Goal: Use online tool/utility: Utilize a website feature to perform a specific function

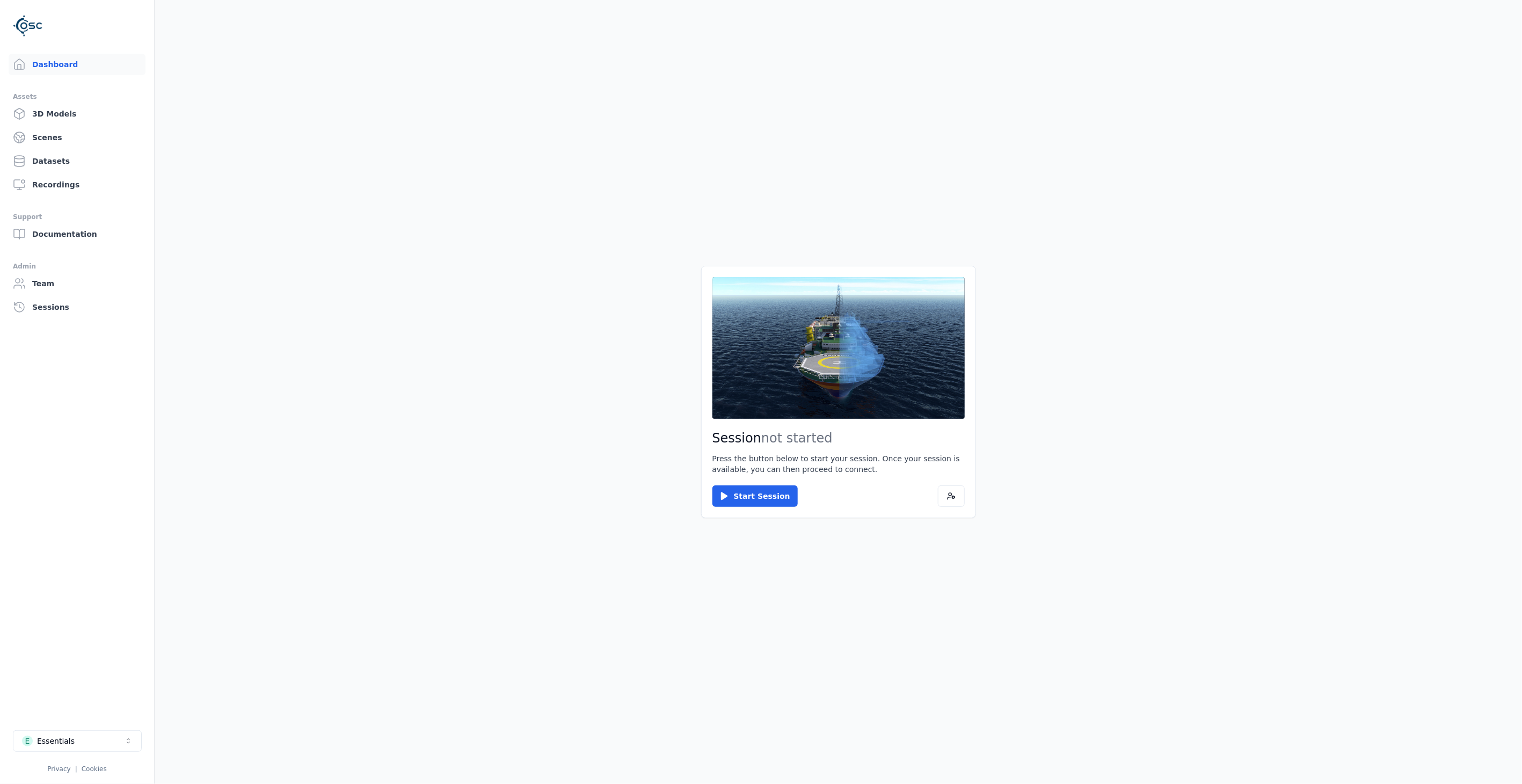
drag, startPoint x: 496, startPoint y: 371, endPoint x: 629, endPoint y: 466, distance: 163.4
click at [566, 432] on main "Session not started Press the button below to start your session. Once your ses…" at bounding box center [838, 392] width 1367 height 784
click at [84, 737] on button "E Essentials" at bounding box center [77, 741] width 129 height 21
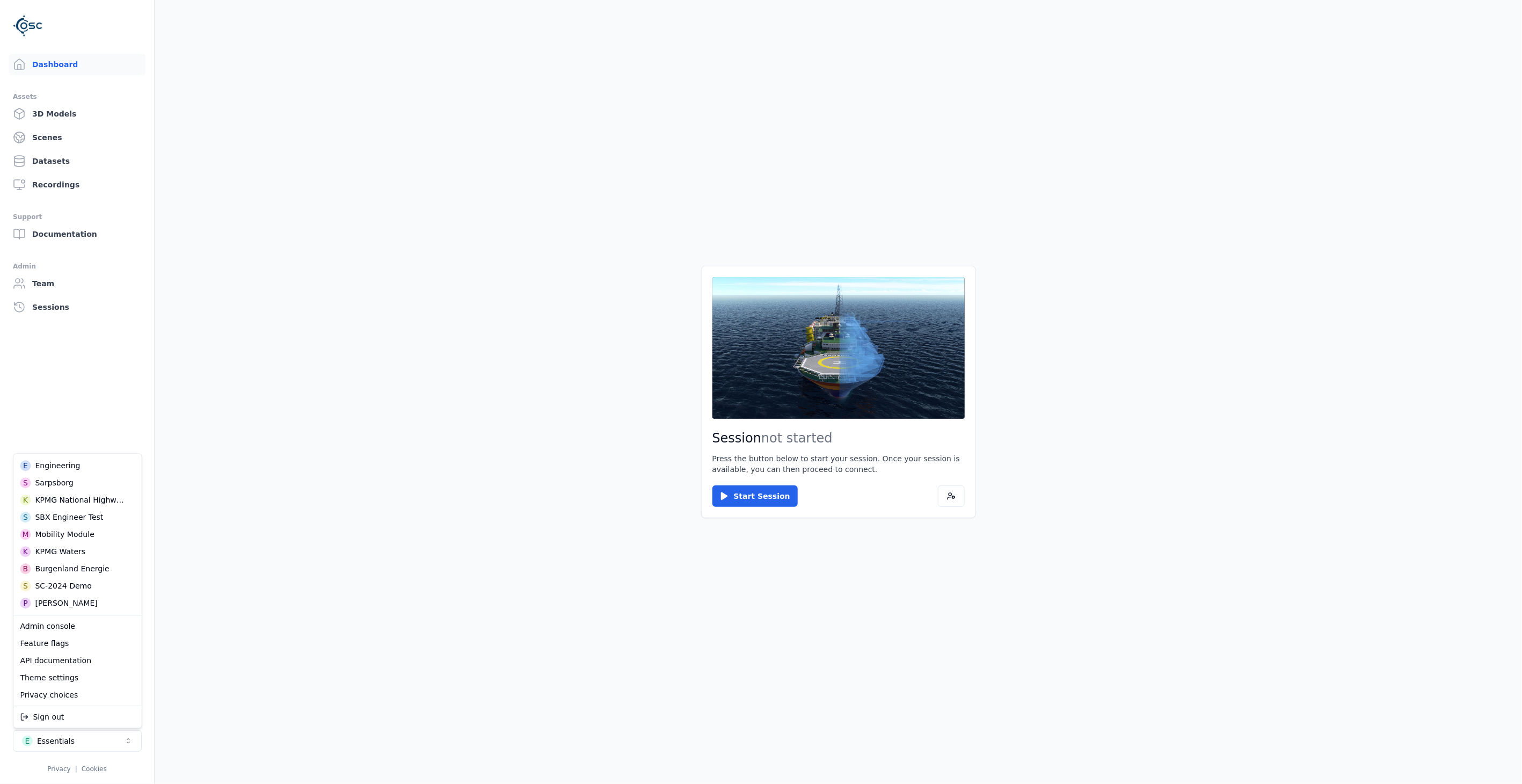
scroll to position [47, 0]
click at [94, 496] on div "S Sarpsborg" at bounding box center [77, 491] width 123 height 17
click at [774, 497] on html "Dashboard Assets 3D Models Scenes Datasets Recordings Support Documentation Adm…" at bounding box center [761, 392] width 1522 height 784
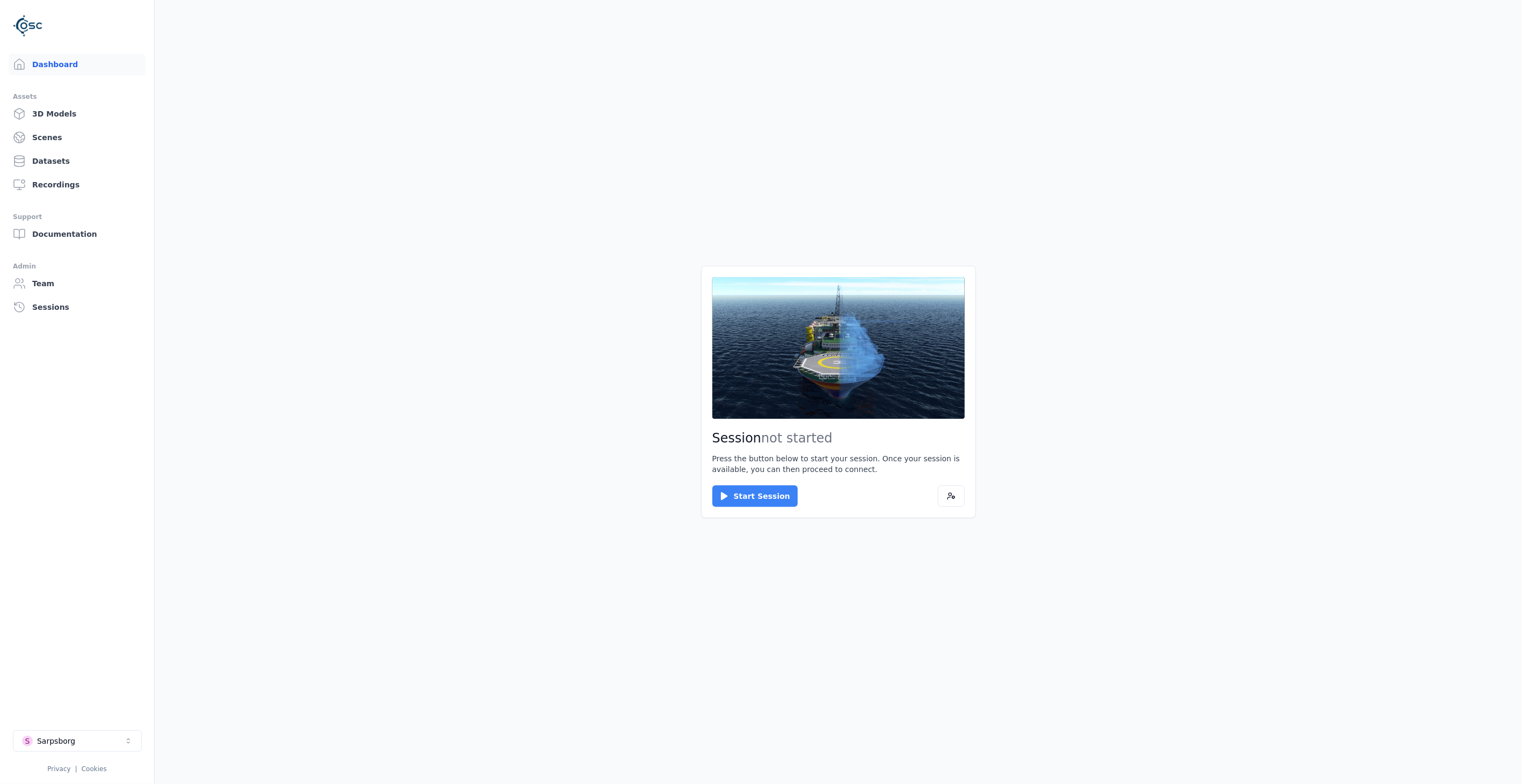
click at [749, 497] on button "Start Session" at bounding box center [755, 496] width 85 height 21
click at [733, 495] on button "Connect" at bounding box center [737, 496] width 50 height 21
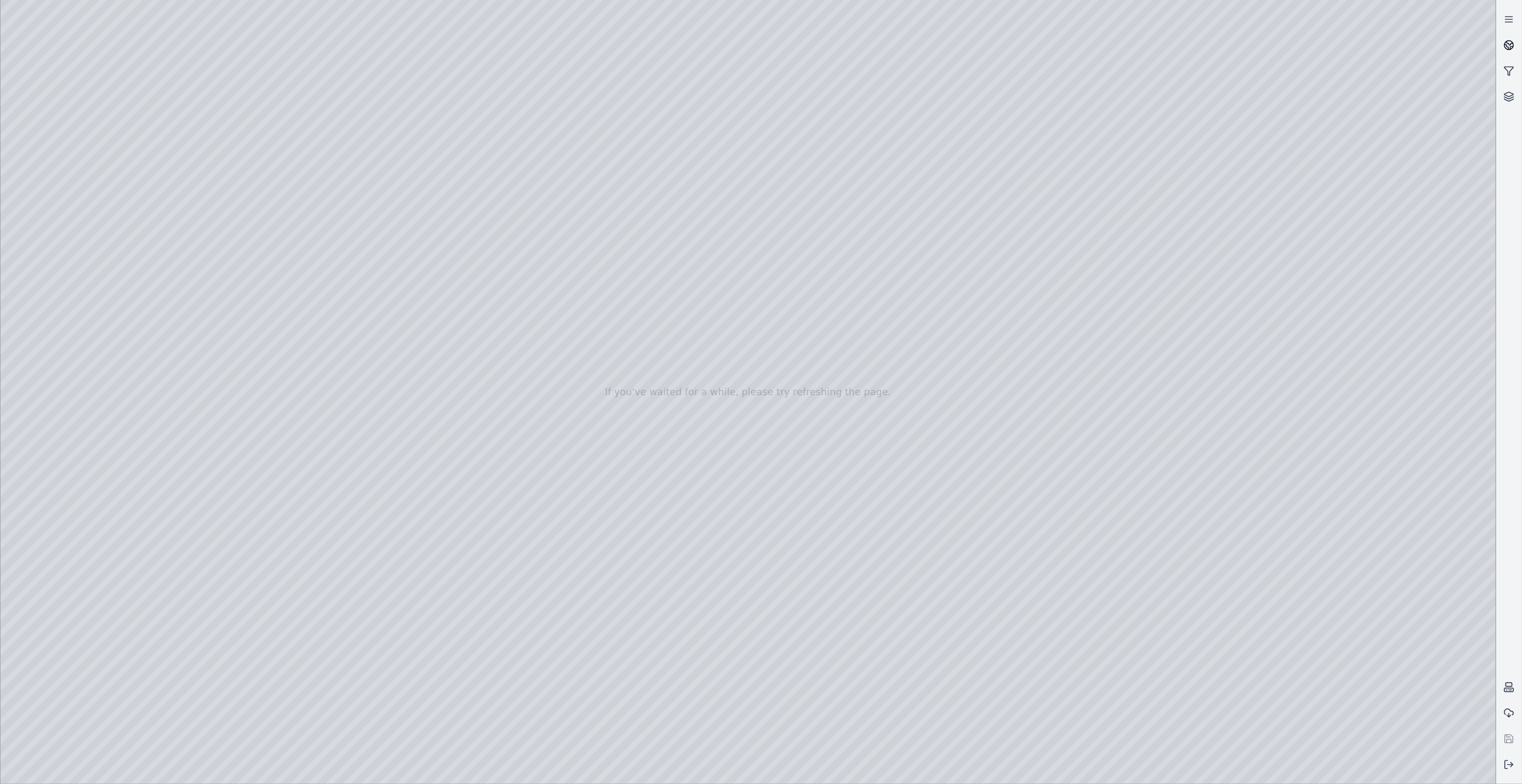
click at [1506, 40] on icon at bounding box center [1509, 45] width 11 height 11
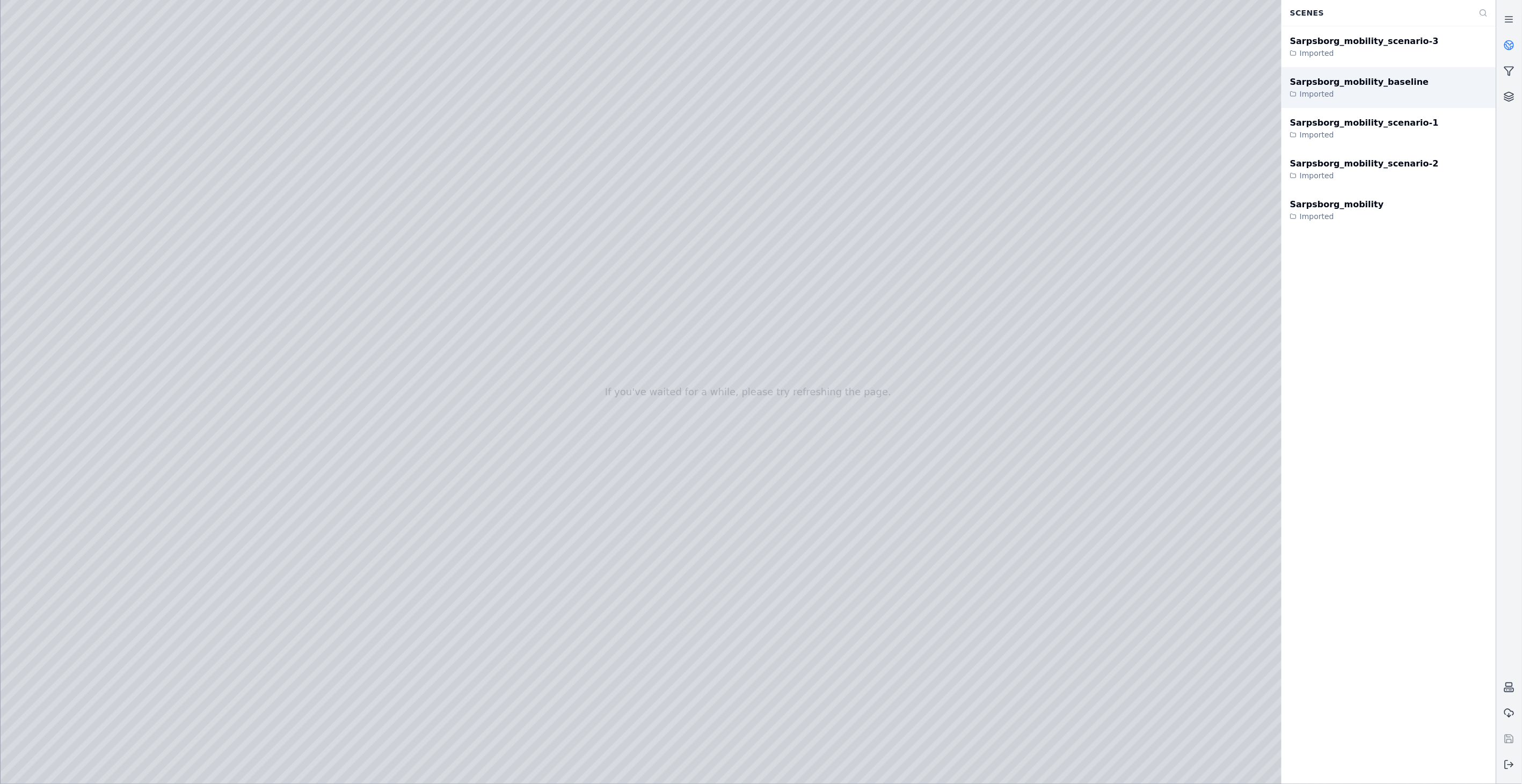
click at [1344, 89] on div "Imported" at bounding box center [1359, 94] width 138 height 11
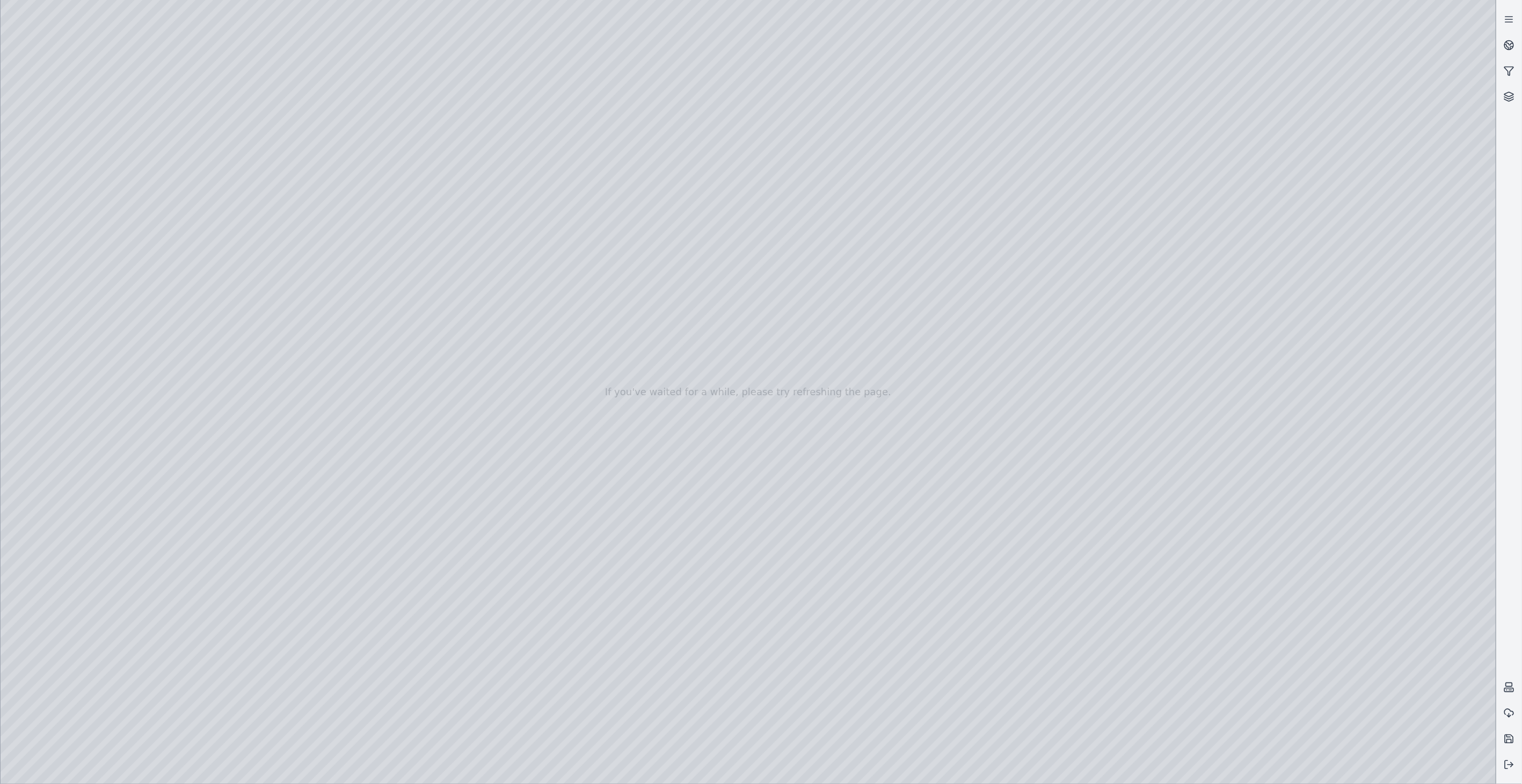
click at [1472, 766] on div at bounding box center [748, 392] width 1495 height 784
click at [1248, 523] on div at bounding box center [748, 392] width 1495 height 784
drag, startPoint x: 637, startPoint y: 529, endPoint x: 698, endPoint y: 605, distance: 97.5
click at [67, 173] on div at bounding box center [748, 392] width 1495 height 784
click at [68, 226] on div at bounding box center [748, 392] width 1495 height 784
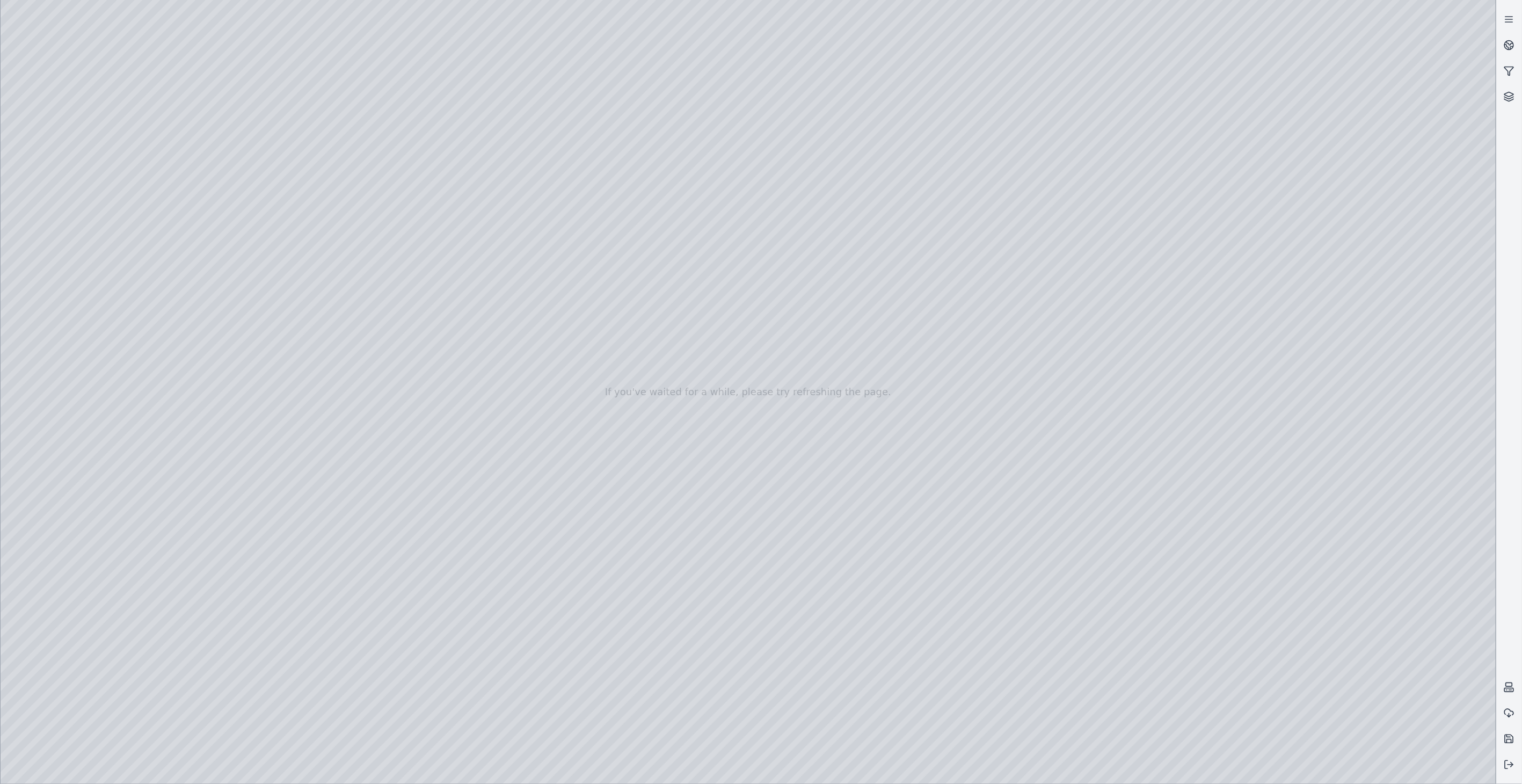
click at [84, 193] on div at bounding box center [748, 392] width 1495 height 784
click at [1212, 772] on div at bounding box center [748, 392] width 1495 height 784
click at [82, 626] on div at bounding box center [748, 392] width 1495 height 784
click at [89, 630] on div at bounding box center [748, 392] width 1495 height 784
click at [131, 533] on div at bounding box center [748, 392] width 1495 height 784
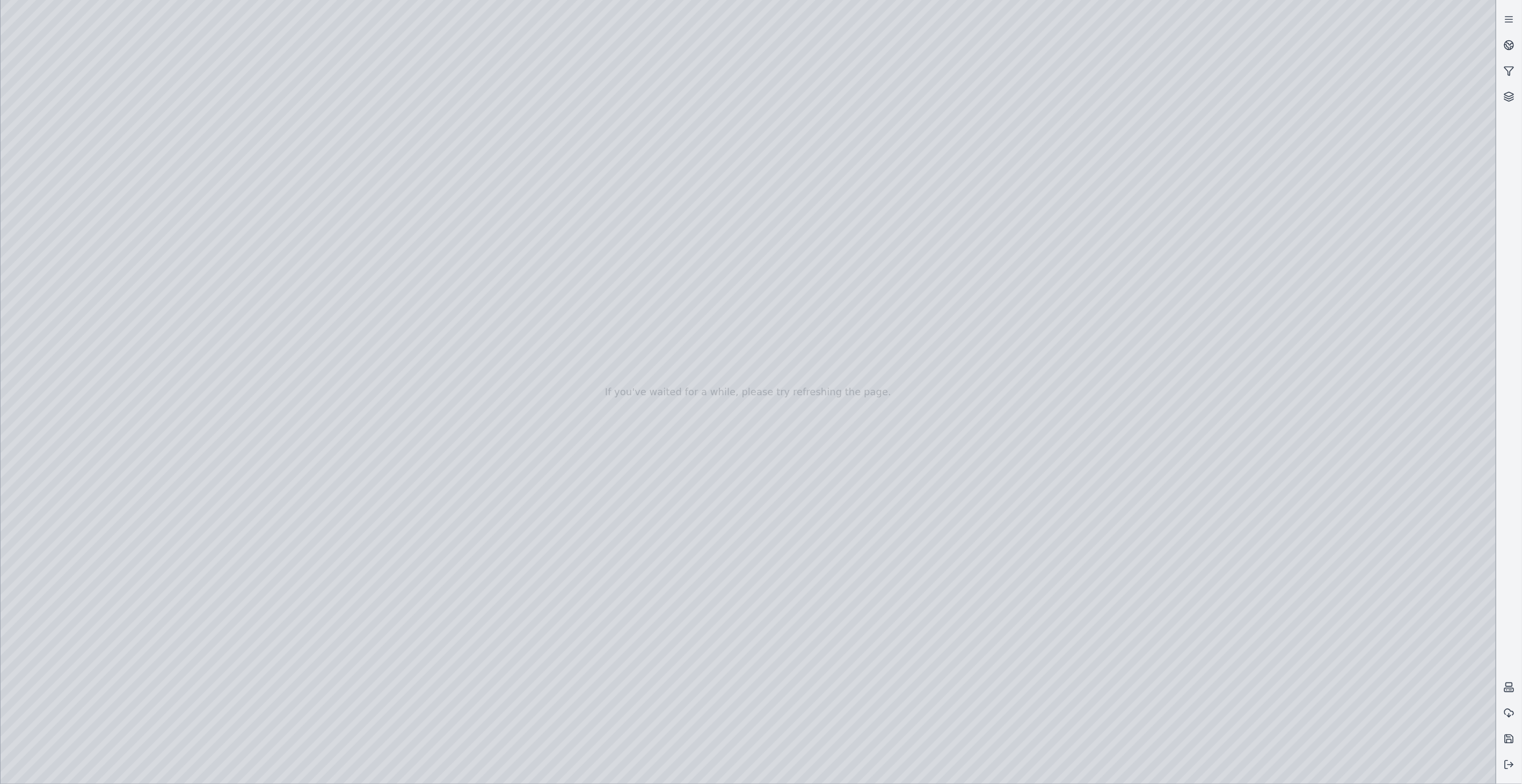
click at [43, 629] on div at bounding box center [748, 392] width 1495 height 784
click at [90, 629] on div at bounding box center [748, 392] width 1495 height 784
click at [135, 507] on div at bounding box center [748, 392] width 1495 height 784
click at [41, 623] on div at bounding box center [748, 392] width 1495 height 784
click at [74, 251] on div at bounding box center [748, 392] width 1495 height 784
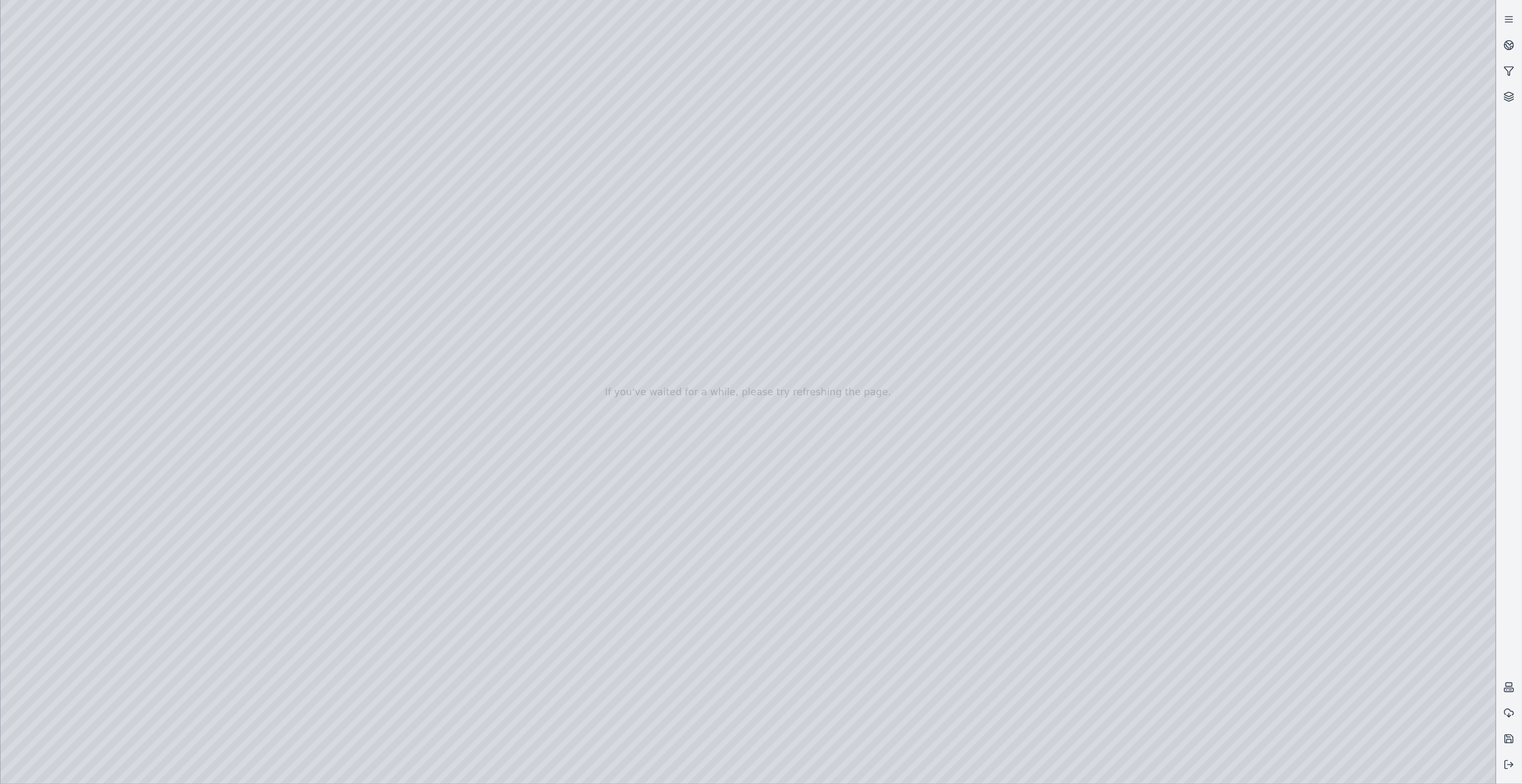
click at [81, 229] on div at bounding box center [748, 392] width 1495 height 784
click at [158, 309] on div at bounding box center [748, 392] width 1495 height 784
click at [158, 340] on div at bounding box center [748, 392] width 1495 height 784
click at [159, 367] on div at bounding box center [748, 392] width 1495 height 784
click at [160, 570] on div at bounding box center [748, 392] width 1495 height 784
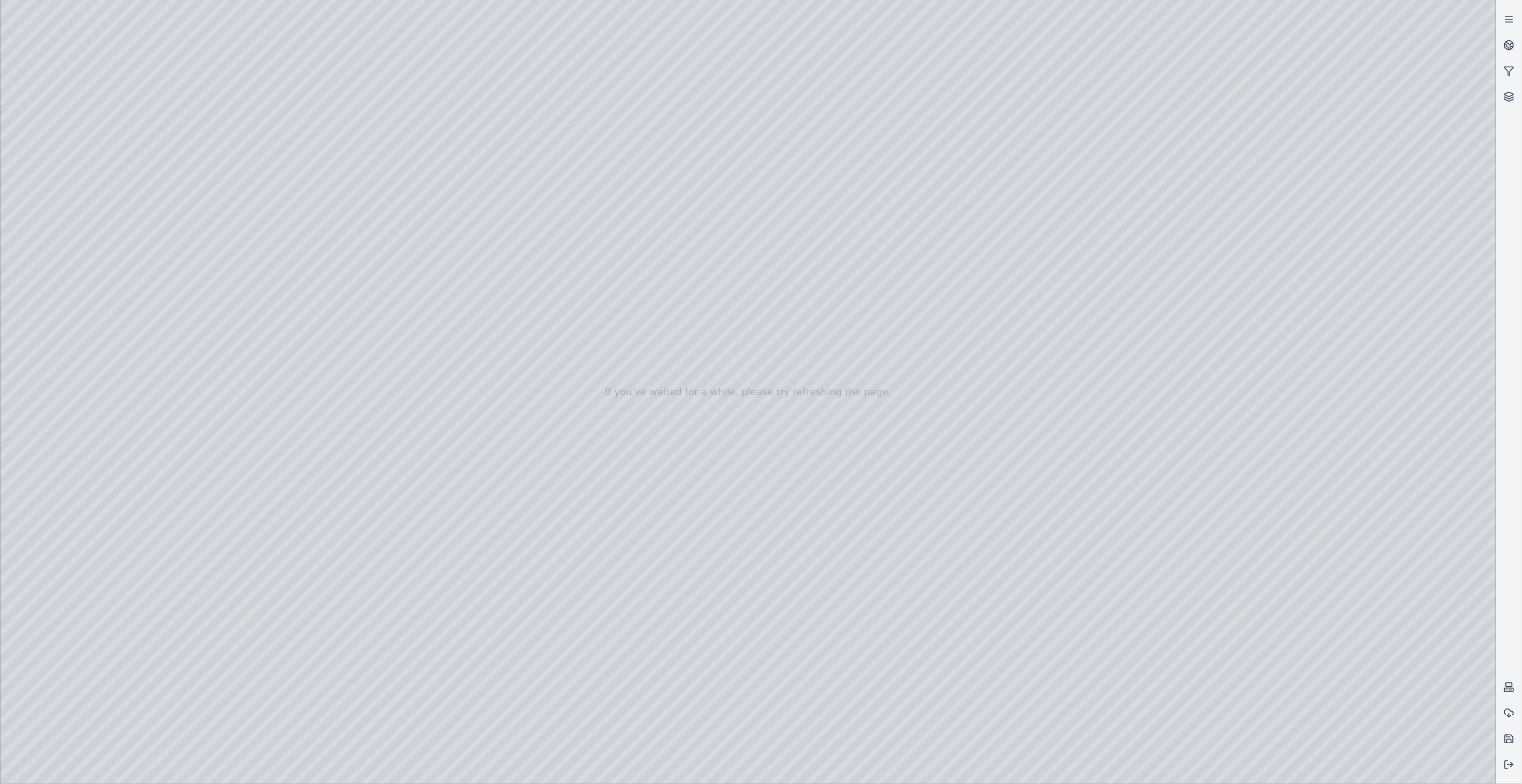
click at [85, 200] on div at bounding box center [748, 392] width 1495 height 784
click at [353, 128] on div at bounding box center [748, 392] width 1495 height 784
click at [307, 183] on div at bounding box center [748, 392] width 1495 height 784
click at [349, 130] on div at bounding box center [748, 392] width 1495 height 784
click at [304, 204] on div at bounding box center [748, 392] width 1495 height 784
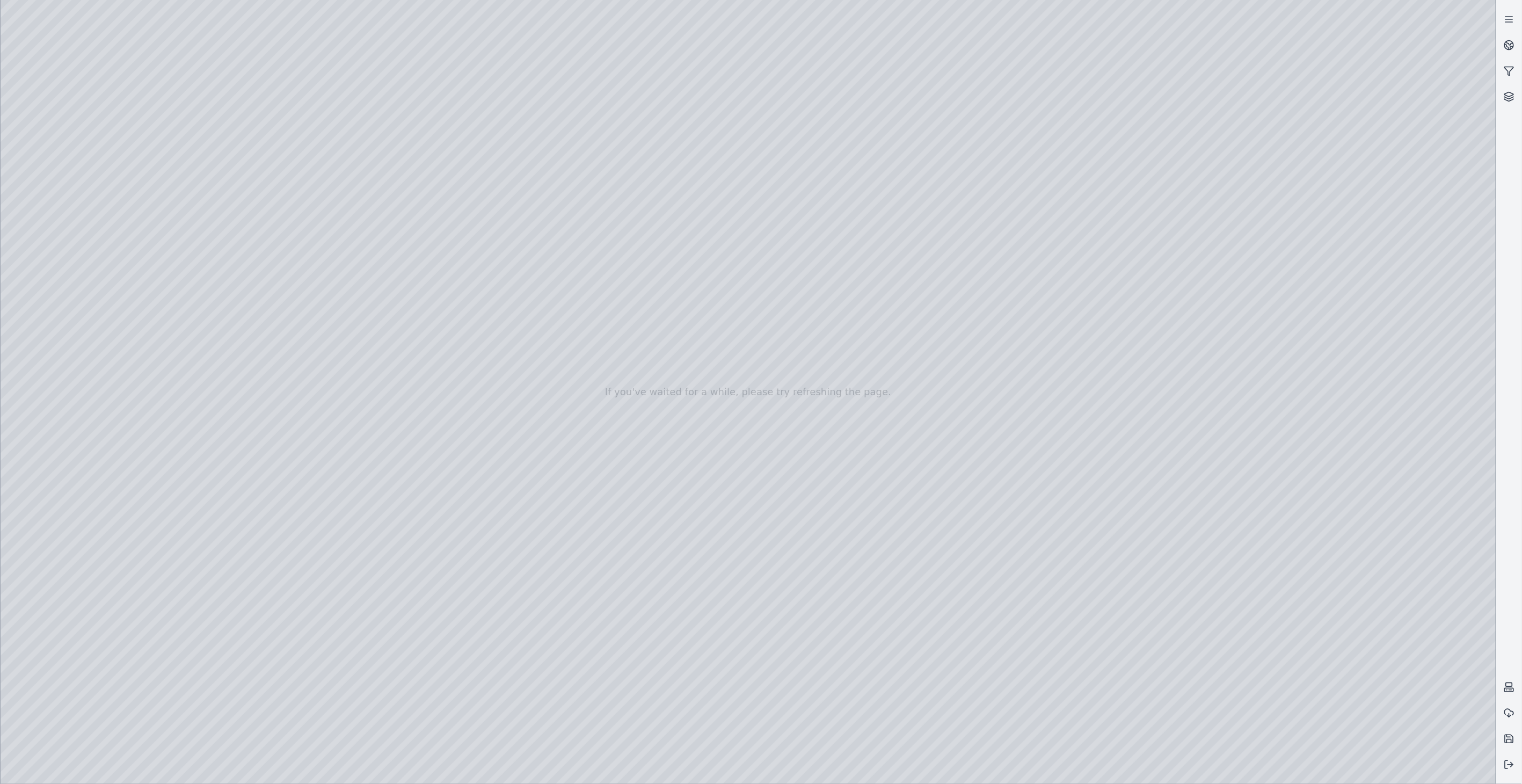
click at [352, 164] on div at bounding box center [748, 392] width 1495 height 784
click at [311, 211] on div at bounding box center [748, 392] width 1495 height 784
click at [259, 161] on div at bounding box center [748, 392] width 1495 height 784
drag, startPoint x: 258, startPoint y: 165, endPoint x: 338, endPoint y: 169, distance: 80.1
click at [338, 169] on div at bounding box center [748, 392] width 1495 height 784
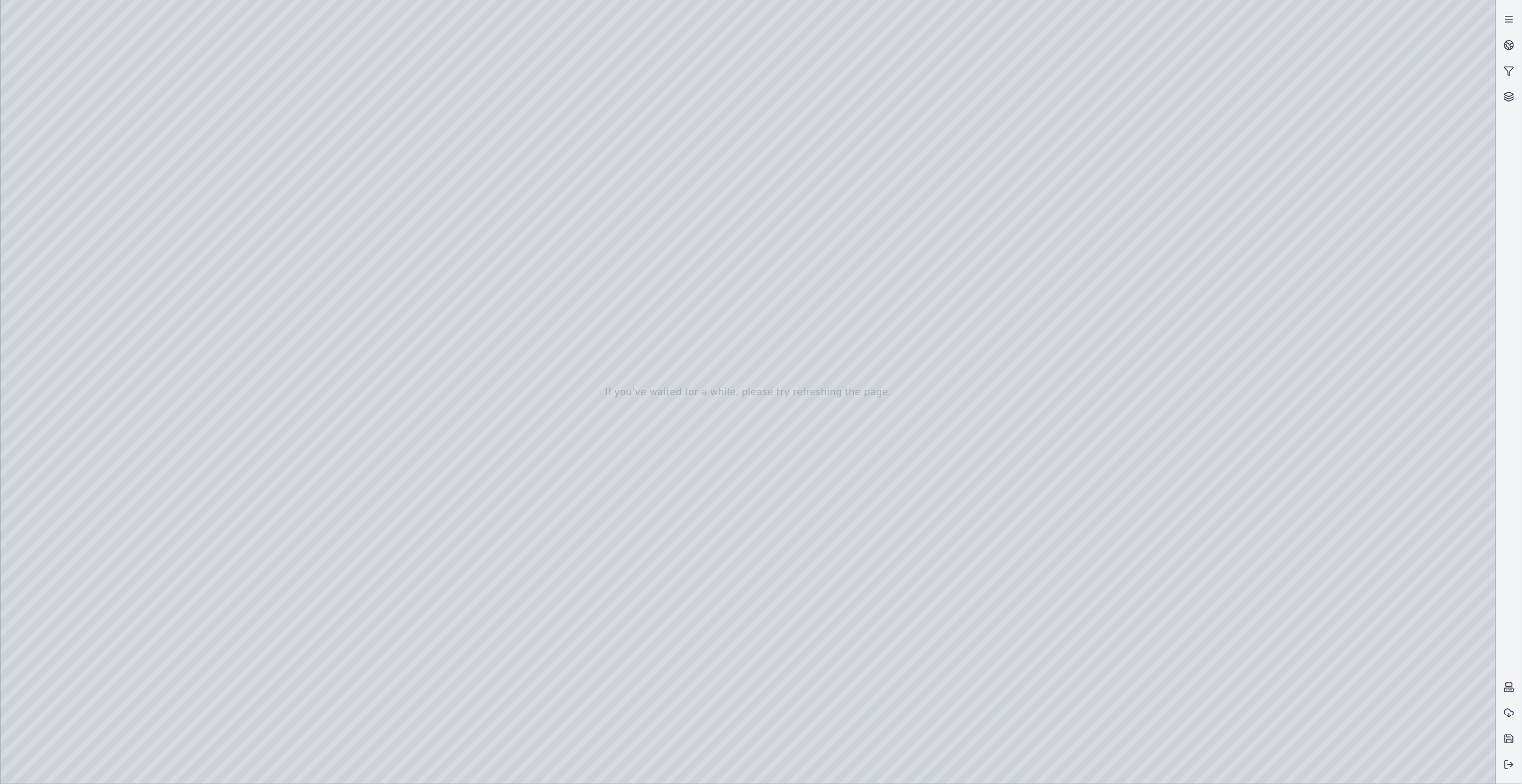
click at [290, 283] on div at bounding box center [748, 392] width 1495 height 784
click at [73, 251] on div at bounding box center [748, 392] width 1495 height 784
click at [77, 219] on div at bounding box center [748, 392] width 1495 height 784
click at [344, 541] on div at bounding box center [748, 392] width 1495 height 784
click at [362, 543] on div at bounding box center [748, 392] width 1495 height 784
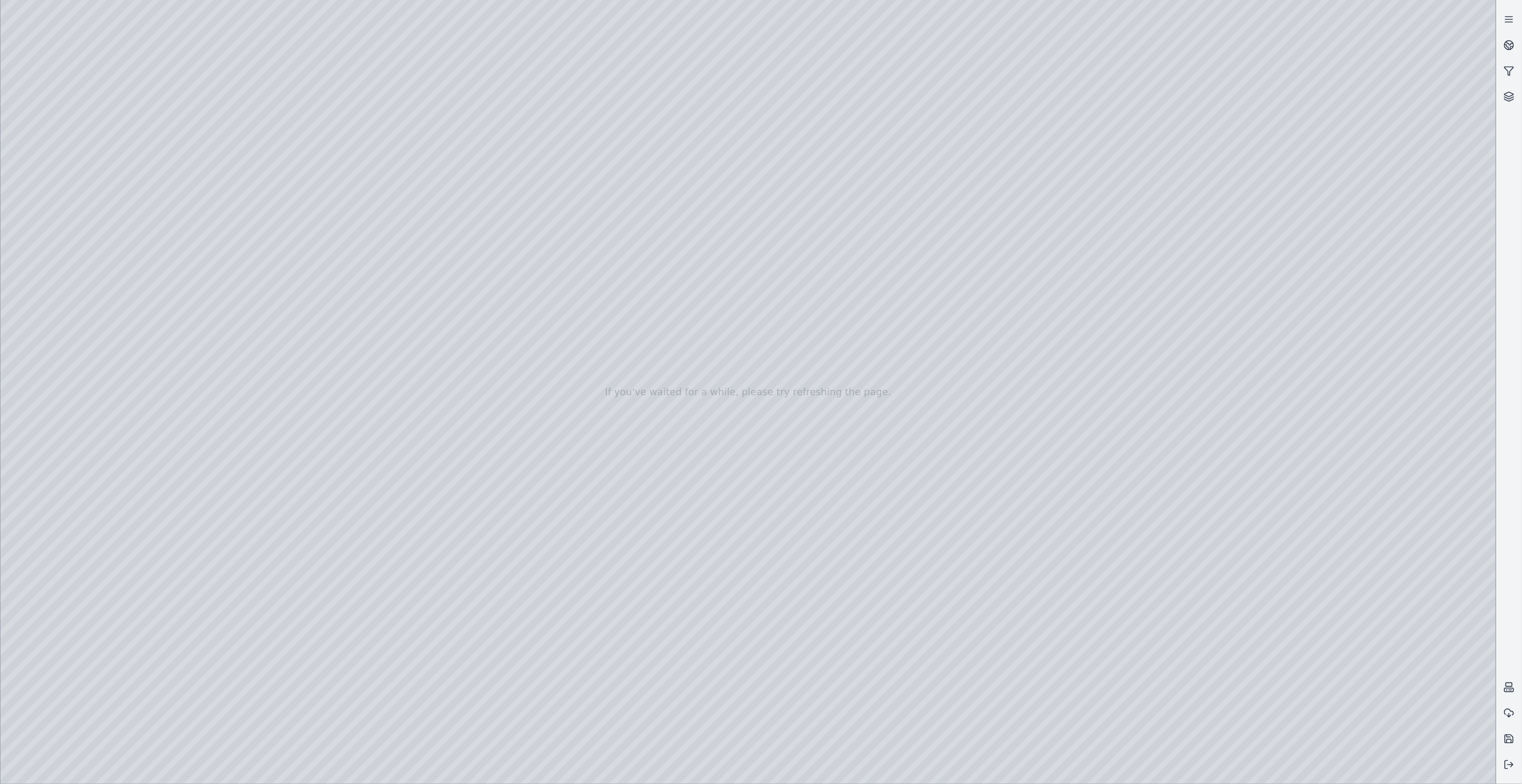
click at [100, 189] on div at bounding box center [748, 392] width 1495 height 784
click at [254, 165] on div at bounding box center [748, 392] width 1495 height 784
click at [80, 228] on div at bounding box center [748, 392] width 1495 height 784
click at [346, 541] on div at bounding box center [748, 392] width 1495 height 784
click at [356, 569] on div at bounding box center [748, 392] width 1495 height 784
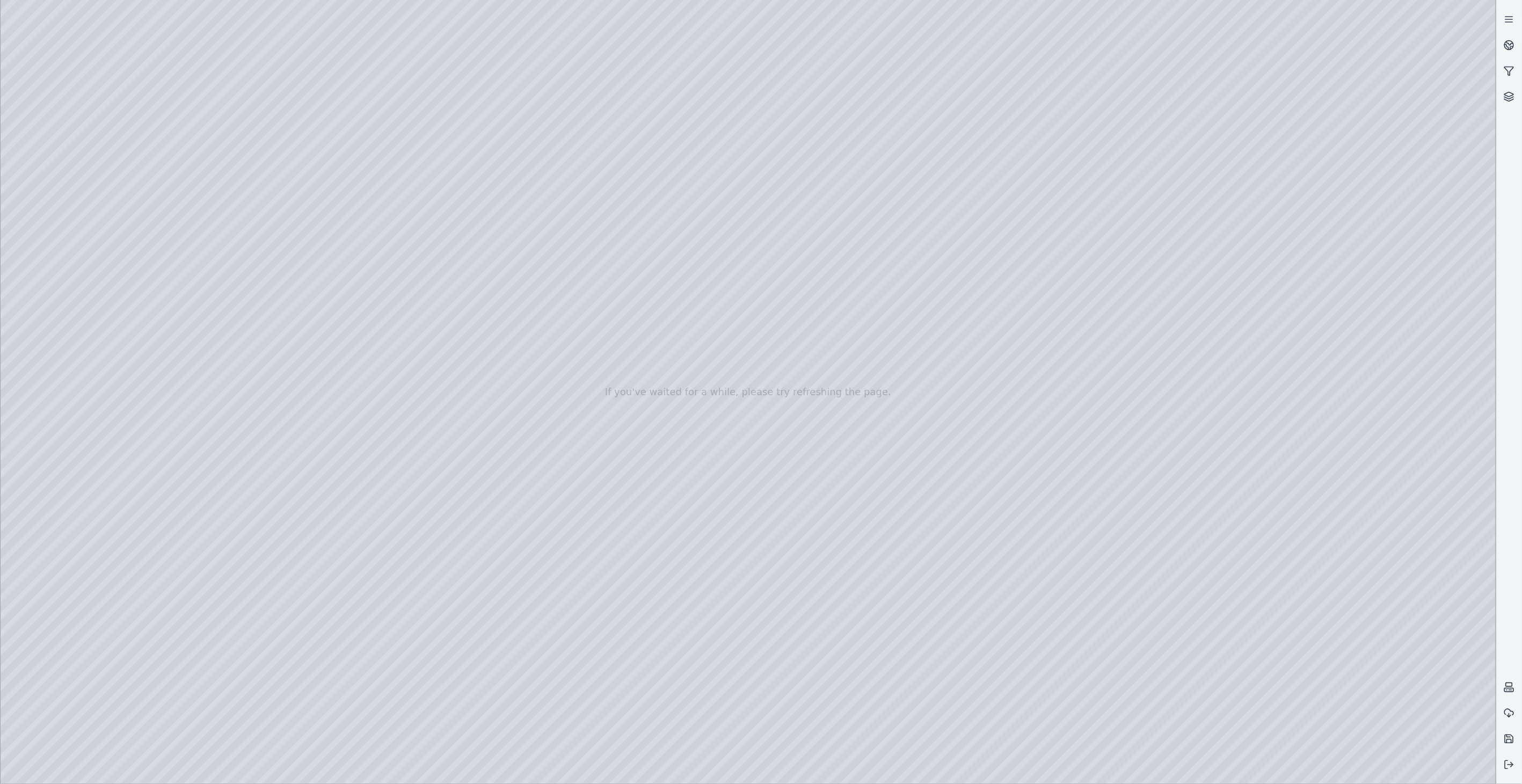
click at [38, 629] on div at bounding box center [748, 392] width 1495 height 784
click at [45, 624] on div at bounding box center [748, 392] width 1495 height 784
click at [36, 628] on div at bounding box center [748, 392] width 1495 height 784
drag, startPoint x: 1081, startPoint y: 480, endPoint x: 975, endPoint y: 466, distance: 106.9
click at [975, 466] on div at bounding box center [748, 392] width 1495 height 784
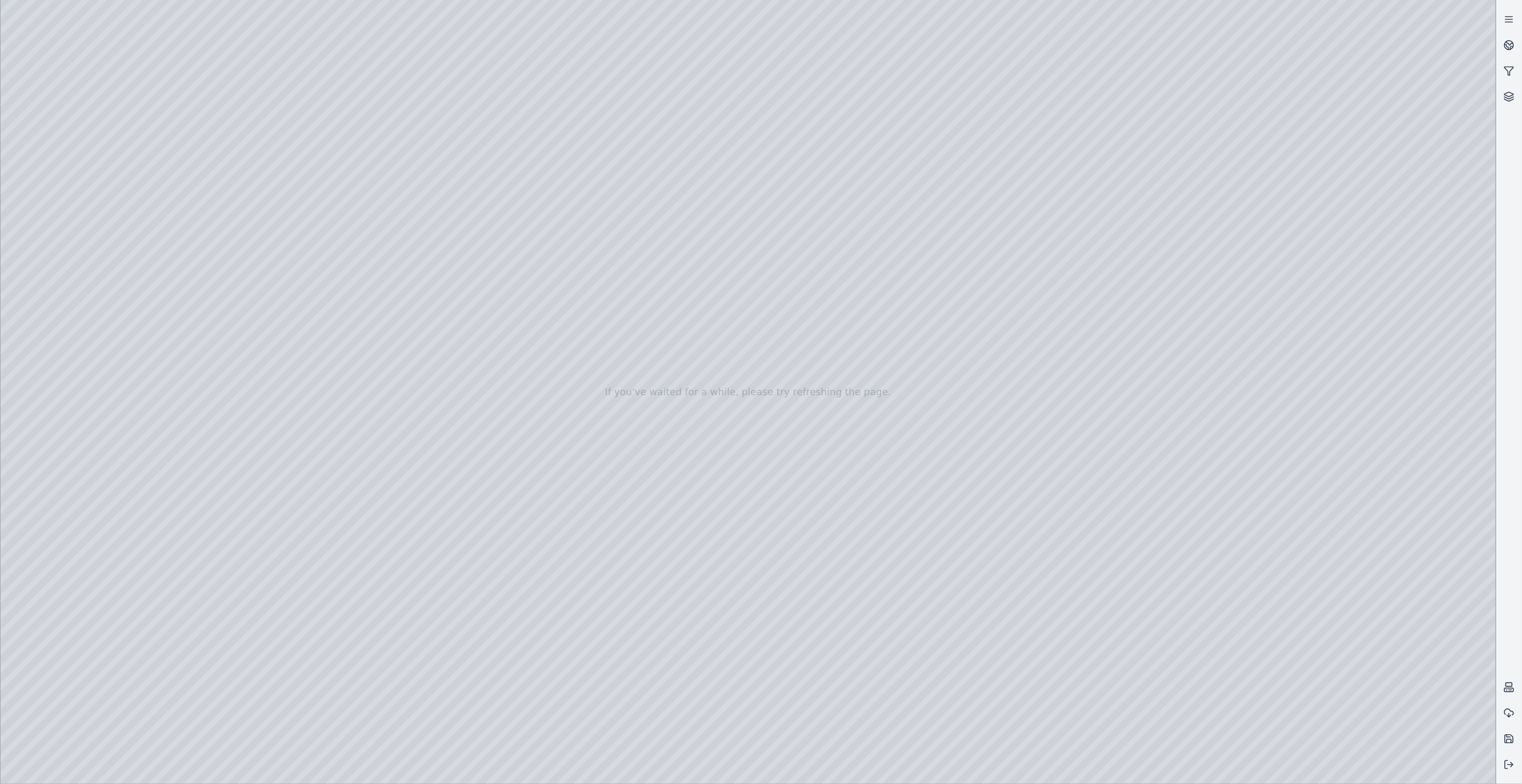
click at [37, 624] on div at bounding box center [748, 392] width 1495 height 784
click at [1407, 443] on div at bounding box center [748, 392] width 1495 height 784
drag, startPoint x: 729, startPoint y: 311, endPoint x: 682, endPoint y: 315, distance: 47.2
click at [93, 196] on div at bounding box center [748, 392] width 1495 height 784
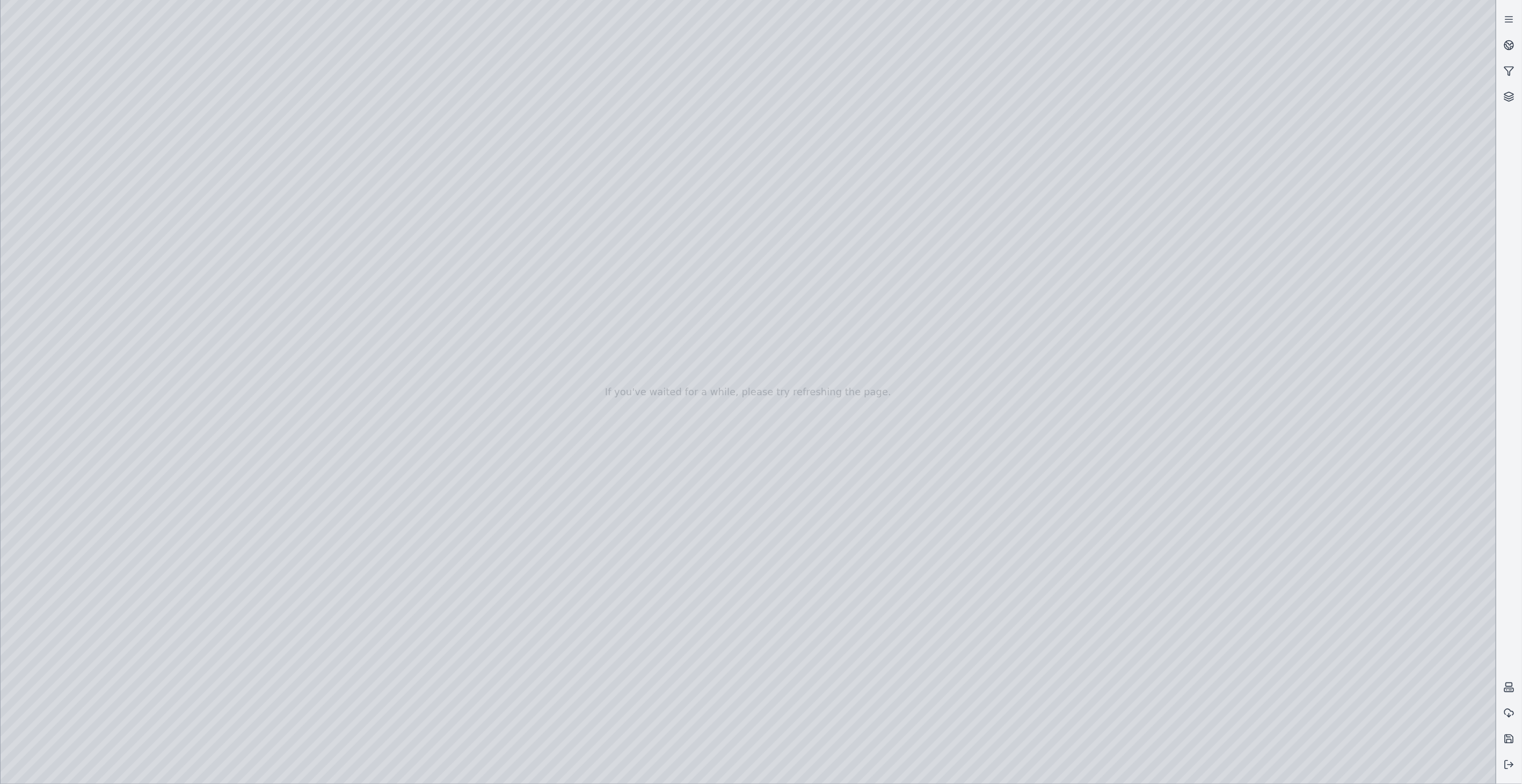
click at [275, 128] on div at bounding box center [748, 392] width 1495 height 784
click at [352, 162] on div at bounding box center [748, 392] width 1495 height 784
click at [303, 230] on div at bounding box center [748, 392] width 1495 height 784
click at [350, 195] on div at bounding box center [748, 392] width 1495 height 784
click at [302, 245] on div at bounding box center [748, 392] width 1495 height 784
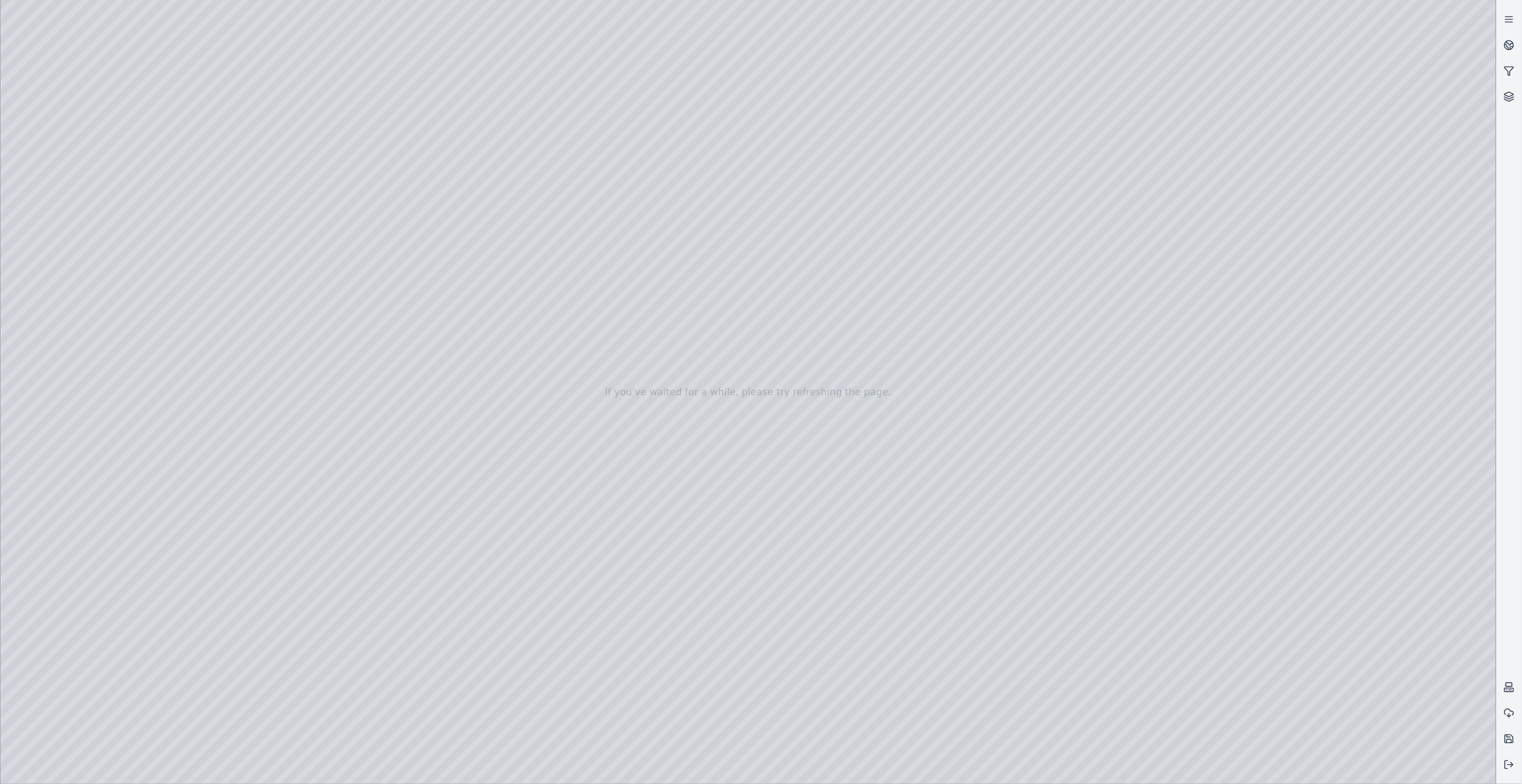
click at [259, 190] on div at bounding box center [748, 392] width 1495 height 784
drag, startPoint x: 244, startPoint y: 196, endPoint x: 331, endPoint y: 200, distance: 87.1
click at [331, 200] on div at bounding box center [748, 392] width 1495 height 784
click at [362, 328] on div at bounding box center [748, 392] width 1495 height 784
click at [89, 230] on div at bounding box center [748, 392] width 1495 height 784
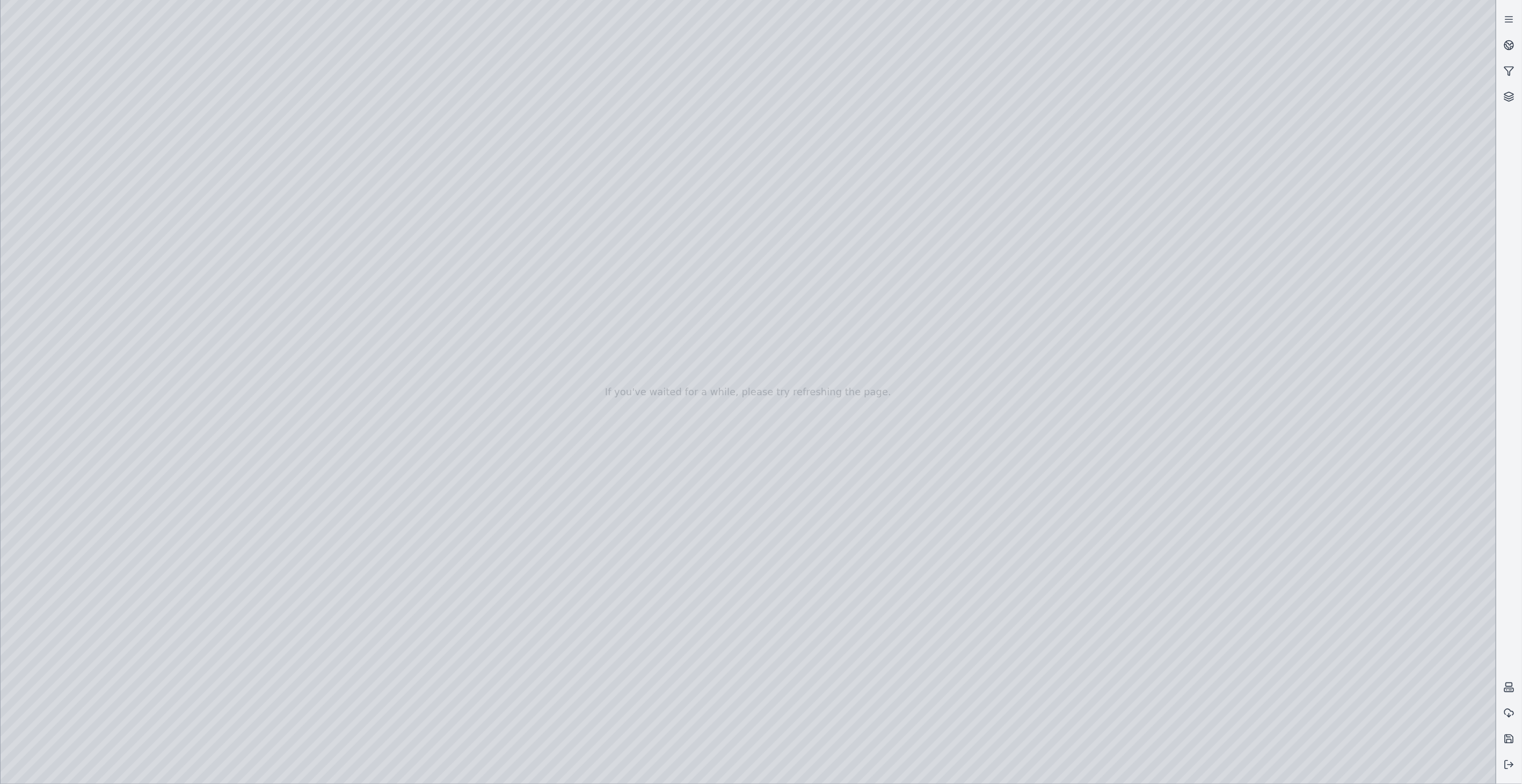
click at [350, 571] on div at bounding box center [748, 392] width 1495 height 784
click at [356, 509] on div at bounding box center [748, 392] width 1495 height 784
click at [41, 626] on div at bounding box center [748, 392] width 1495 height 784
click at [79, 194] on div at bounding box center [748, 392] width 1495 height 784
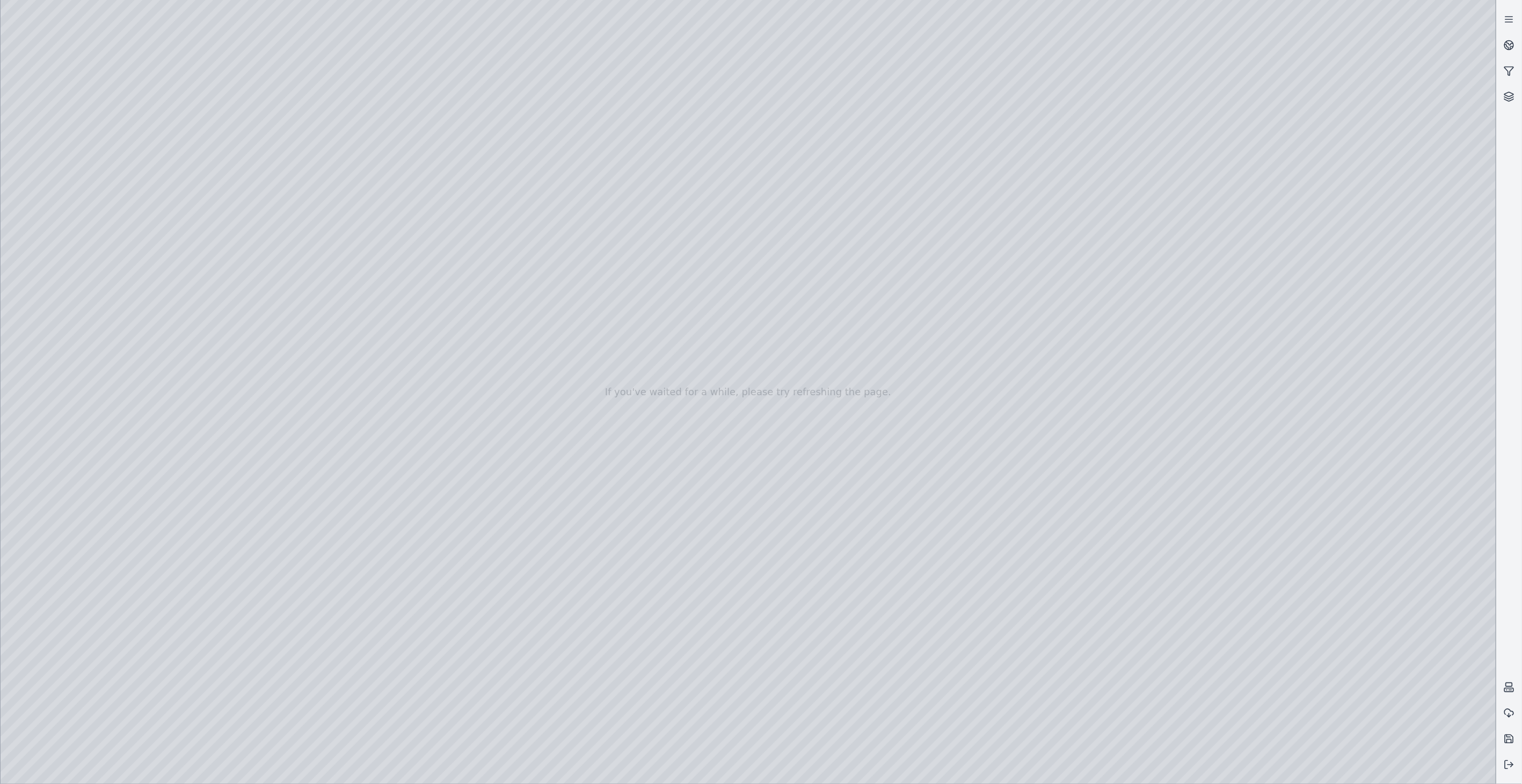
click at [89, 230] on div at bounding box center [748, 392] width 1495 height 784
click at [82, 196] on div at bounding box center [748, 392] width 1495 height 784
click at [349, 162] on div at bounding box center [748, 392] width 1495 height 784
click at [306, 232] on div at bounding box center [748, 392] width 1495 height 784
click at [350, 196] on div at bounding box center [748, 392] width 1495 height 784
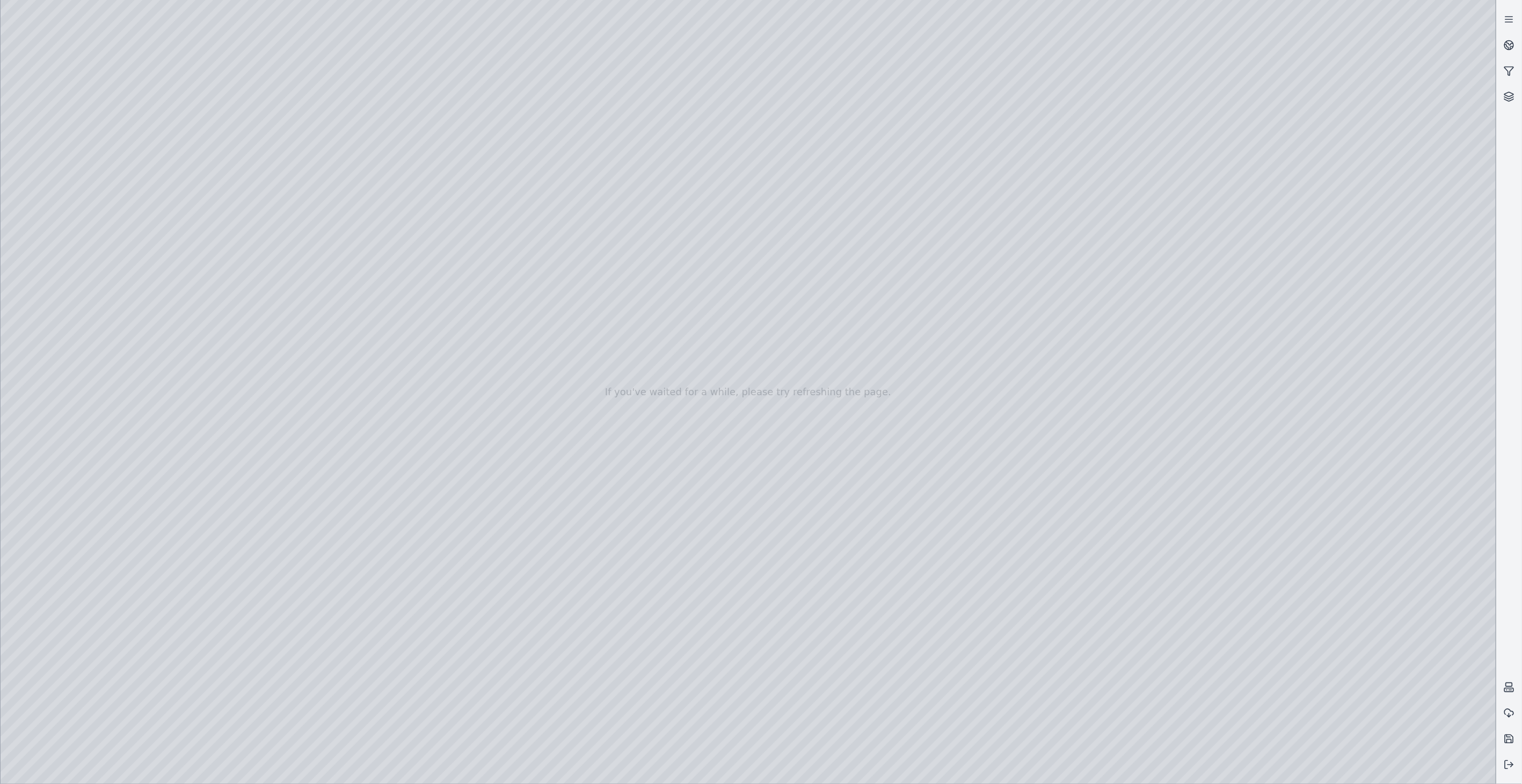
click at [317, 246] on div at bounding box center [748, 392] width 1495 height 784
click at [285, 203] on div at bounding box center [748, 392] width 1495 height 784
click at [254, 196] on div at bounding box center [748, 392] width 1495 height 784
click at [356, 197] on div at bounding box center [748, 392] width 1495 height 784
click at [313, 243] on div at bounding box center [748, 392] width 1495 height 784
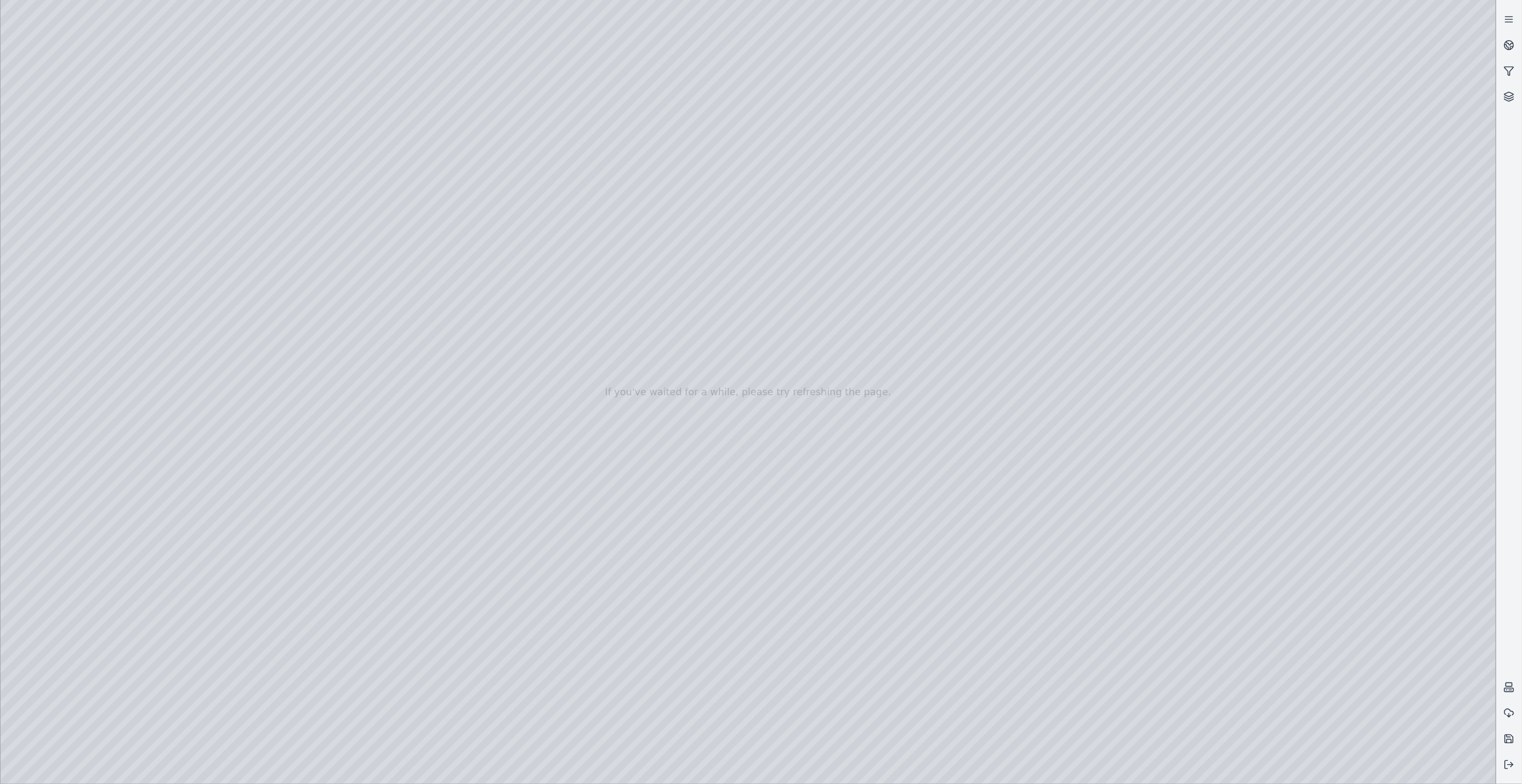
click at [274, 195] on div at bounding box center [748, 392] width 1495 height 784
click at [285, 196] on div at bounding box center [748, 392] width 1495 height 784
click at [353, 192] on div at bounding box center [748, 392] width 1495 height 784
click at [320, 247] on div at bounding box center [748, 392] width 1495 height 784
click at [285, 196] on div at bounding box center [748, 392] width 1495 height 784
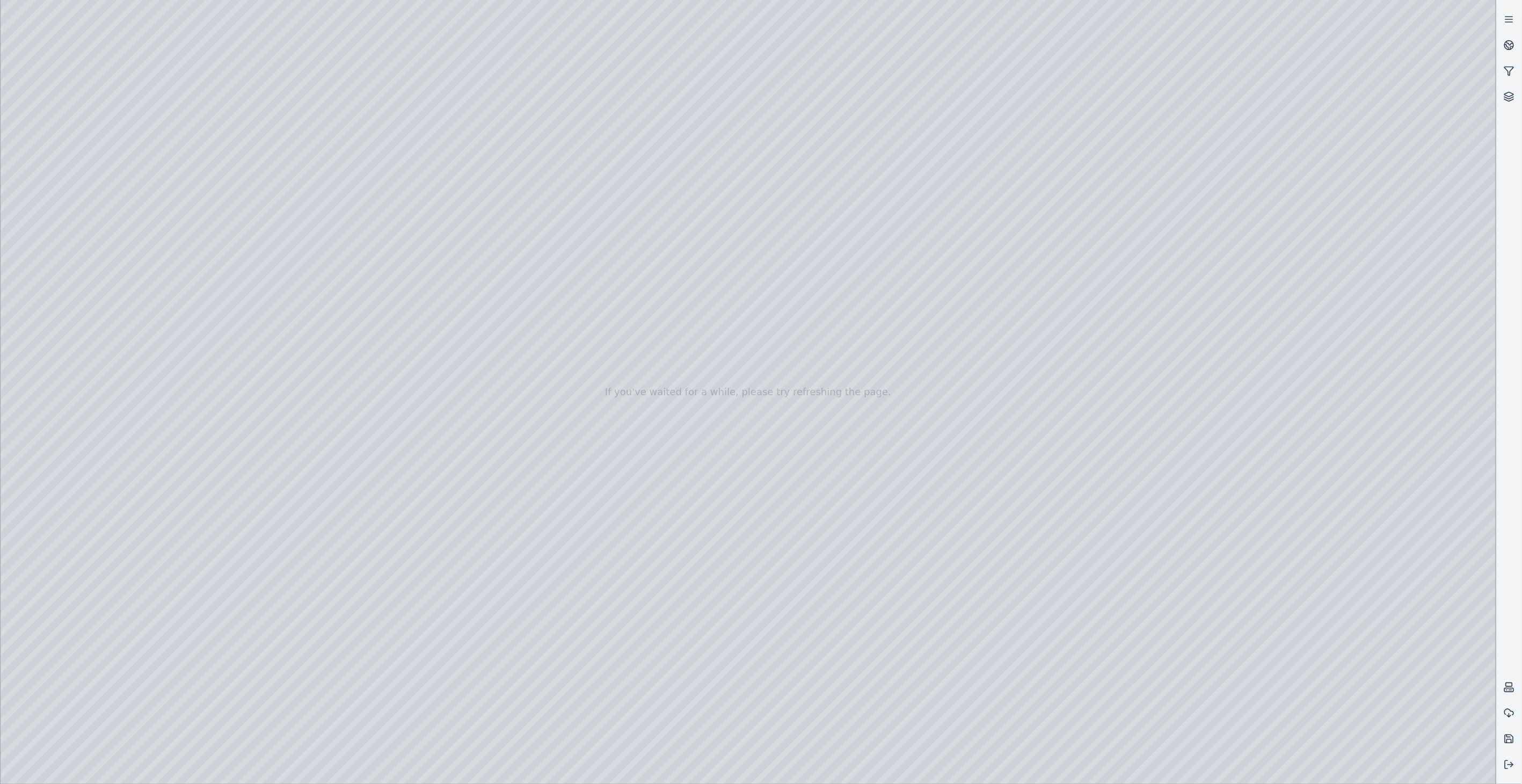
click at [334, 309] on div at bounding box center [748, 392] width 1495 height 784
click at [87, 226] on div at bounding box center [748, 392] width 1495 height 784
click at [360, 482] on div at bounding box center [748, 392] width 1495 height 784
click at [350, 511] on div at bounding box center [748, 392] width 1495 height 784
click at [44, 629] on div at bounding box center [748, 392] width 1495 height 784
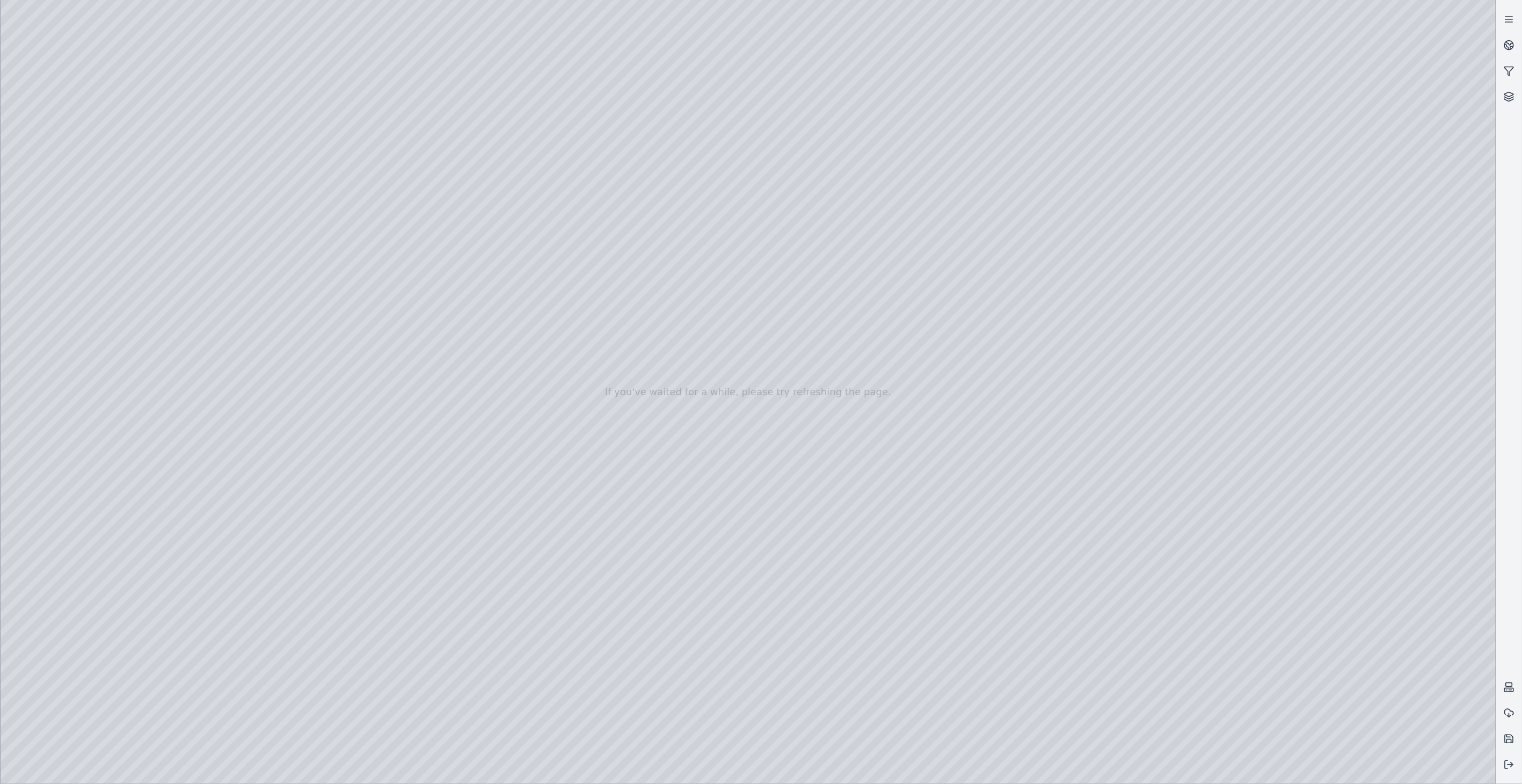
click at [352, 510] on div at bounding box center [748, 392] width 1495 height 784
click at [359, 482] on div at bounding box center [748, 392] width 1495 height 784
click at [44, 626] on div at bounding box center [748, 392] width 1495 height 784
click at [357, 224] on div at bounding box center [748, 392] width 1495 height 784
click at [82, 193] on div at bounding box center [748, 392] width 1495 height 784
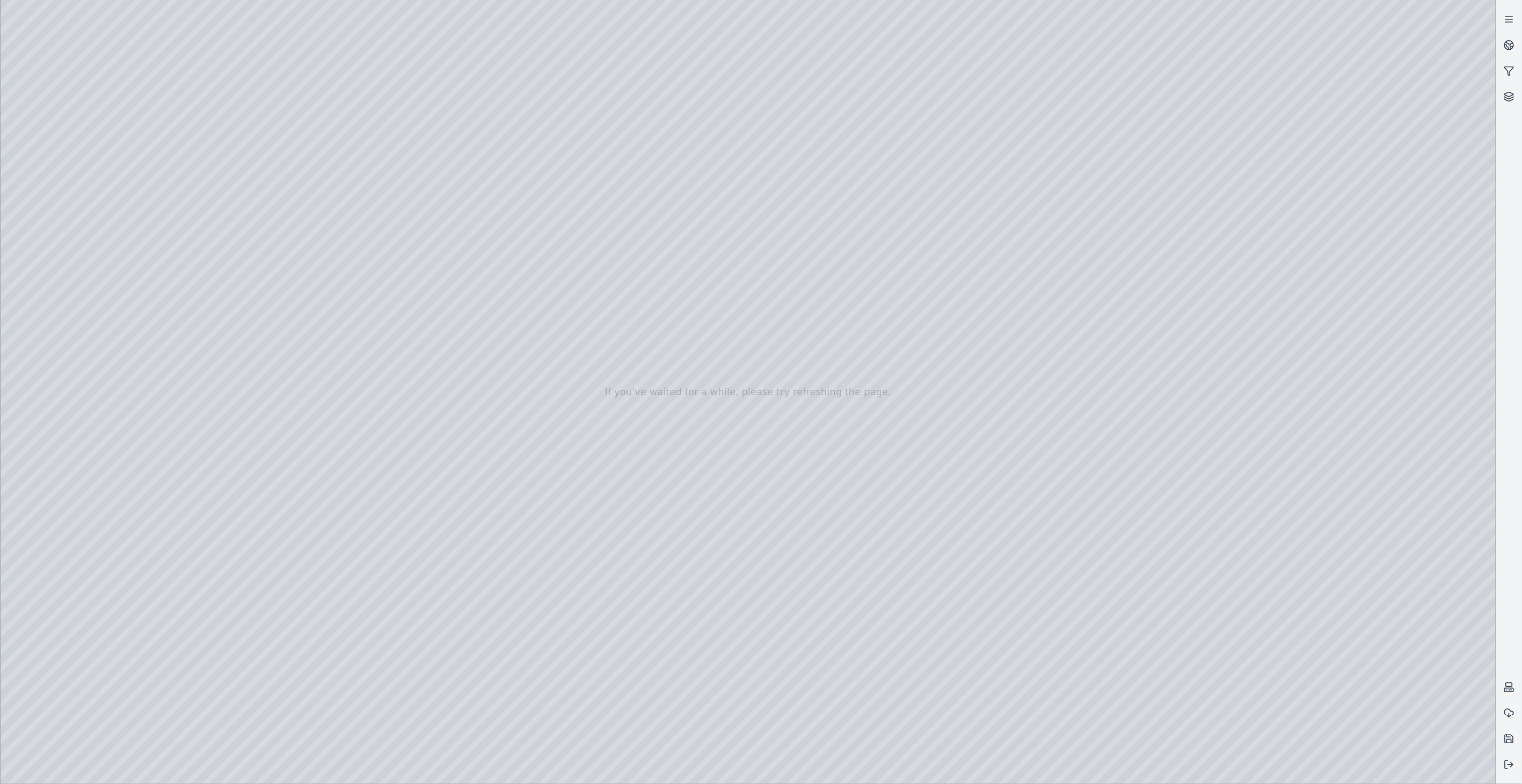
click at [234, 133] on div at bounding box center [748, 392] width 1495 height 784
click at [269, 167] on div at bounding box center [748, 392] width 1495 height 784
click at [82, 227] on div at bounding box center [748, 392] width 1495 height 784
click at [356, 222] on div at bounding box center [748, 392] width 1495 height 784
click at [71, 196] on div at bounding box center [748, 392] width 1495 height 784
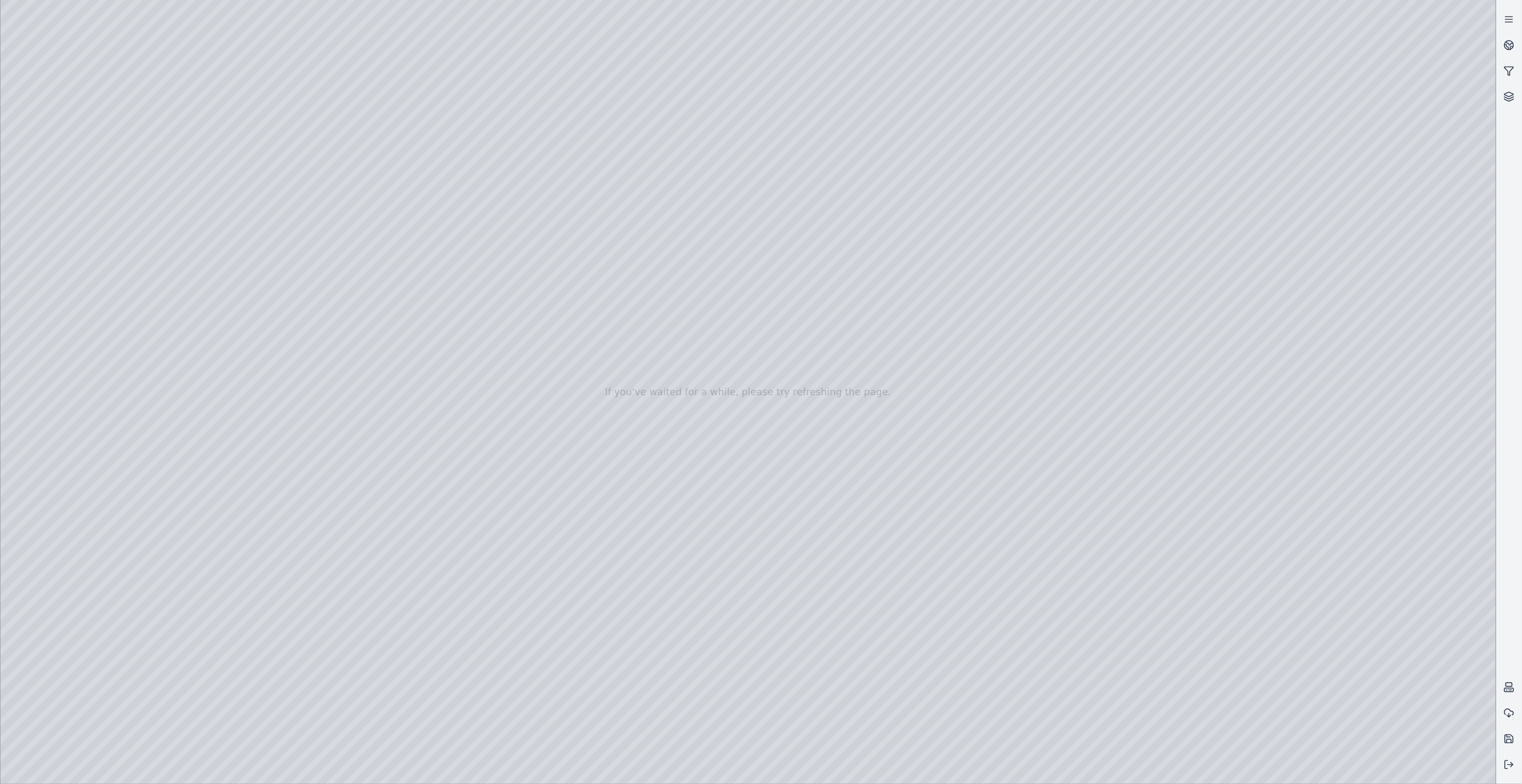
click at [278, 229] on div at bounding box center [748, 392] width 1495 height 784
click at [76, 222] on div at bounding box center [748, 392] width 1495 height 784
click at [355, 221] on div at bounding box center [748, 392] width 1495 height 784
click at [79, 197] on div at bounding box center [748, 392] width 1495 height 784
click at [264, 129] on div at bounding box center [748, 392] width 1495 height 784
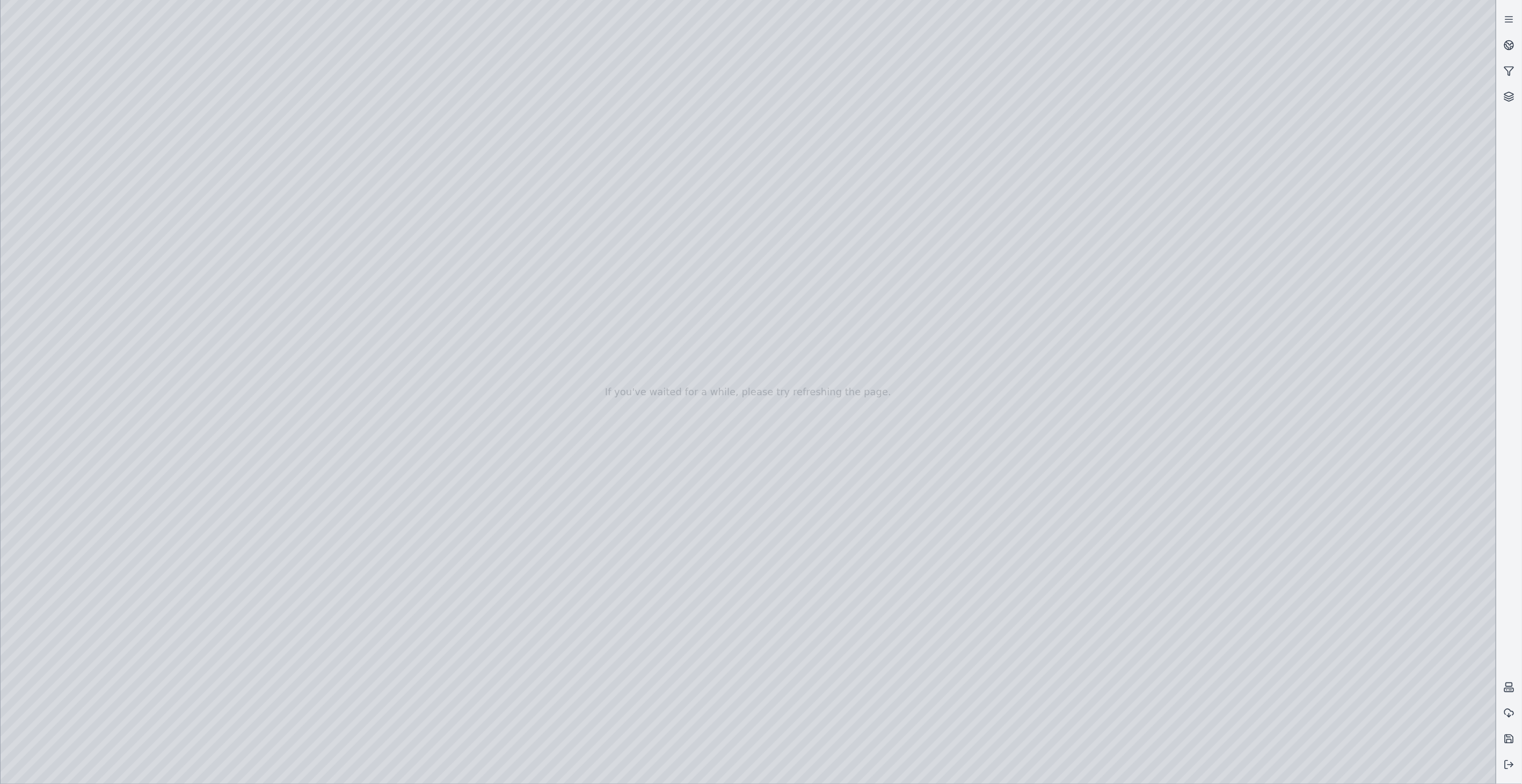
click at [97, 223] on div at bounding box center [748, 392] width 1495 height 784
click at [357, 210] on div at bounding box center [748, 392] width 1495 height 784
click at [357, 224] on div at bounding box center [748, 392] width 1495 height 784
click at [84, 191] on div at bounding box center [748, 392] width 1495 height 784
drag, startPoint x: 749, startPoint y: 439, endPoint x: 584, endPoint y: 420, distance: 166.1
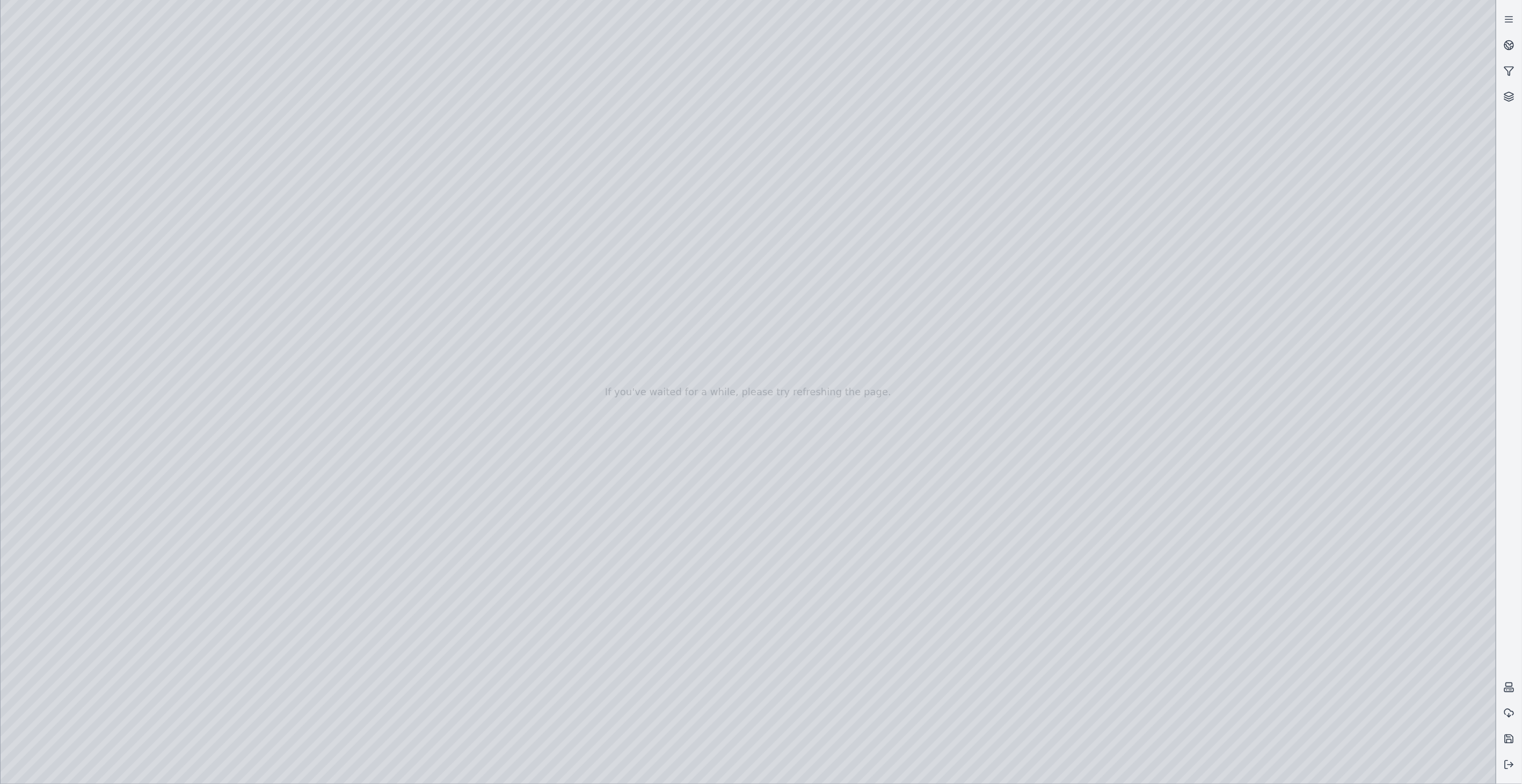
click at [1395, 444] on div at bounding box center [748, 392] width 1495 height 784
click at [1355, 486] on div at bounding box center [748, 392] width 1495 height 784
drag, startPoint x: 767, startPoint y: 331, endPoint x: 936, endPoint y: 332, distance: 169.0
click at [1254, 344] on div at bounding box center [748, 392] width 1495 height 784
drag, startPoint x: 838, startPoint y: 399, endPoint x: 860, endPoint y: 409, distance: 24.2
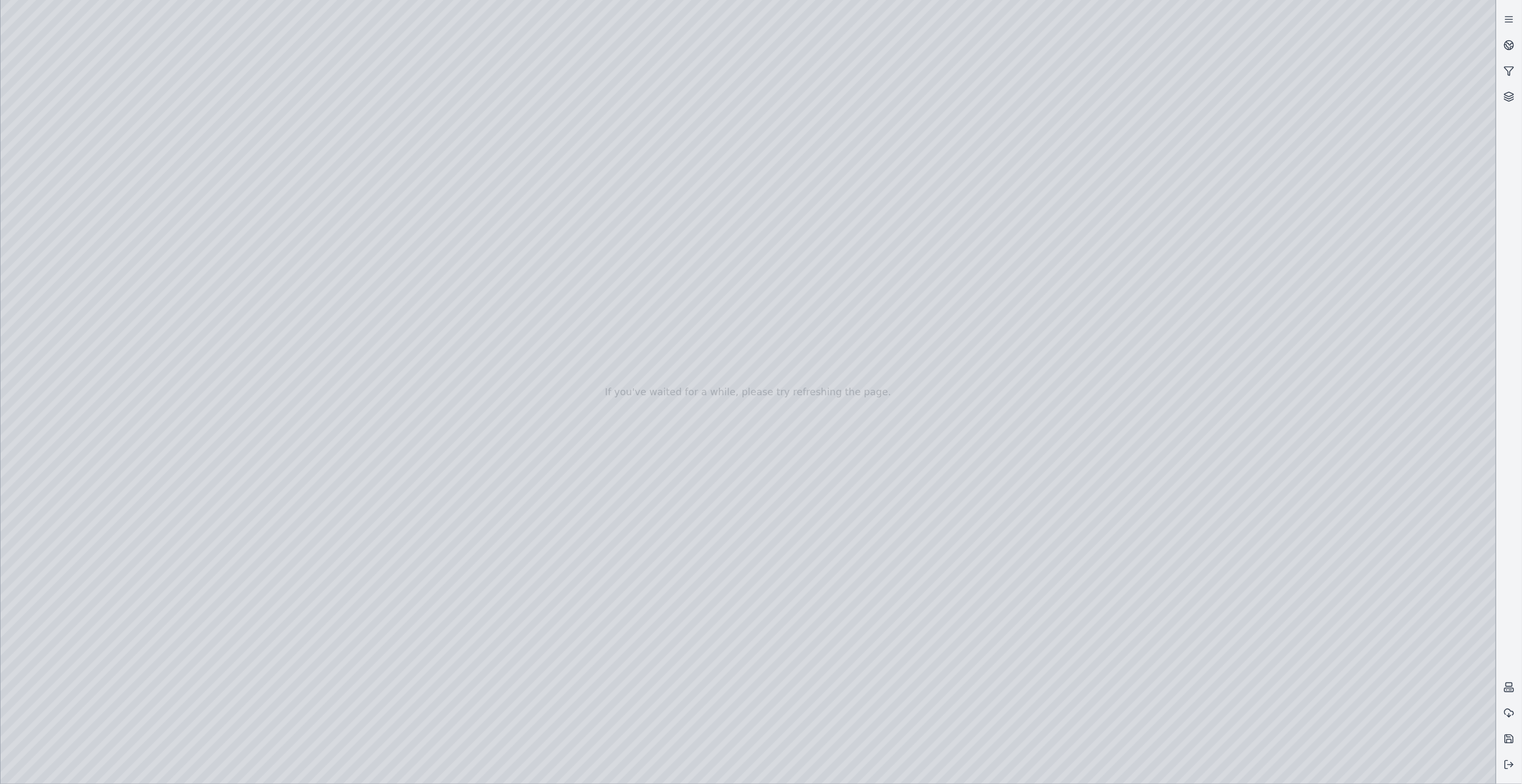
click at [212, 264] on div at bounding box center [748, 392] width 1495 height 784
click at [215, 297] on div at bounding box center [748, 392] width 1495 height 784
click at [1510, 45] on icon at bounding box center [1510, 43] width 6 height 4
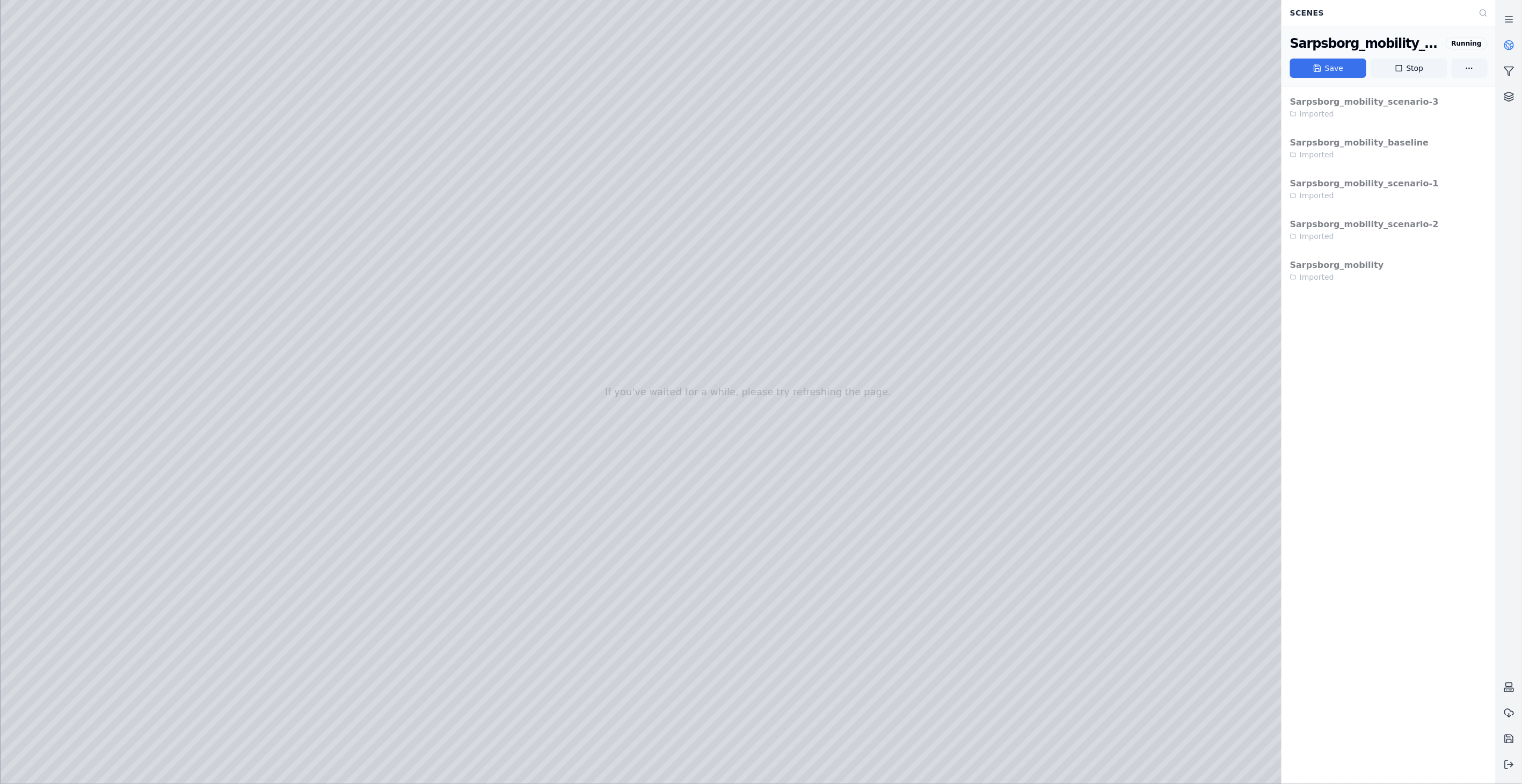
click at [1336, 63] on button "Save" at bounding box center [1328, 68] width 76 height 19
click at [1331, 66] on button "Save" at bounding box center [1328, 68] width 76 height 19
click at [1513, 41] on icon at bounding box center [1509, 45] width 11 height 11
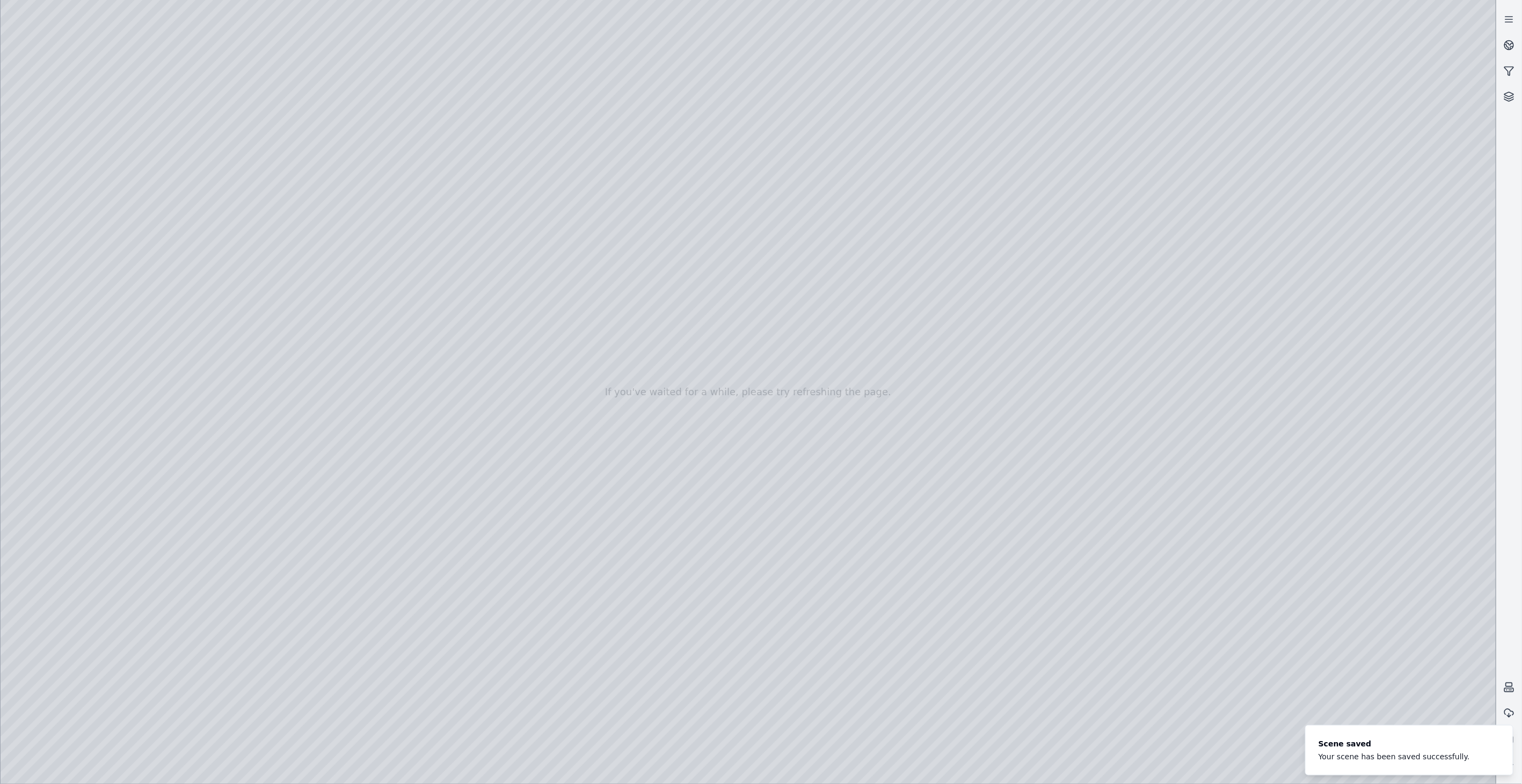
click at [1475, 585] on div at bounding box center [748, 392] width 1495 height 784
click at [1474, 586] on div at bounding box center [748, 392] width 1495 height 784
click at [1249, 340] on div at bounding box center [748, 392] width 1495 height 784
drag, startPoint x: 987, startPoint y: 336, endPoint x: 997, endPoint y: 349, distance: 16.4
click at [252, 129] on div at bounding box center [748, 392] width 1495 height 784
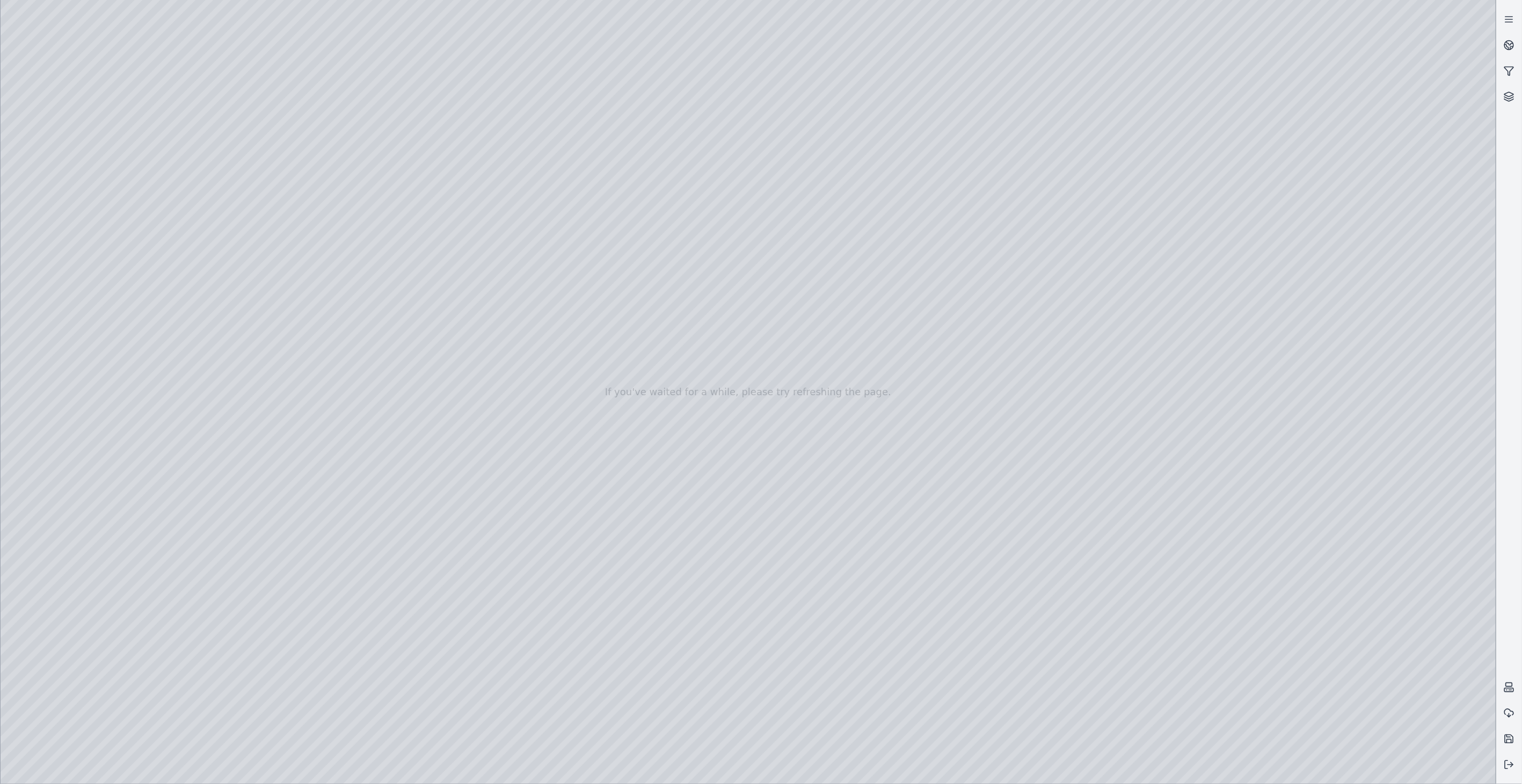
drag, startPoint x: 1490, startPoint y: 752, endPoint x: 1486, endPoint y: 659, distance: 93.1
click at [1486, 659] on div at bounding box center [748, 392] width 1495 height 784
click at [274, 226] on div at bounding box center [748, 392] width 1495 height 784
click at [97, 252] on div at bounding box center [748, 392] width 1495 height 784
click at [87, 222] on div at bounding box center [748, 392] width 1495 height 784
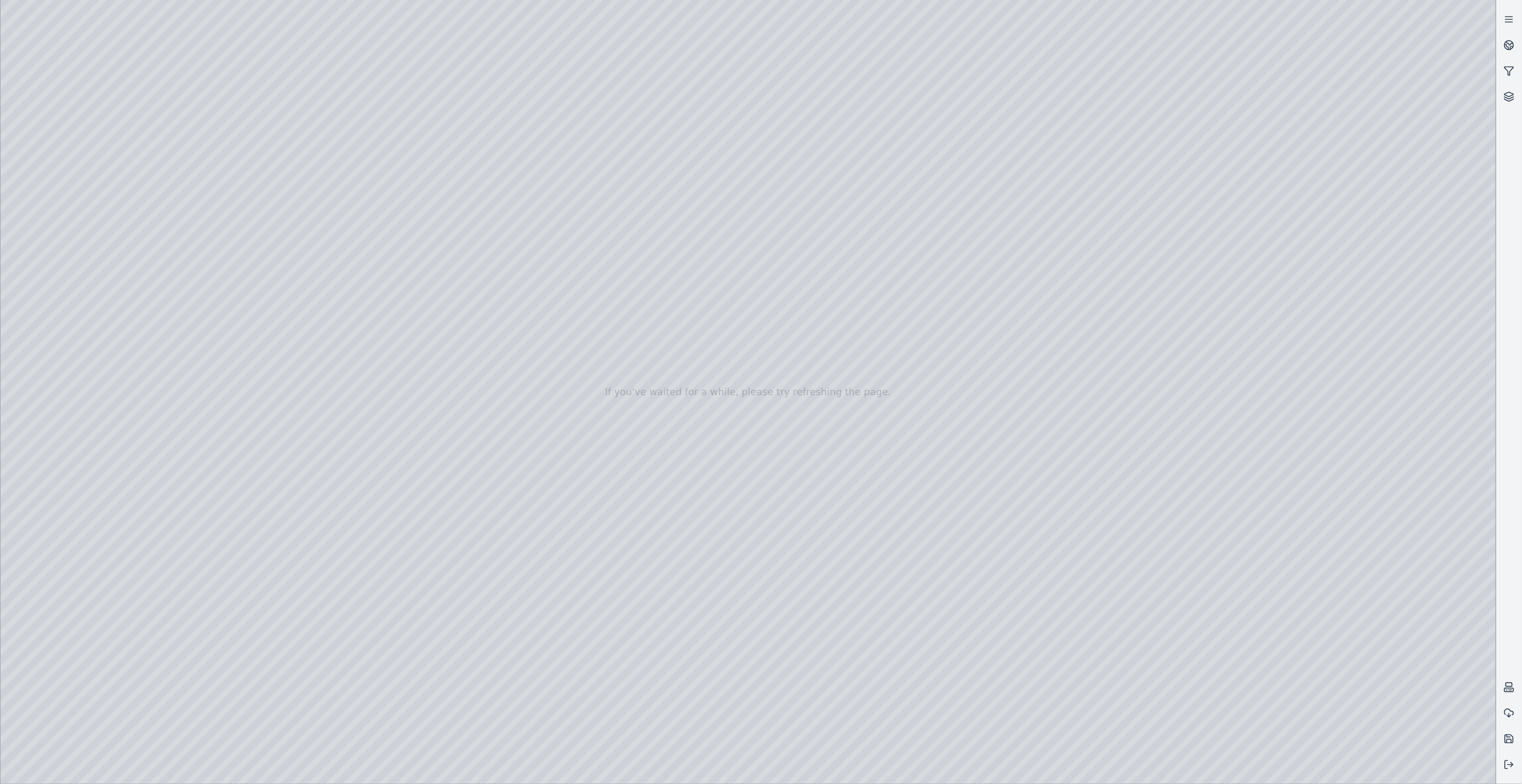
click at [1211, 585] on div at bounding box center [748, 392] width 1495 height 784
click at [357, 425] on div at bounding box center [748, 392] width 1495 height 784
click at [1210, 770] on div at bounding box center [748, 392] width 1495 height 784
click at [38, 626] on div at bounding box center [748, 392] width 1495 height 784
click at [38, 624] on div at bounding box center [748, 392] width 1495 height 784
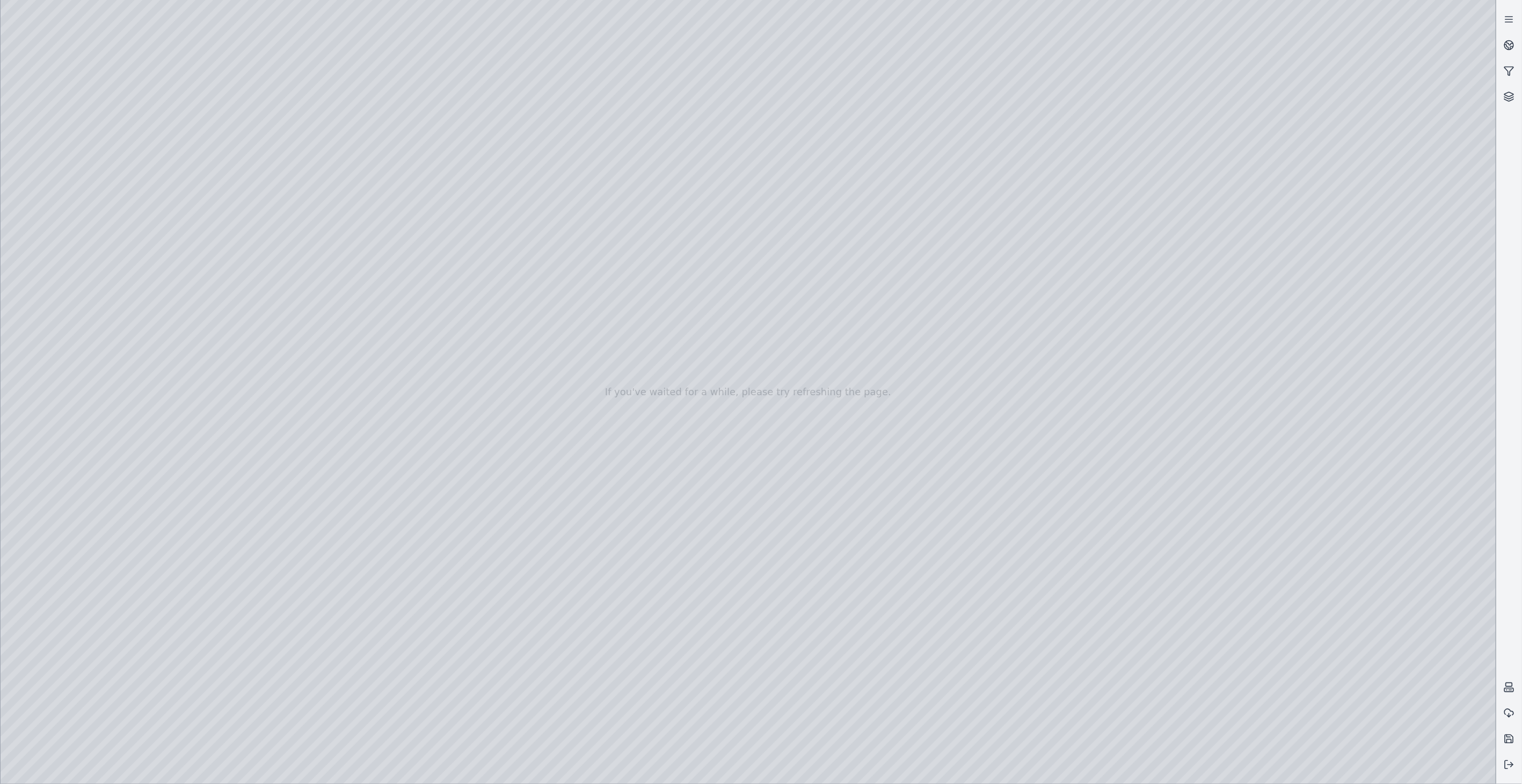
click at [1217, 593] on div at bounding box center [748, 392] width 1495 height 784
click at [313, 425] on div at bounding box center [748, 392] width 1495 height 784
click at [292, 448] on div at bounding box center [748, 392] width 1495 height 784
click at [557, 401] on div at bounding box center [748, 392] width 1495 height 784
click at [555, 423] on div at bounding box center [748, 392] width 1495 height 784
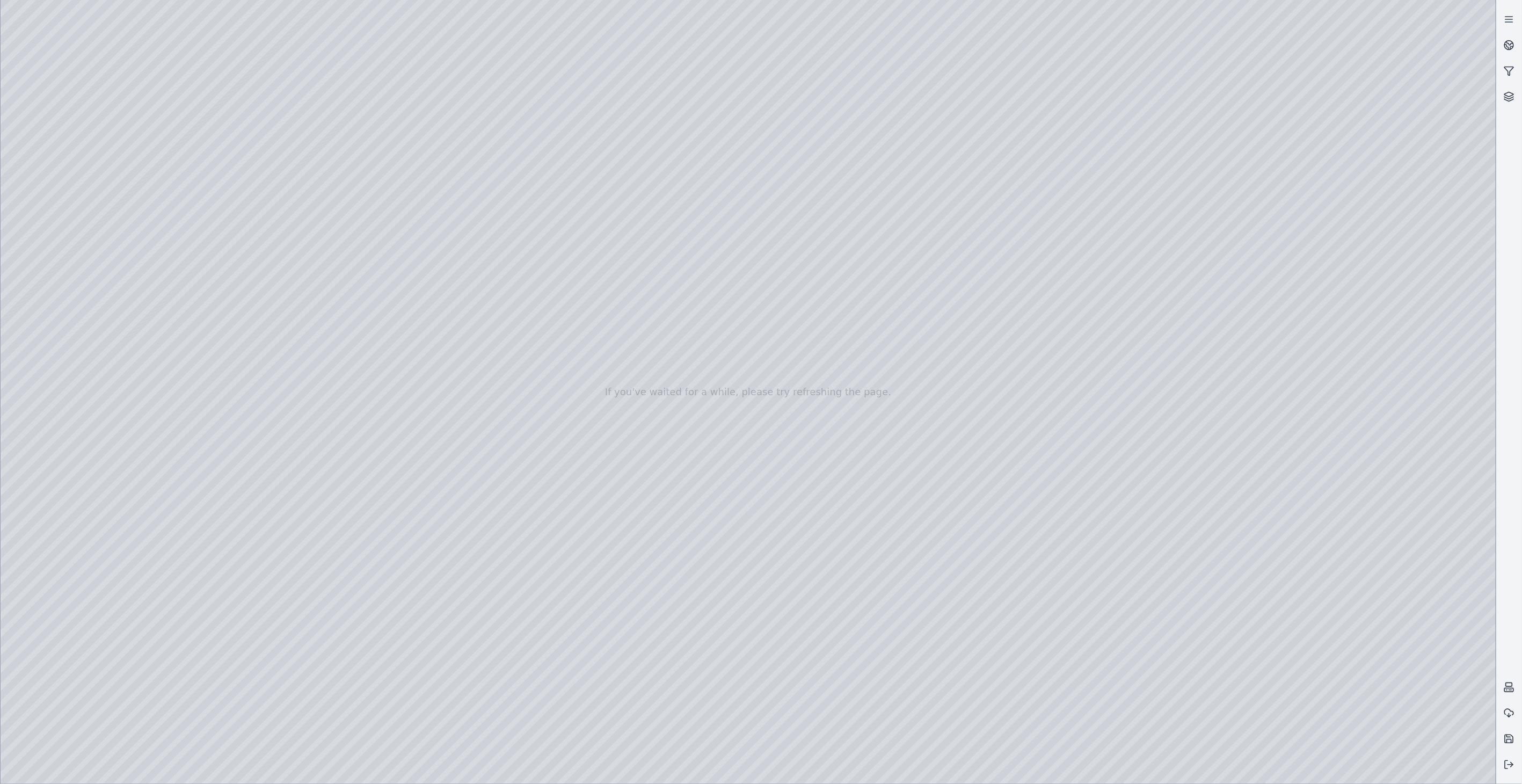
click at [638, 193] on div at bounding box center [748, 392] width 1495 height 784
drag, startPoint x: 544, startPoint y: 567, endPoint x: 518, endPoint y: 508, distance: 64.5
click at [1355, 666] on div at bounding box center [748, 392] width 1495 height 784
drag, startPoint x: 928, startPoint y: 619, endPoint x: 902, endPoint y: 615, distance: 26.3
click at [936, 770] on div at bounding box center [748, 392] width 1495 height 784
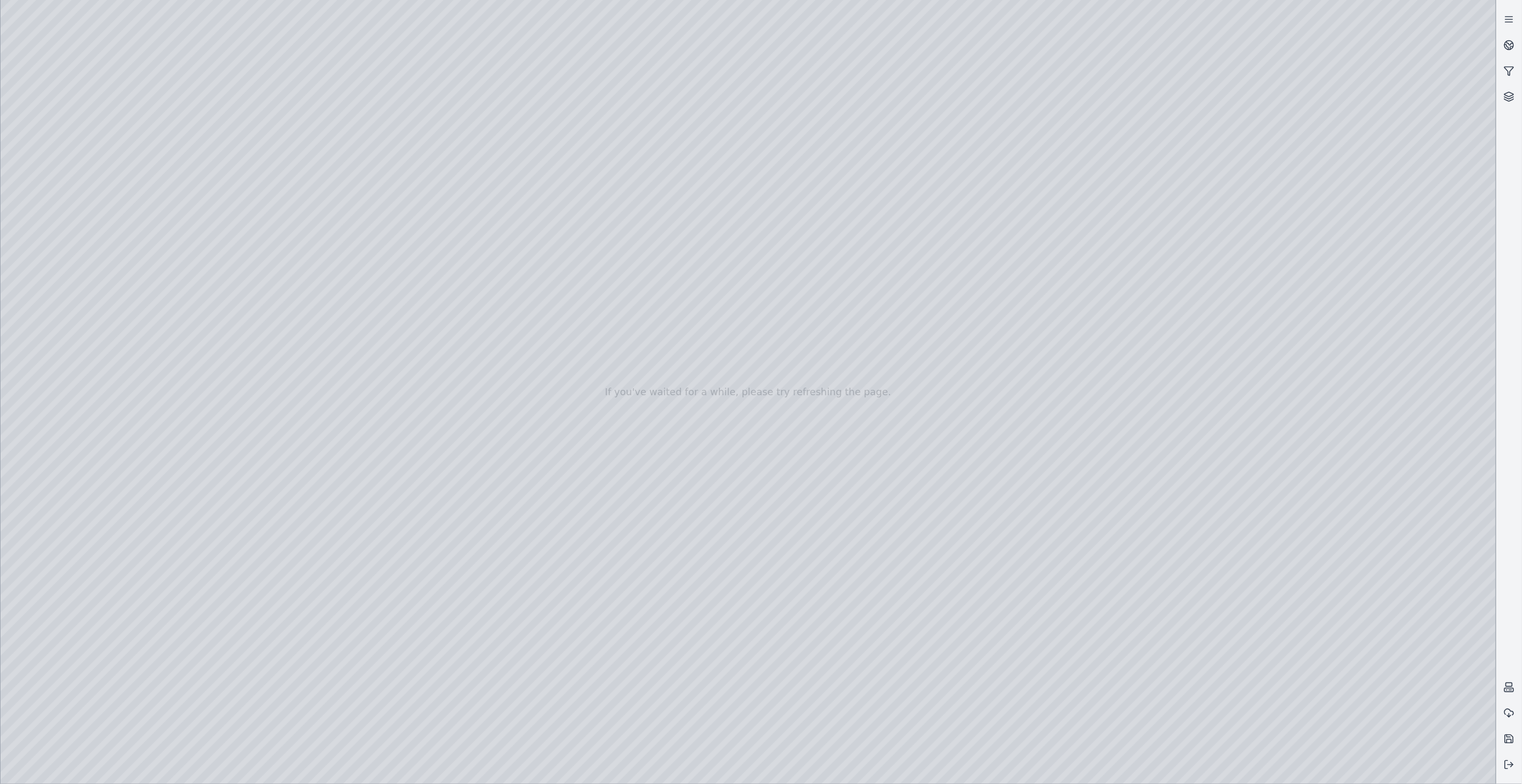
click at [922, 765] on div at bounding box center [748, 392] width 1495 height 784
click at [1204, 765] on div at bounding box center [748, 392] width 1495 height 784
click at [43, 629] on div at bounding box center [748, 392] width 1495 height 784
click at [1211, 585] on div at bounding box center [748, 392] width 1495 height 784
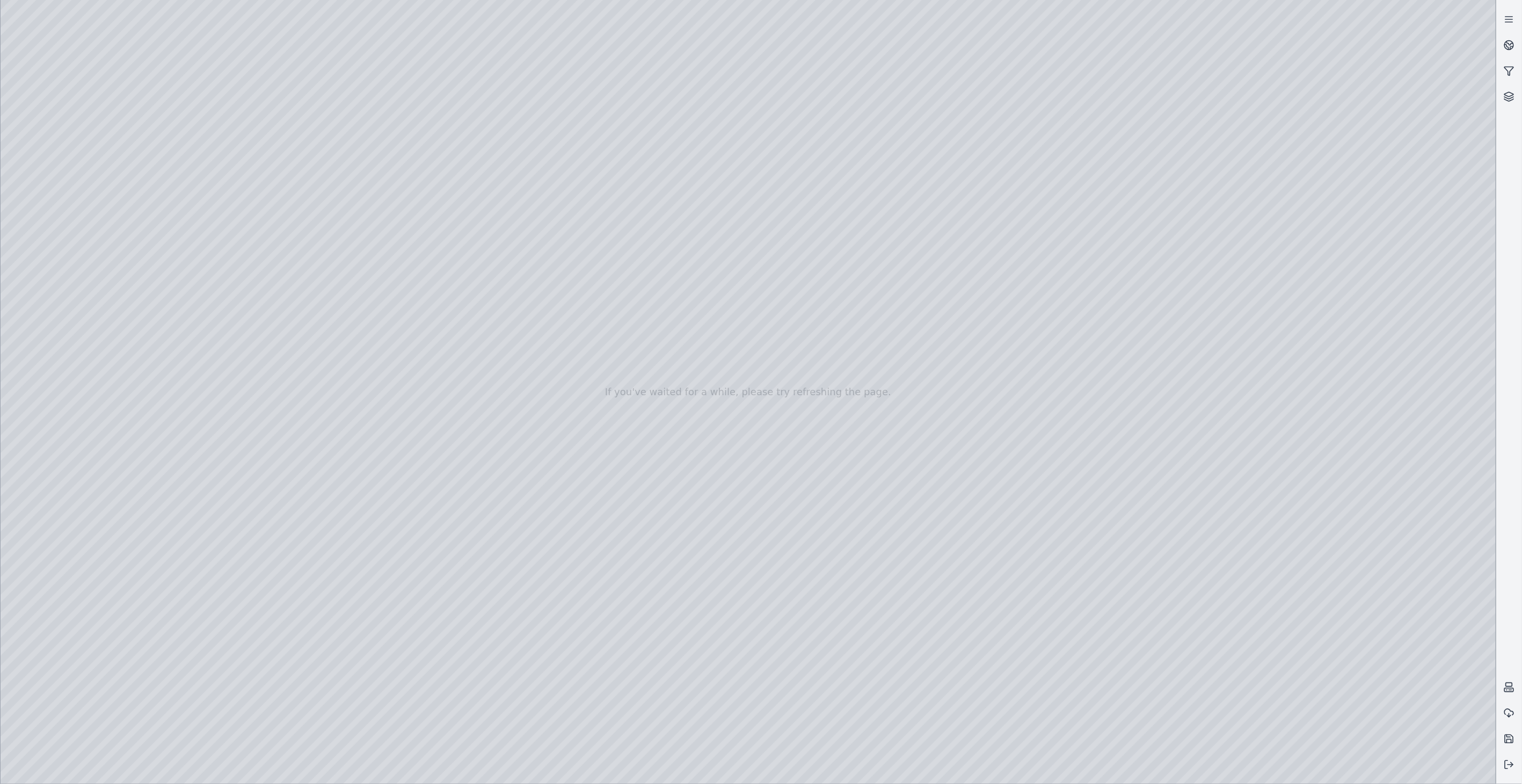
click at [916, 764] on div at bounding box center [748, 392] width 1495 height 784
click at [1200, 771] on div at bounding box center [748, 392] width 1495 height 784
click at [37, 629] on div at bounding box center [748, 392] width 1495 height 784
click at [79, 194] on div at bounding box center [748, 392] width 1495 height 784
click at [344, 226] on div at bounding box center [748, 392] width 1495 height 784
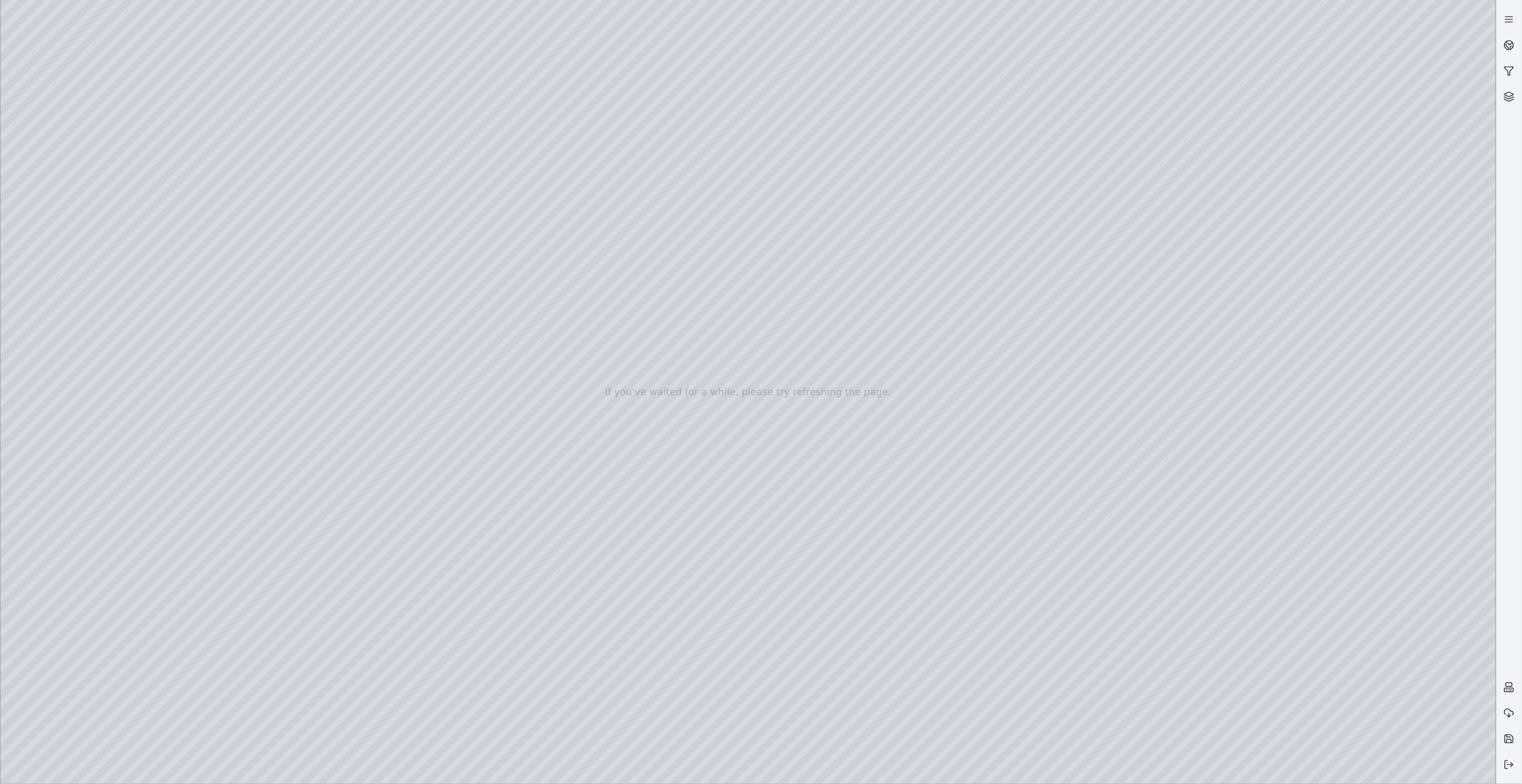
click at [308, 303] on div at bounding box center [748, 392] width 1495 height 784
click at [357, 261] on div at bounding box center [748, 392] width 1495 height 784
click at [314, 313] on div at bounding box center [748, 392] width 1495 height 784
click at [269, 269] on div at bounding box center [748, 392] width 1495 height 784
click at [248, 262] on div at bounding box center [748, 392] width 1495 height 784
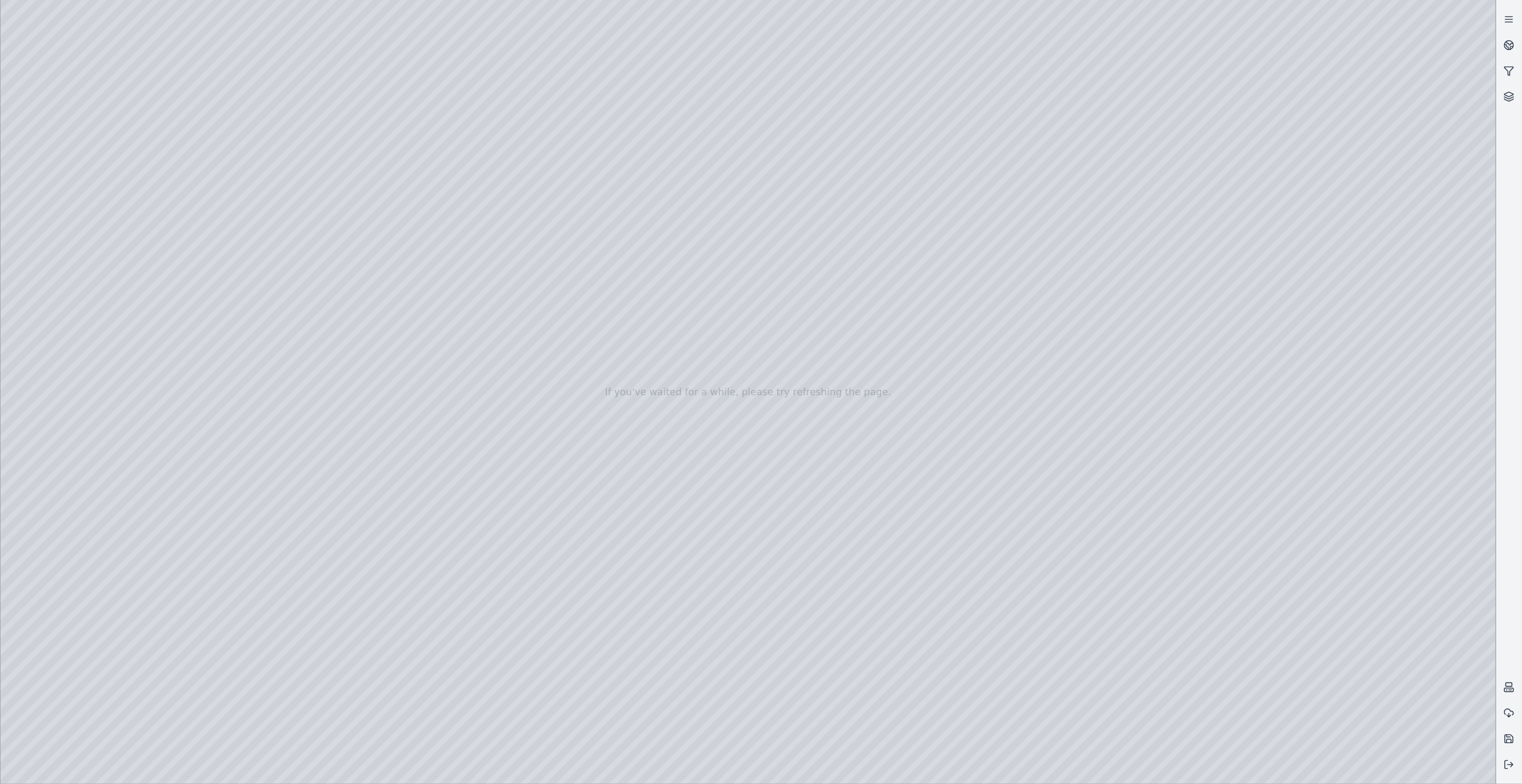
click at [352, 261] on div at bounding box center [748, 392] width 1495 height 784
click at [317, 315] on div at bounding box center [748, 392] width 1495 height 784
click at [341, 262] on div at bounding box center [748, 392] width 1495 height 784
click at [337, 261] on div at bounding box center [748, 392] width 1495 height 784
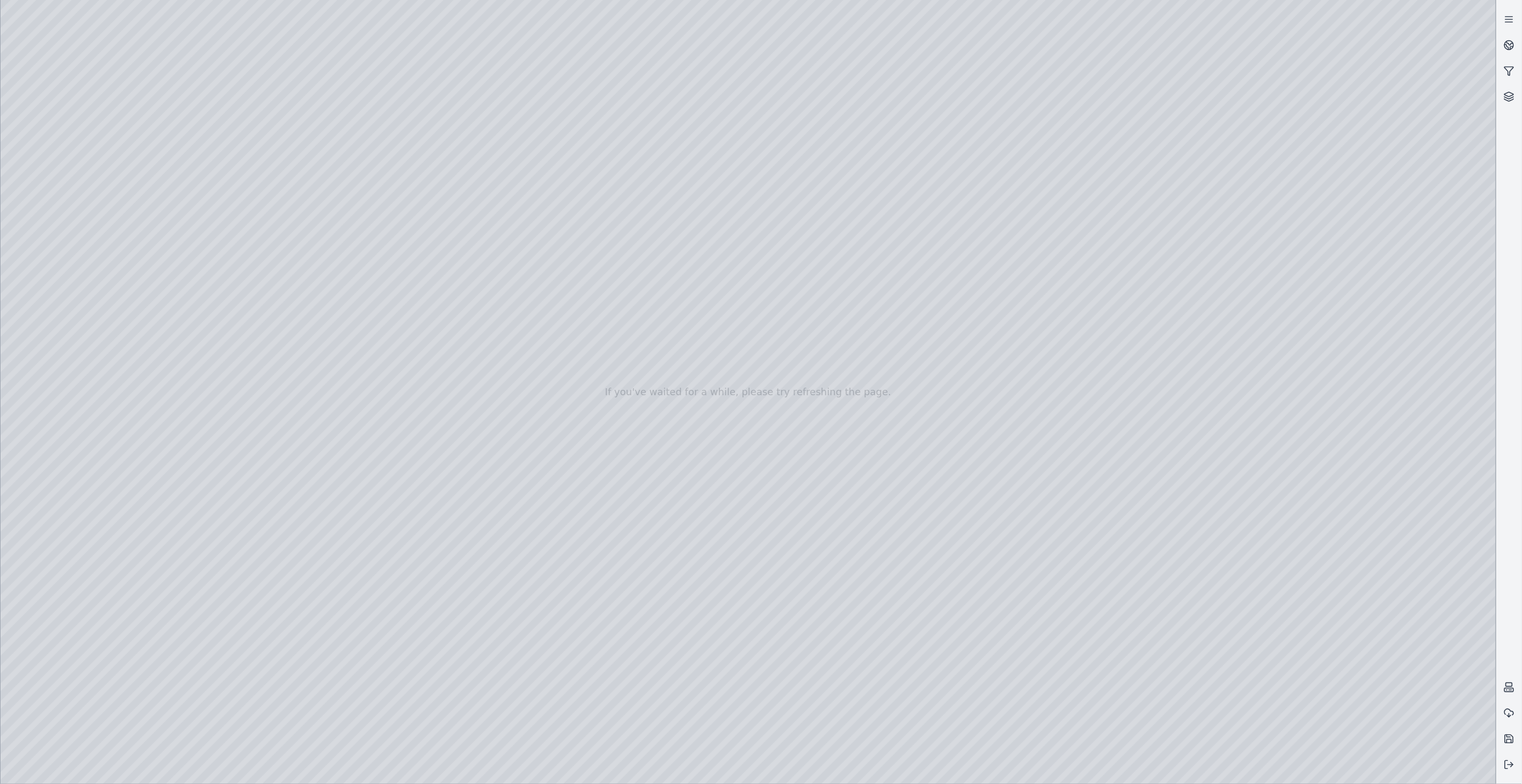
click at [340, 262] on div at bounding box center [748, 392] width 1495 height 784
click at [337, 261] on div at bounding box center [748, 392] width 1495 height 784
click at [350, 260] on div at bounding box center [748, 392] width 1495 height 784
click at [331, 306] on div at bounding box center [748, 392] width 1495 height 784
click at [294, 261] on div at bounding box center [748, 392] width 1495 height 784
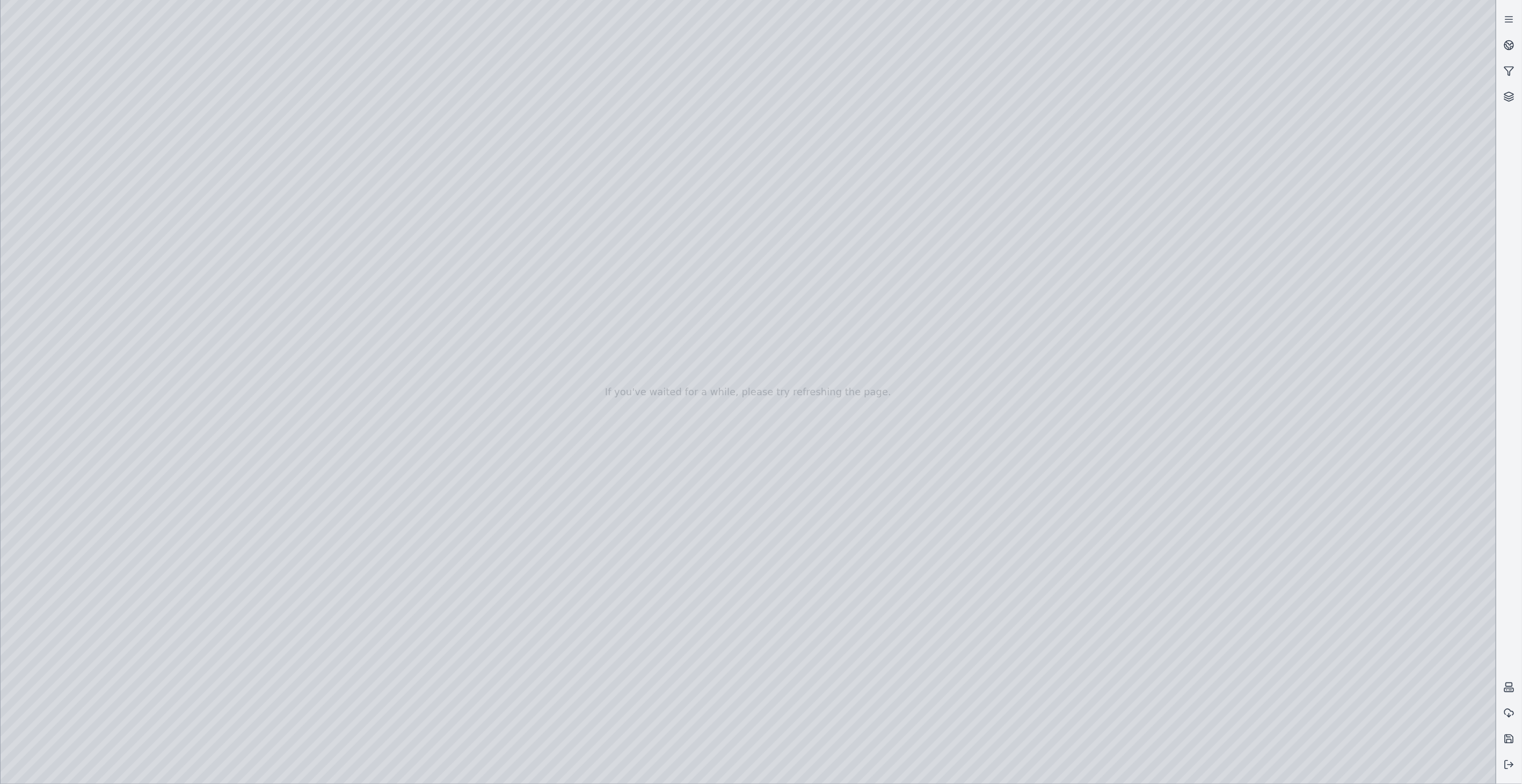
click at [607, 271] on div at bounding box center [748, 392] width 1495 height 784
click at [71, 229] on div at bounding box center [748, 392] width 1495 height 784
click at [345, 570] on div at bounding box center [748, 392] width 1495 height 784
click at [360, 572] on div at bounding box center [748, 392] width 1495 height 784
click at [78, 197] on div at bounding box center [748, 392] width 1495 height 784
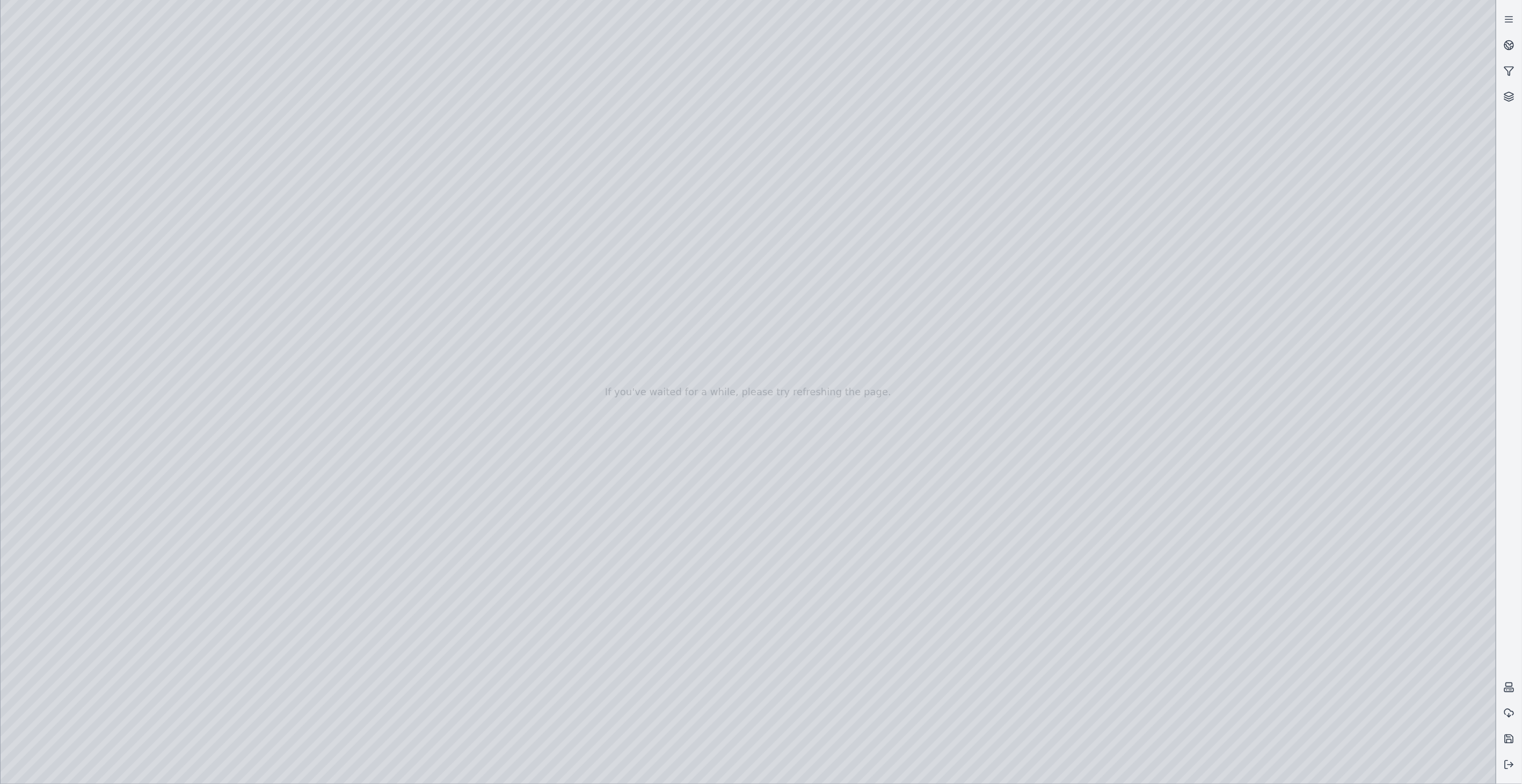
click at [265, 268] on div at bounding box center [748, 392] width 1495 height 784
click at [209, 262] on div at bounding box center [748, 392] width 1495 height 784
click at [350, 261] on div at bounding box center [748, 392] width 1495 height 784
click at [304, 309] on div at bounding box center [748, 392] width 1495 height 784
click at [303, 373] on div at bounding box center [748, 392] width 1495 height 784
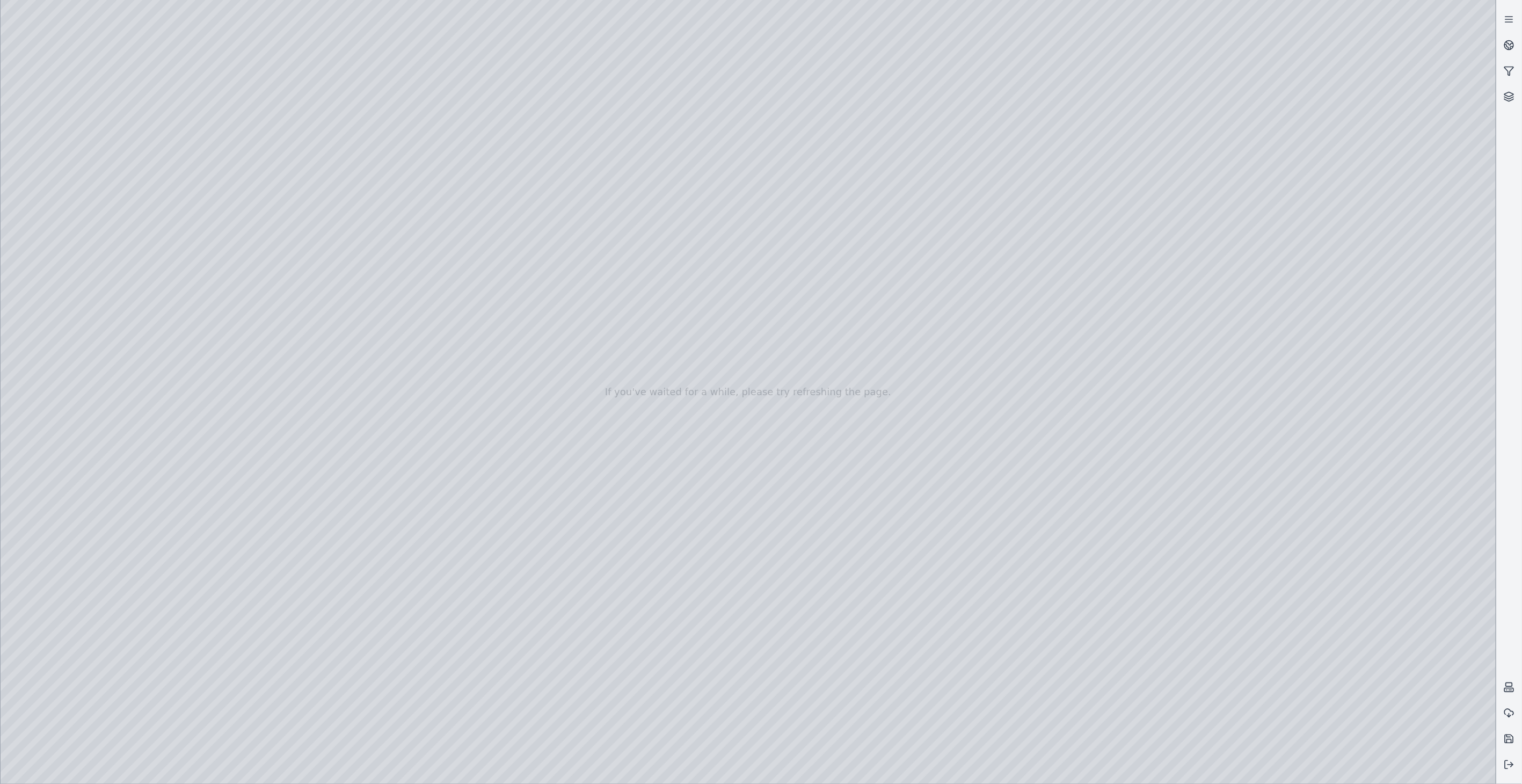
click at [261, 258] on div at bounding box center [748, 392] width 1495 height 784
click at [261, 263] on div at bounding box center [748, 392] width 1495 height 784
click at [82, 230] on div at bounding box center [748, 392] width 1495 height 784
click at [342, 422] on div at bounding box center [748, 392] width 1495 height 784
click at [1508, 47] on icon at bounding box center [1507, 47] width 4 height 5
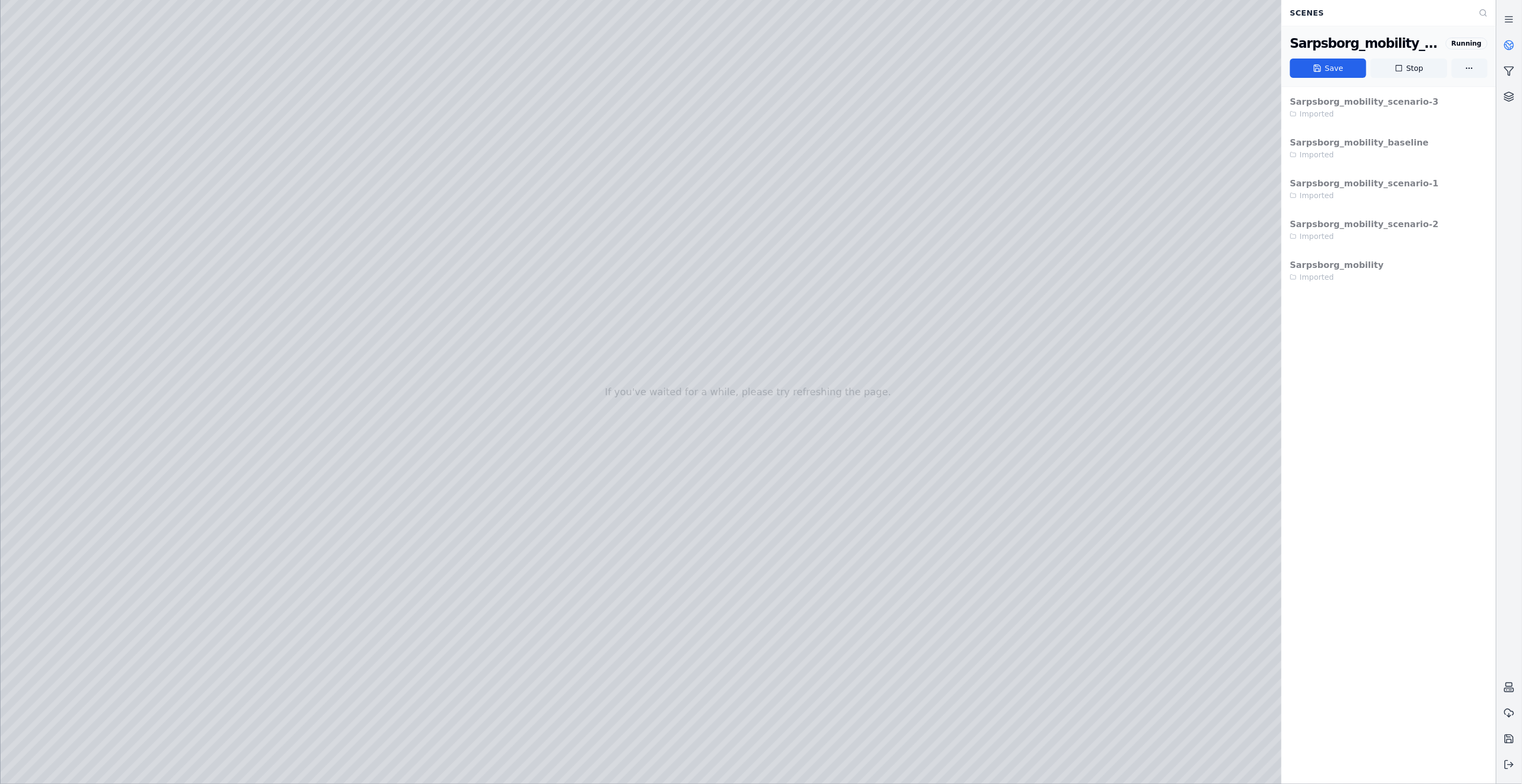
drag, startPoint x: 1334, startPoint y: 76, endPoint x: 1316, endPoint y: 76, distance: 18.0
click at [1334, 76] on button "Save" at bounding box center [1328, 68] width 76 height 19
click at [1503, 43] on link at bounding box center [1509, 45] width 26 height 26
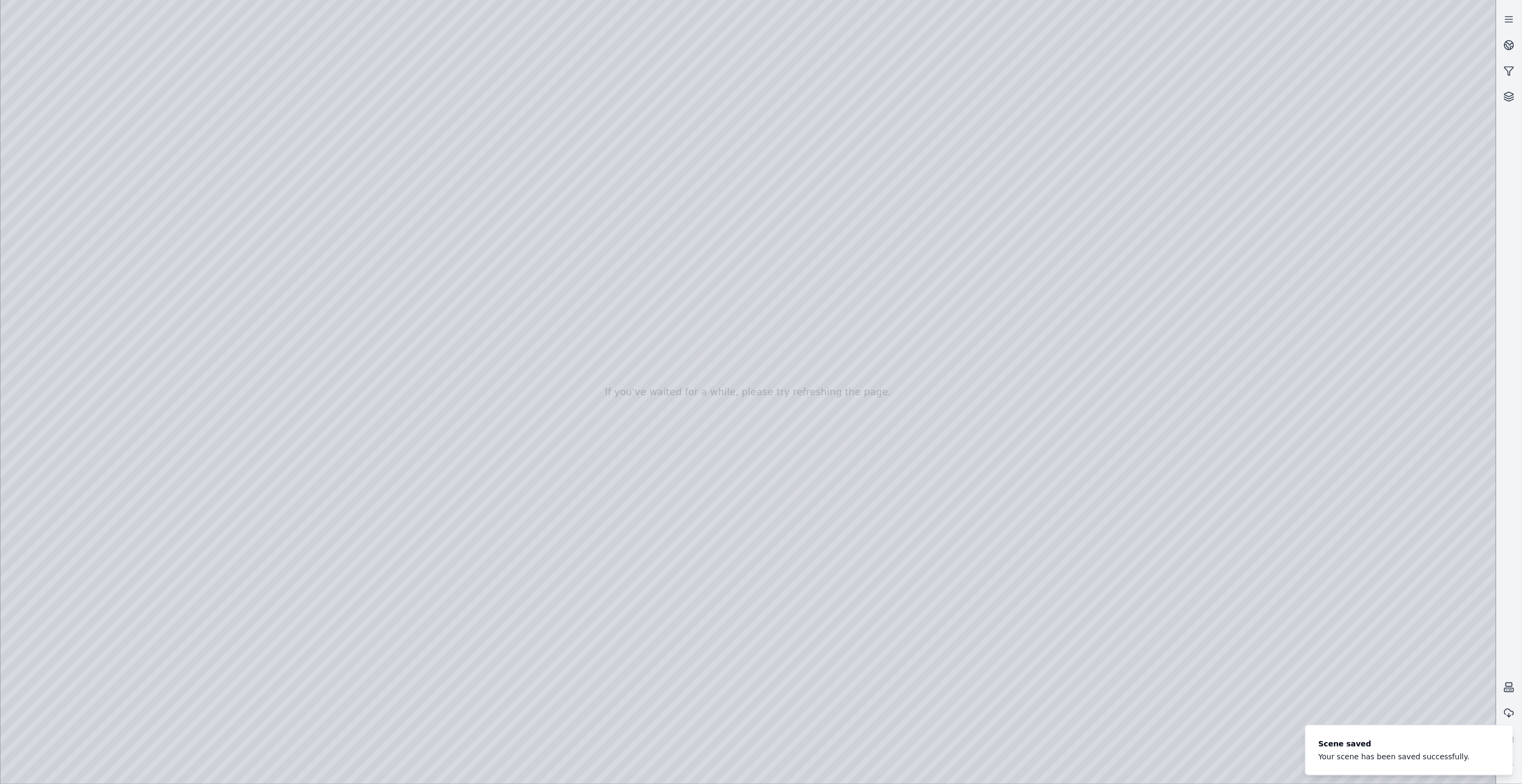
click at [1364, 469] on div at bounding box center [748, 392] width 1495 height 784
click at [1242, 341] on div at bounding box center [748, 392] width 1495 height 784
drag, startPoint x: 766, startPoint y: 408, endPoint x: 787, endPoint y: 441, distance: 39.1
drag, startPoint x: 588, startPoint y: 425, endPoint x: 549, endPoint y: 421, distance: 39.2
click at [1322, 448] on div at bounding box center [748, 392] width 1495 height 784
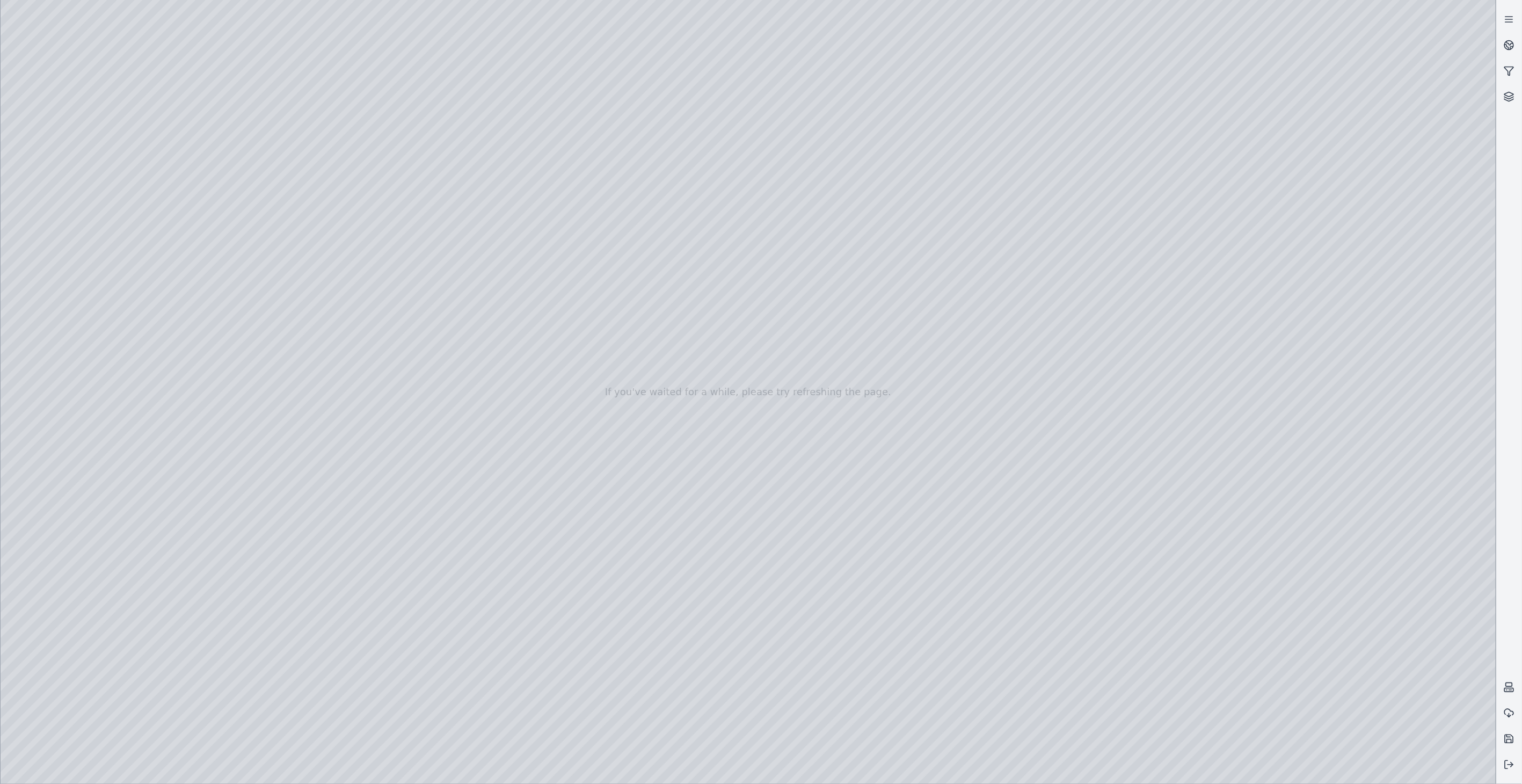
drag, startPoint x: 1086, startPoint y: 421, endPoint x: 1137, endPoint y: 428, distance: 51.5
click at [1243, 341] on div at bounding box center [748, 392] width 1495 height 784
drag, startPoint x: 750, startPoint y: 353, endPoint x: 727, endPoint y: 378, distance: 34.0
click at [80, 200] on div at bounding box center [748, 392] width 1495 height 784
click at [356, 164] on div at bounding box center [748, 392] width 1495 height 784
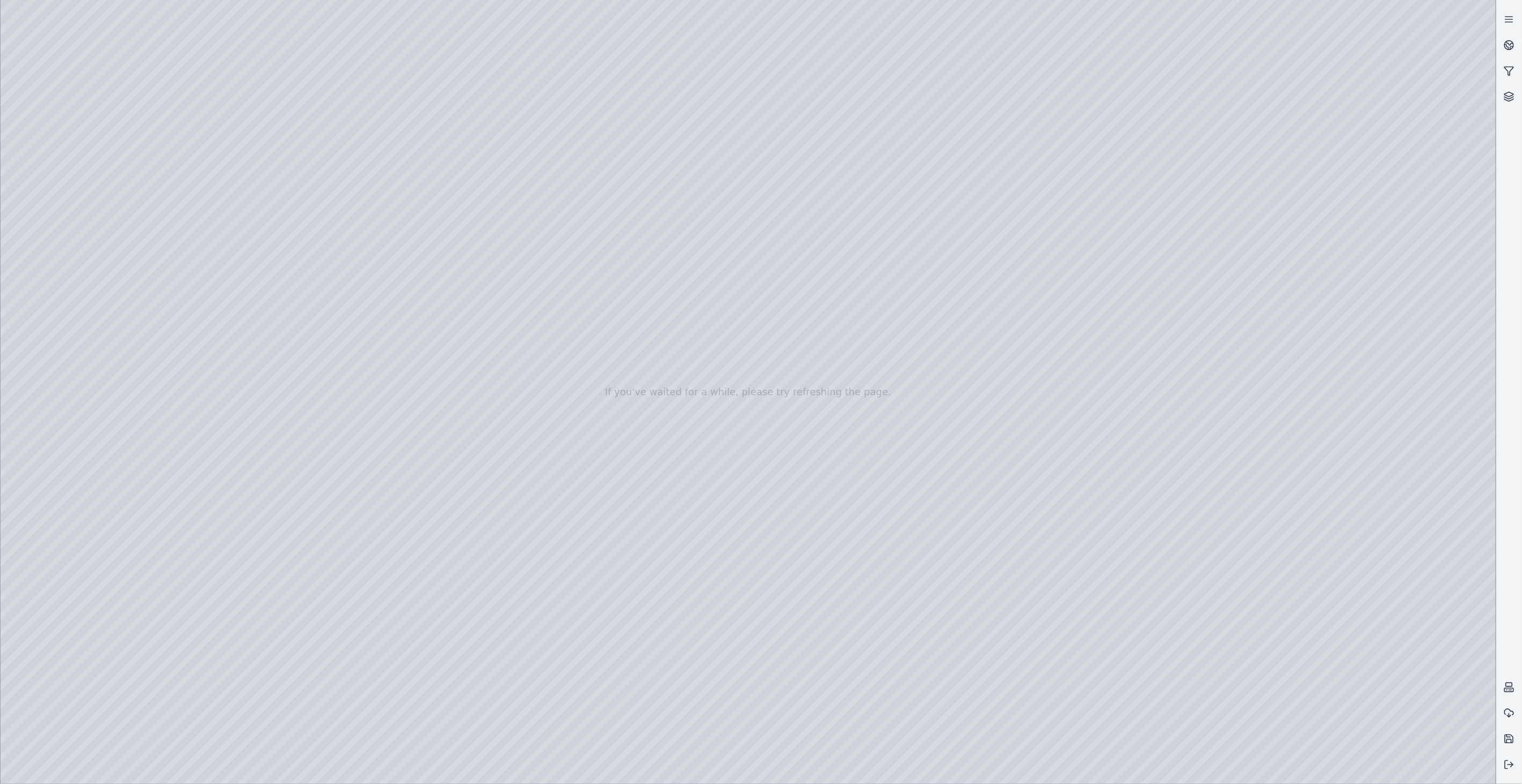
click at [315, 208] on div at bounding box center [748, 392] width 1495 height 784
click at [338, 163] on div at bounding box center [748, 392] width 1495 height 784
click at [349, 361] on div at bounding box center [748, 392] width 1495 height 784
click at [285, 163] on div at bounding box center [748, 392] width 1495 height 784
click at [269, 197] on div at bounding box center [748, 392] width 1495 height 784
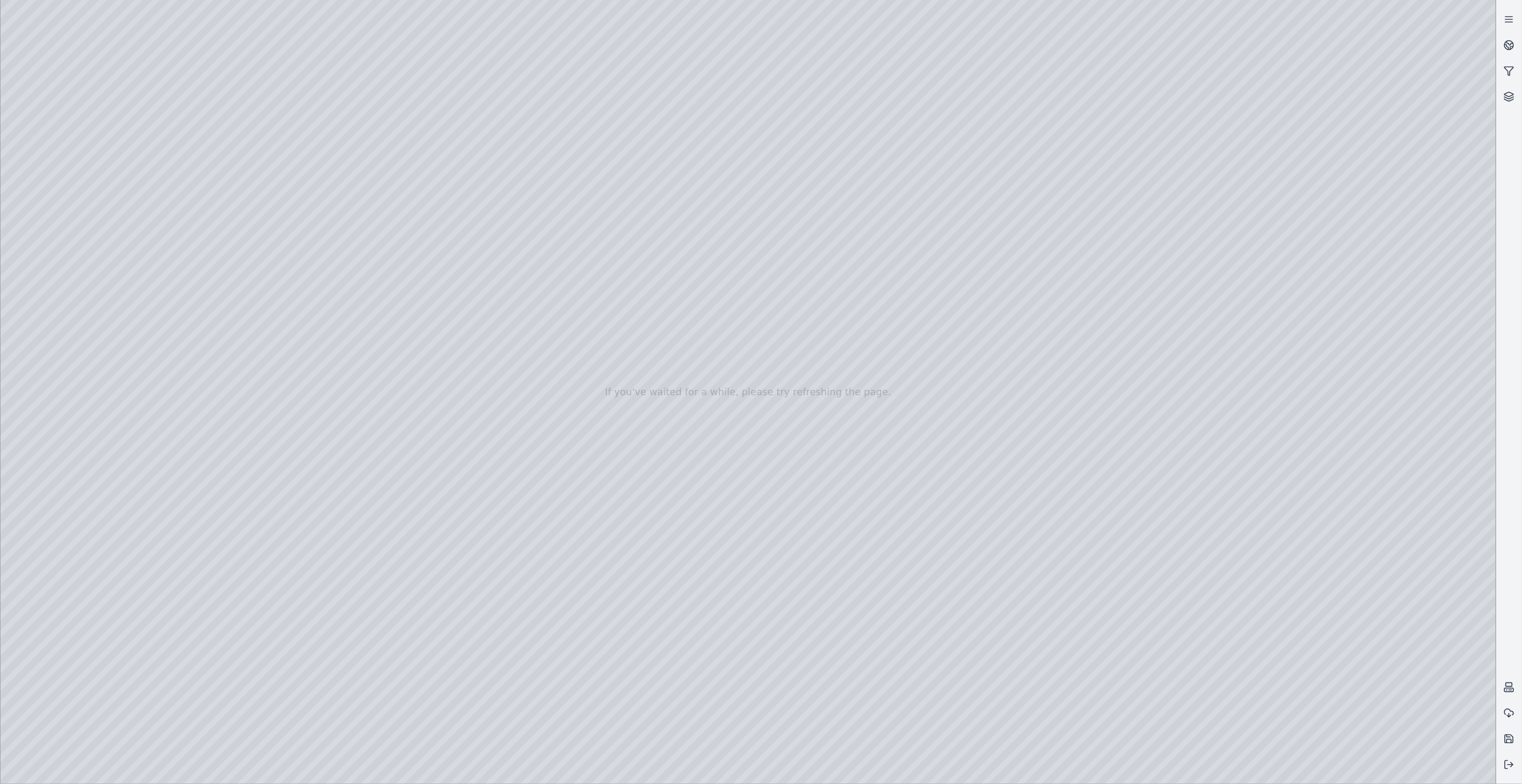
click at [218, 168] on div at bounding box center [748, 392] width 1495 height 784
click at [219, 167] on div at bounding box center [748, 392] width 1495 height 784
drag, startPoint x: 542, startPoint y: 379, endPoint x: 508, endPoint y: 352, distance: 43.4
drag, startPoint x: 677, startPoint y: 442, endPoint x: 697, endPoint y: 447, distance: 20.6
click at [269, 126] on div at bounding box center [748, 392] width 1495 height 784
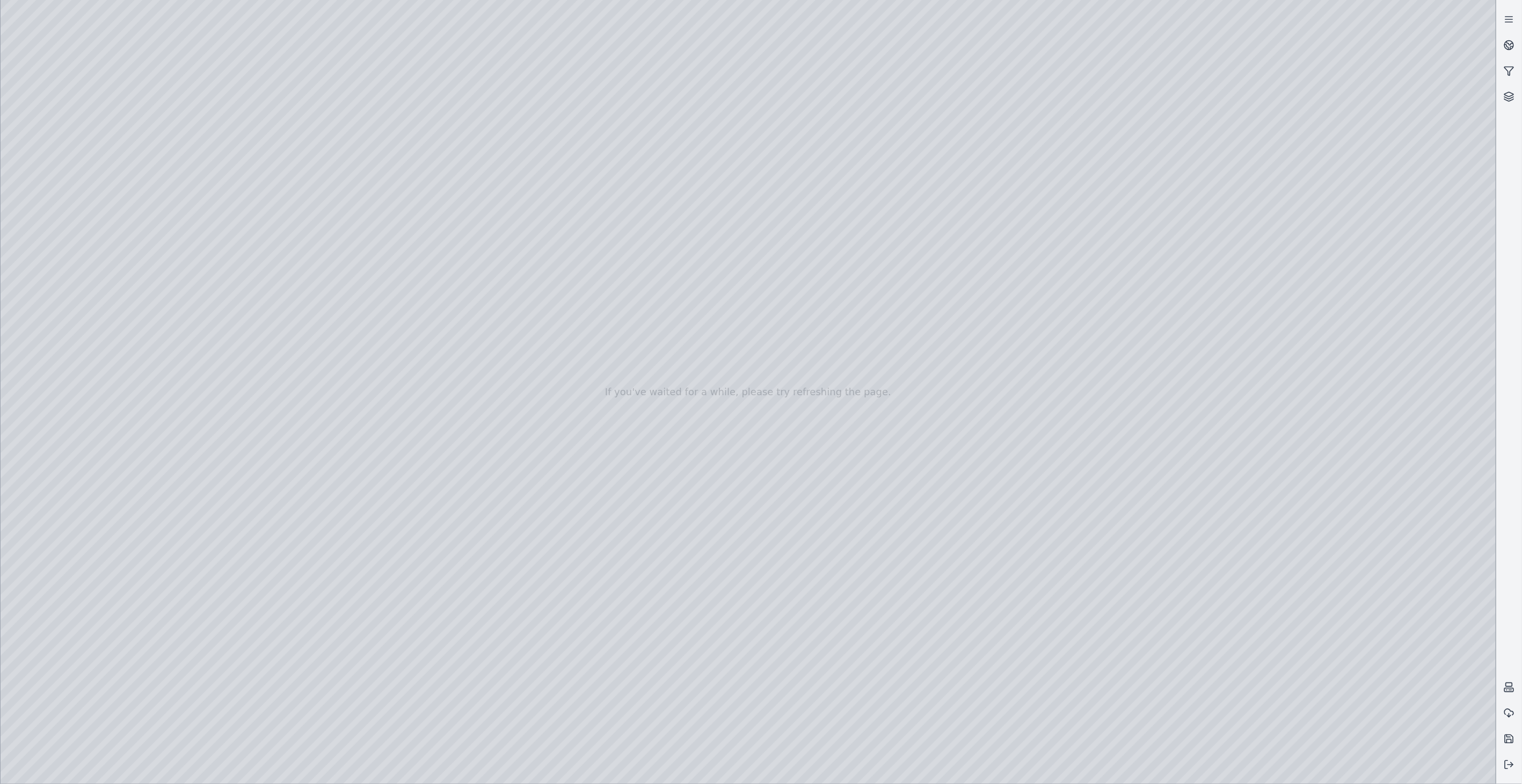
click at [152, 54] on div at bounding box center [748, 392] width 1495 height 784
click at [1211, 584] on div at bounding box center [748, 392] width 1495 height 784
drag, startPoint x: 883, startPoint y: 417, endPoint x: 911, endPoint y: 418, distance: 28.0
click at [1344, 579] on div at bounding box center [748, 392] width 1495 height 784
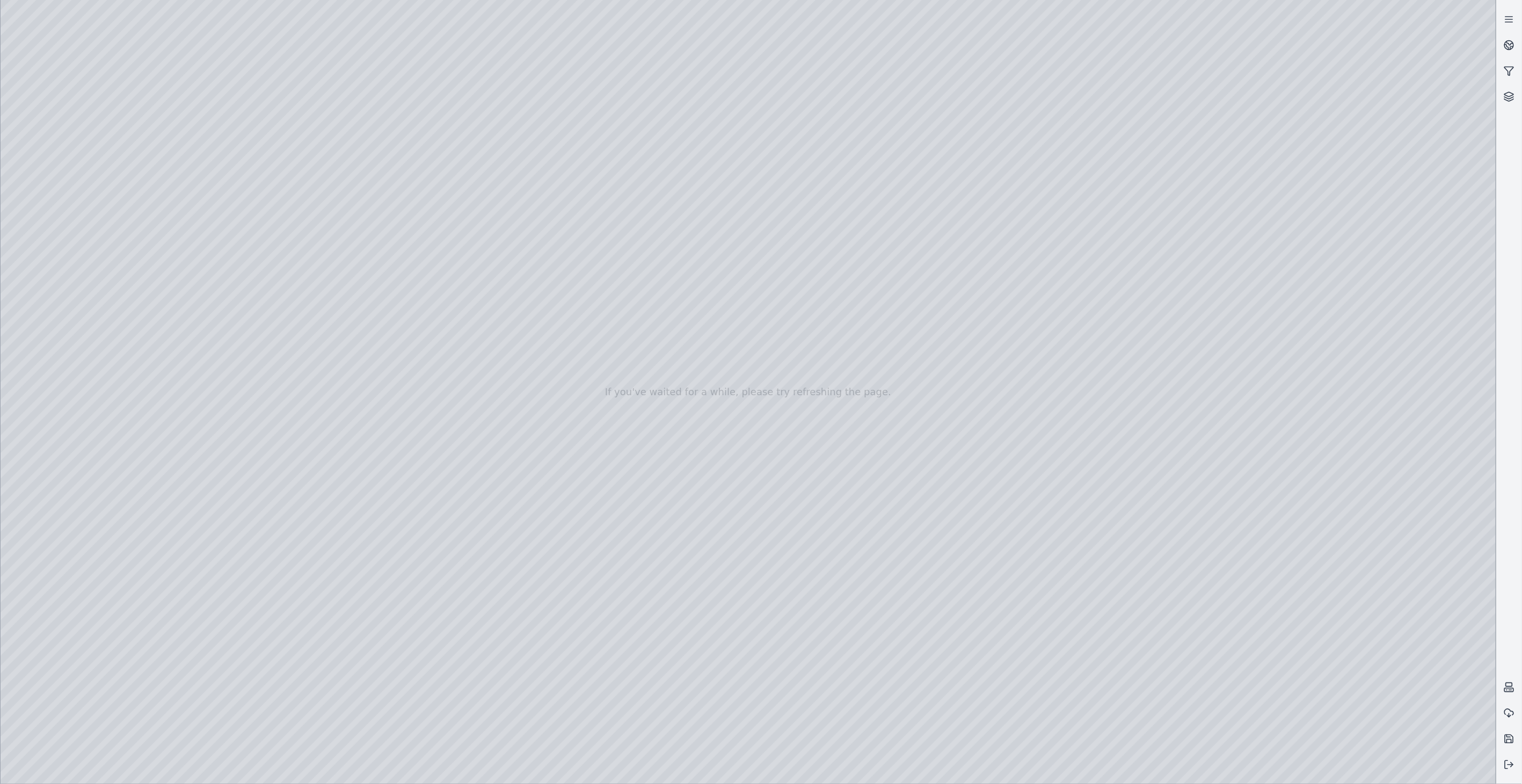
click at [89, 200] on div at bounding box center [748, 392] width 1495 height 784
click at [258, 131] on div at bounding box center [748, 392] width 1495 height 784
click at [158, 54] on div at bounding box center [748, 392] width 1495 height 784
drag, startPoint x: 274, startPoint y: 393, endPoint x: 310, endPoint y: 401, distance: 36.9
click at [310, 401] on div at bounding box center [748, 392] width 1495 height 784
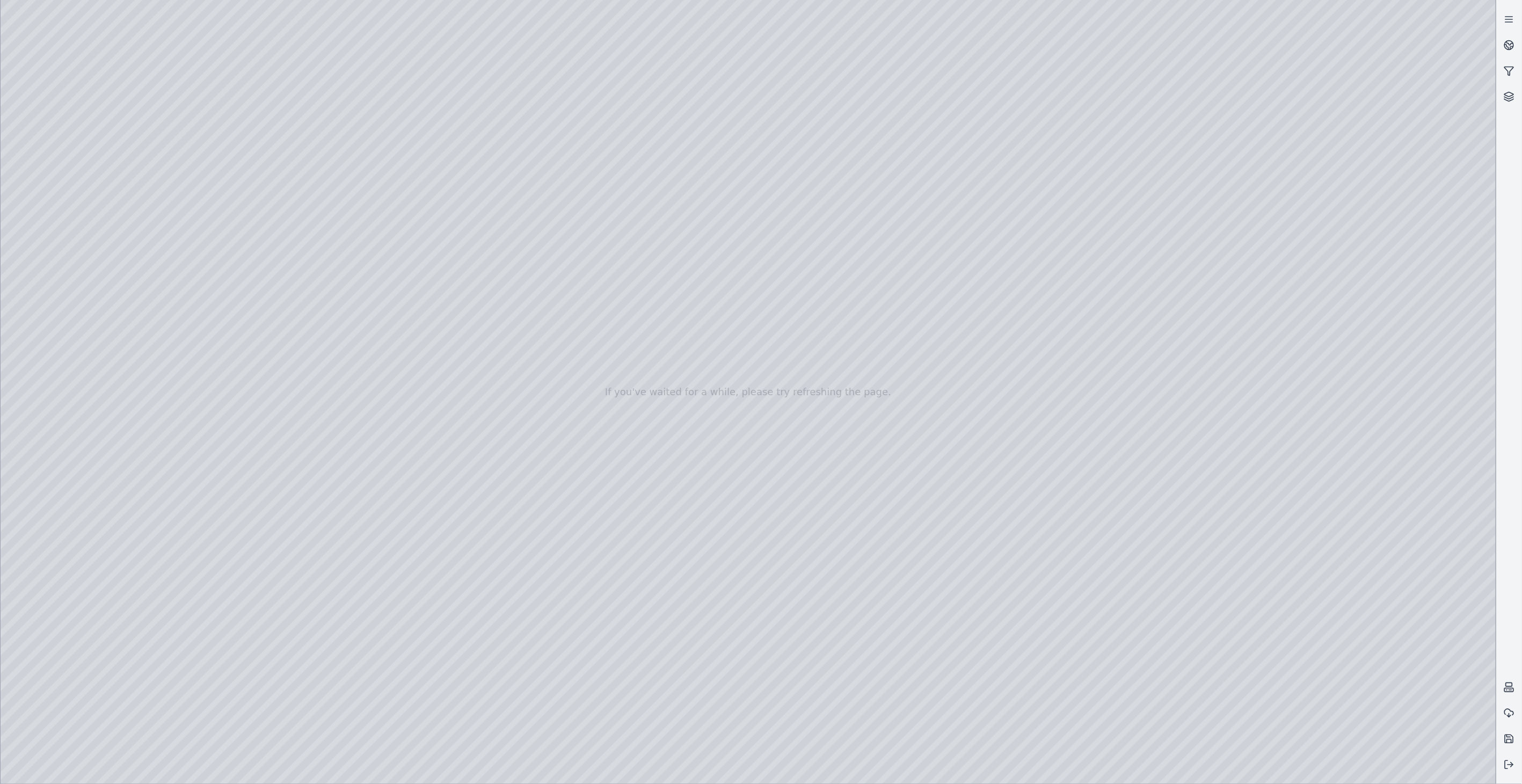
drag, startPoint x: 437, startPoint y: 420, endPoint x: 383, endPoint y: 418, distance: 54.0
click at [1315, 621] on div at bounding box center [748, 392] width 1495 height 784
drag, startPoint x: 1037, startPoint y: 576, endPoint x: 1104, endPoint y: 571, distance: 67.2
click at [96, 201] on div at bounding box center [748, 392] width 1495 height 784
click at [151, 56] on div at bounding box center [748, 392] width 1495 height 784
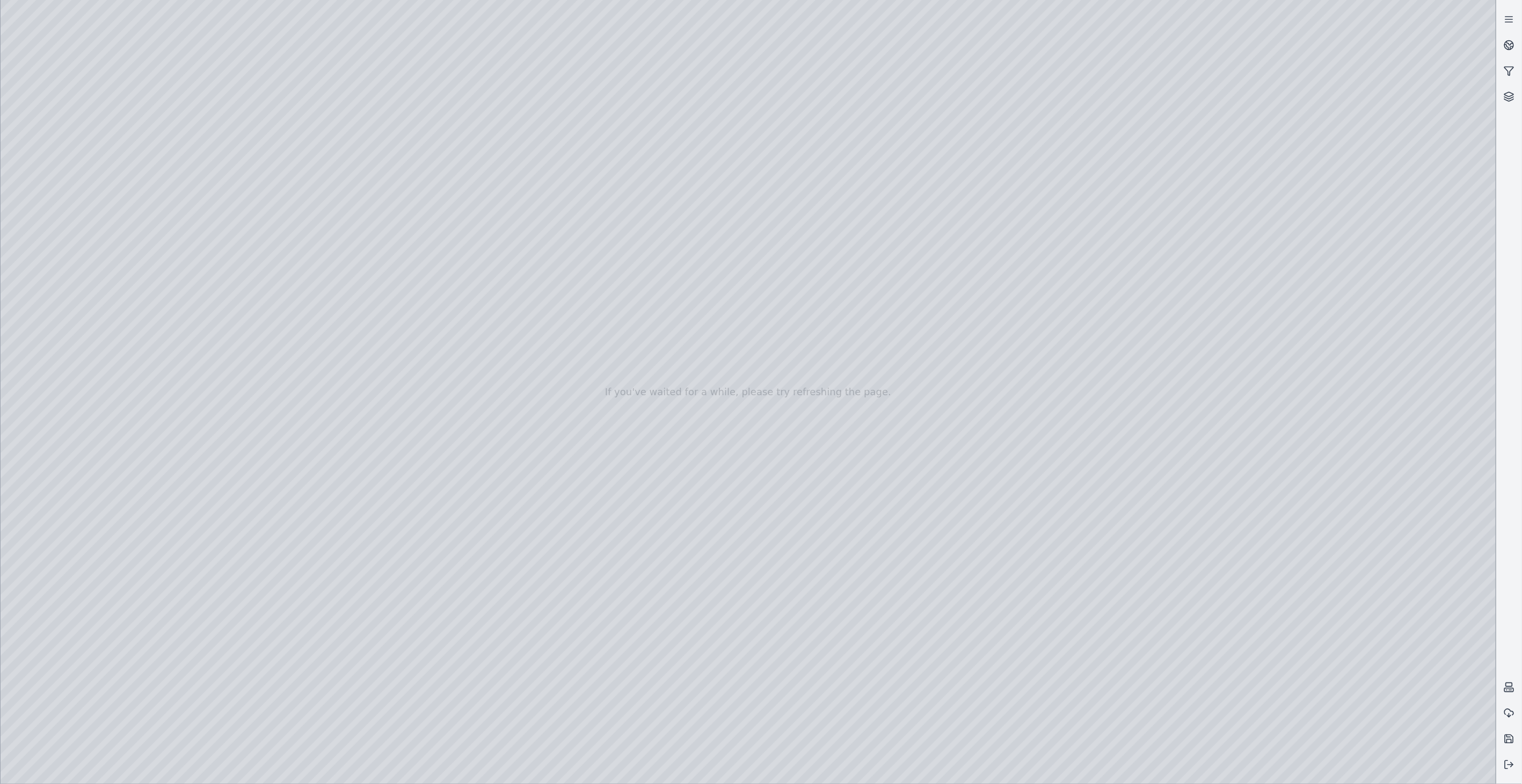
click at [88, 195] on div at bounding box center [748, 392] width 1495 height 784
click at [232, 162] on div at bounding box center [748, 392] width 1495 height 784
click at [151, 51] on div at bounding box center [748, 392] width 1495 height 784
click at [930, 764] on div at bounding box center [748, 392] width 1495 height 784
click at [925, 763] on div at bounding box center [748, 392] width 1495 height 784
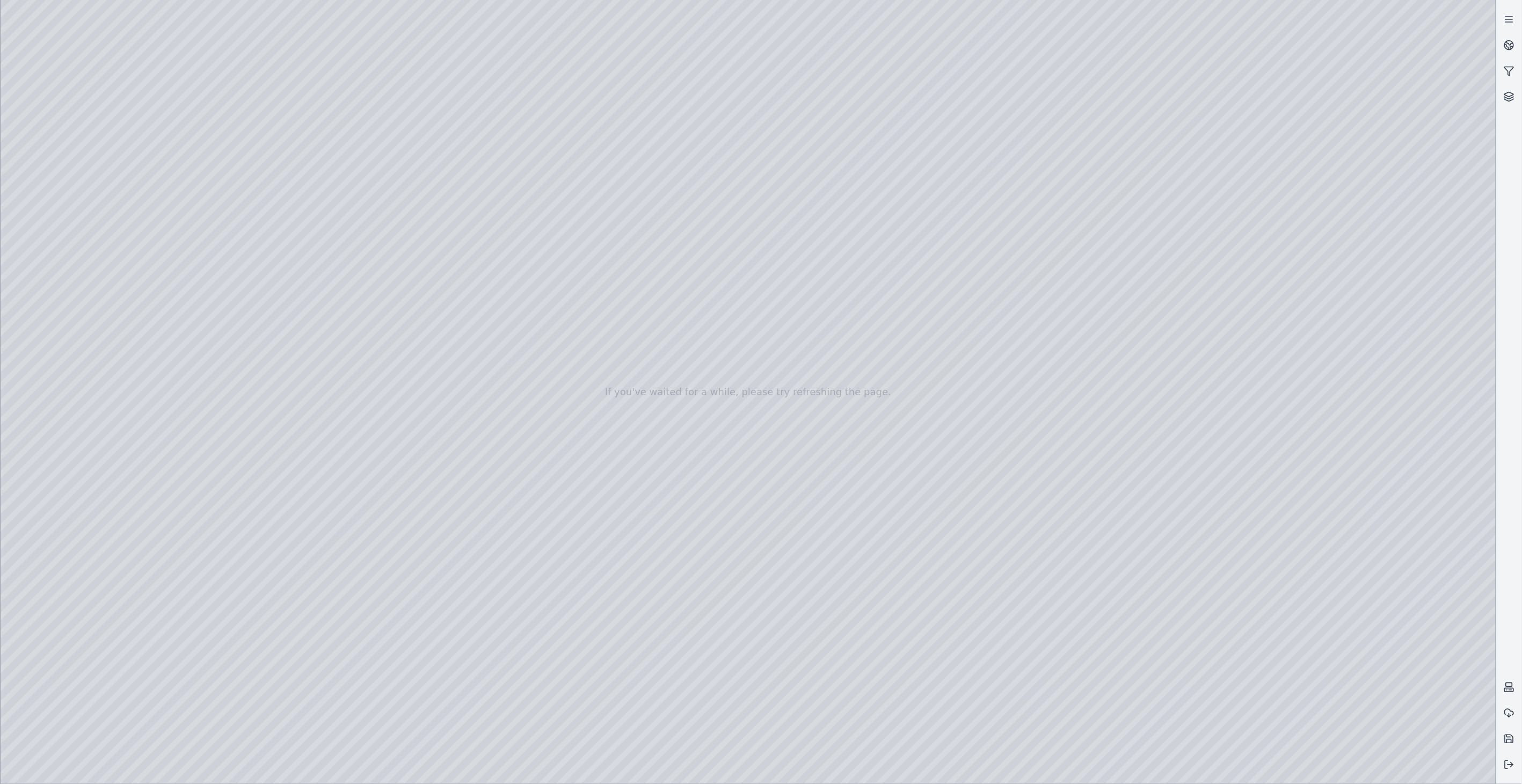
click at [925, 763] on div at bounding box center [748, 392] width 1495 height 784
click at [1200, 761] on div at bounding box center [748, 392] width 1495 height 784
click at [37, 632] on div at bounding box center [748, 392] width 1495 height 784
drag, startPoint x: 931, startPoint y: 487, endPoint x: 895, endPoint y: 484, distance: 36.1
click at [41, 629] on div at bounding box center [748, 392] width 1495 height 784
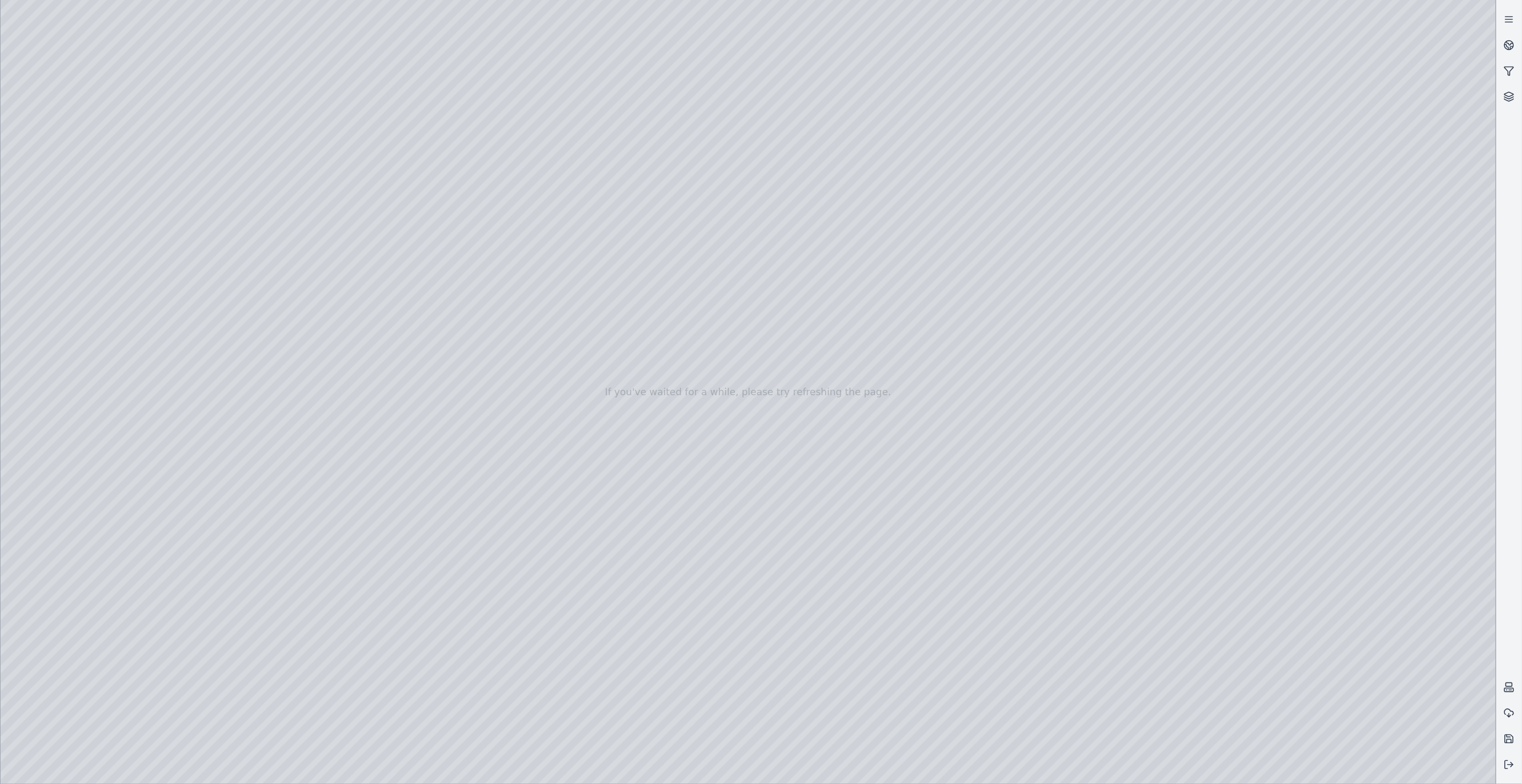
click at [30, 625] on div at bounding box center [748, 392] width 1495 height 784
drag, startPoint x: 785, startPoint y: 489, endPoint x: 831, endPoint y: 489, distance: 46.0
click at [78, 200] on div at bounding box center [748, 392] width 1495 height 784
click at [251, 197] on div at bounding box center [748, 392] width 1495 height 784
click at [234, 196] on div at bounding box center [748, 392] width 1495 height 784
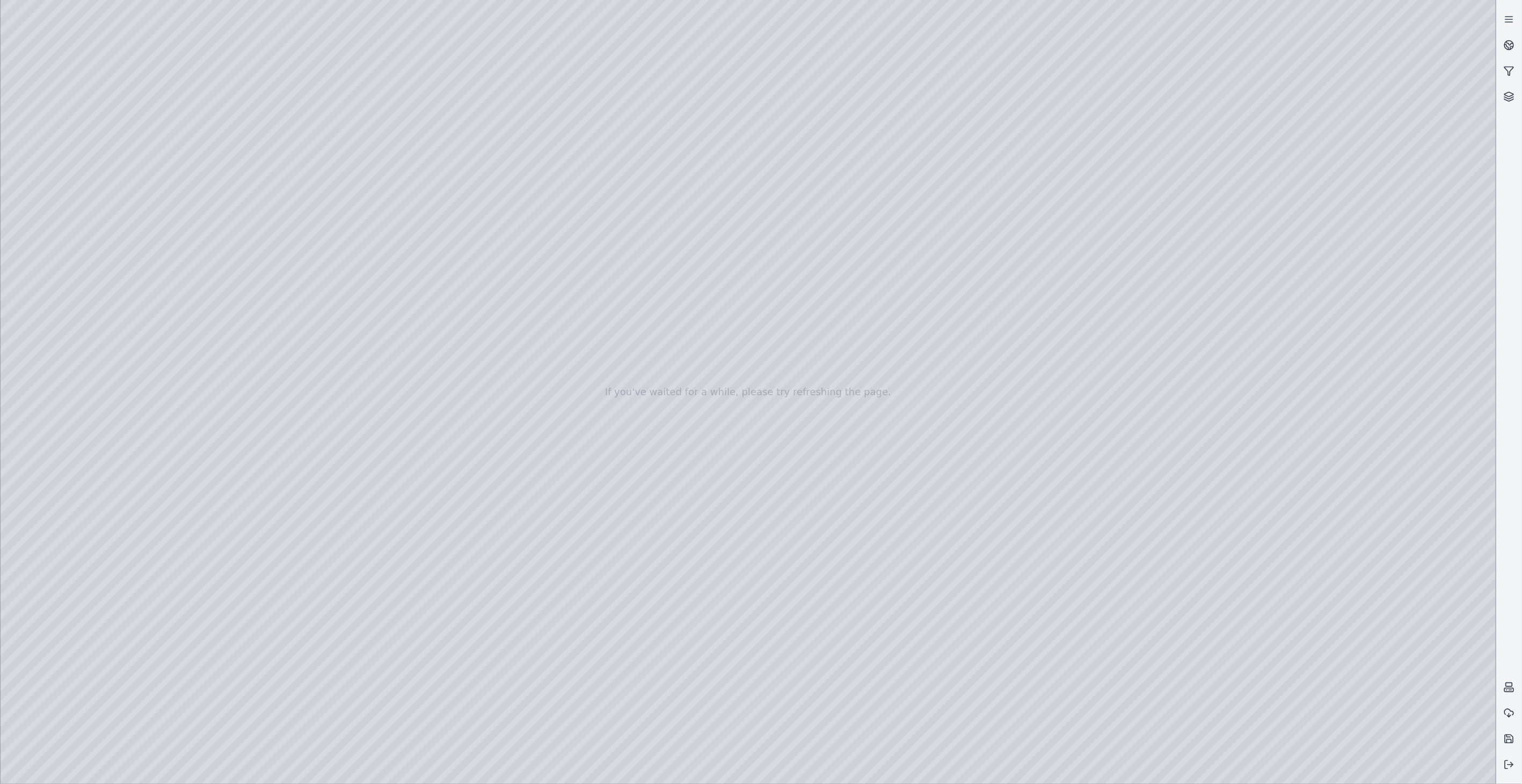
drag, startPoint x: 508, startPoint y: 433, endPoint x: 442, endPoint y: 445, distance: 67.1
click at [269, 231] on div at bounding box center [748, 392] width 1495 height 784
click at [82, 227] on div at bounding box center [748, 392] width 1495 height 784
click at [151, 55] on div at bounding box center [748, 392] width 1495 height 784
click at [75, 200] on div at bounding box center [748, 392] width 1495 height 784
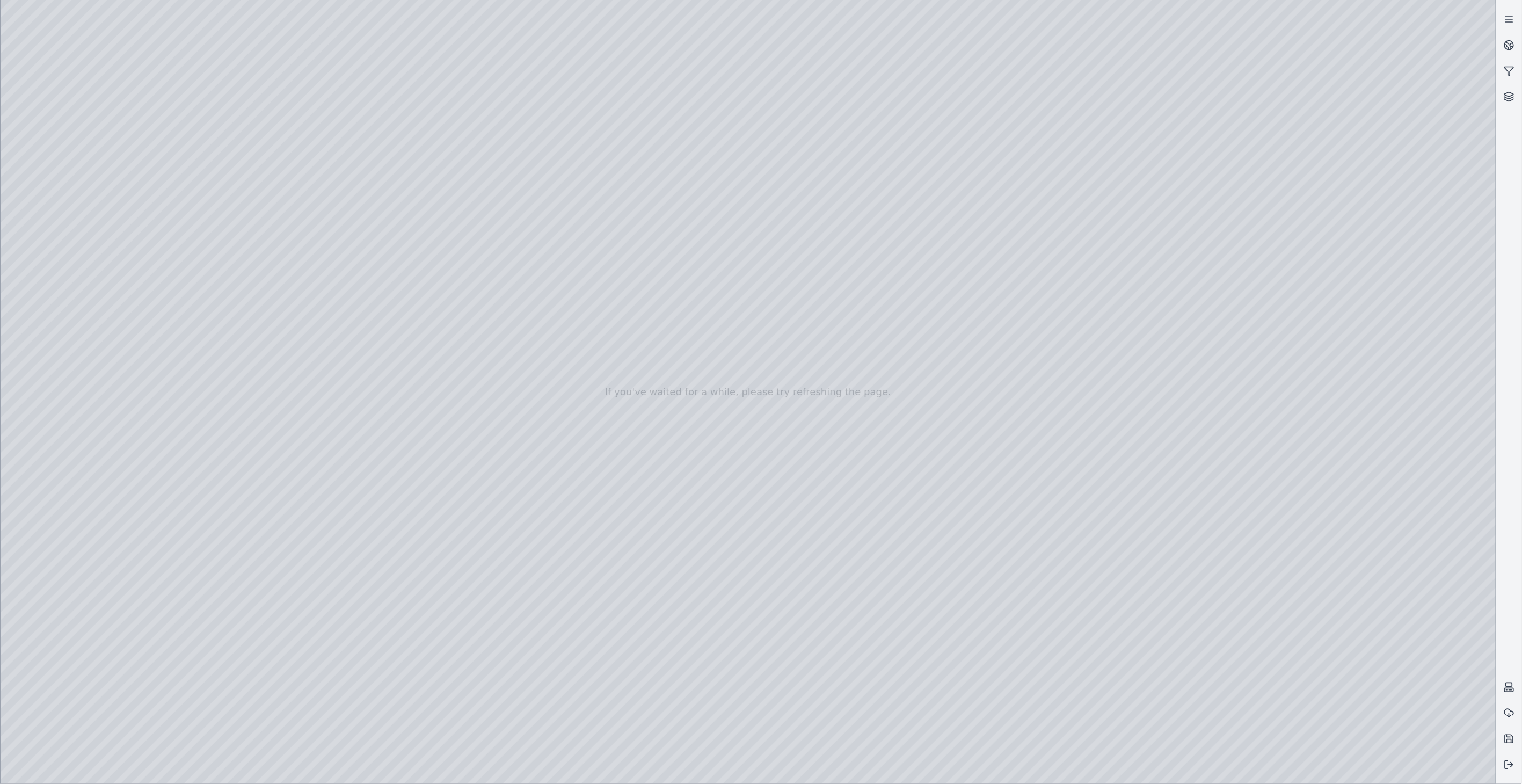
click at [260, 262] on div at bounding box center [748, 392] width 1495 height 784
click at [344, 89] on div at bounding box center [748, 392] width 1495 height 784
drag, startPoint x: 46, startPoint y: 629, endPoint x: 56, endPoint y: 626, distance: 10.4
click at [46, 629] on div at bounding box center [748, 392] width 1495 height 784
click at [1212, 584] on div at bounding box center [748, 392] width 1495 height 784
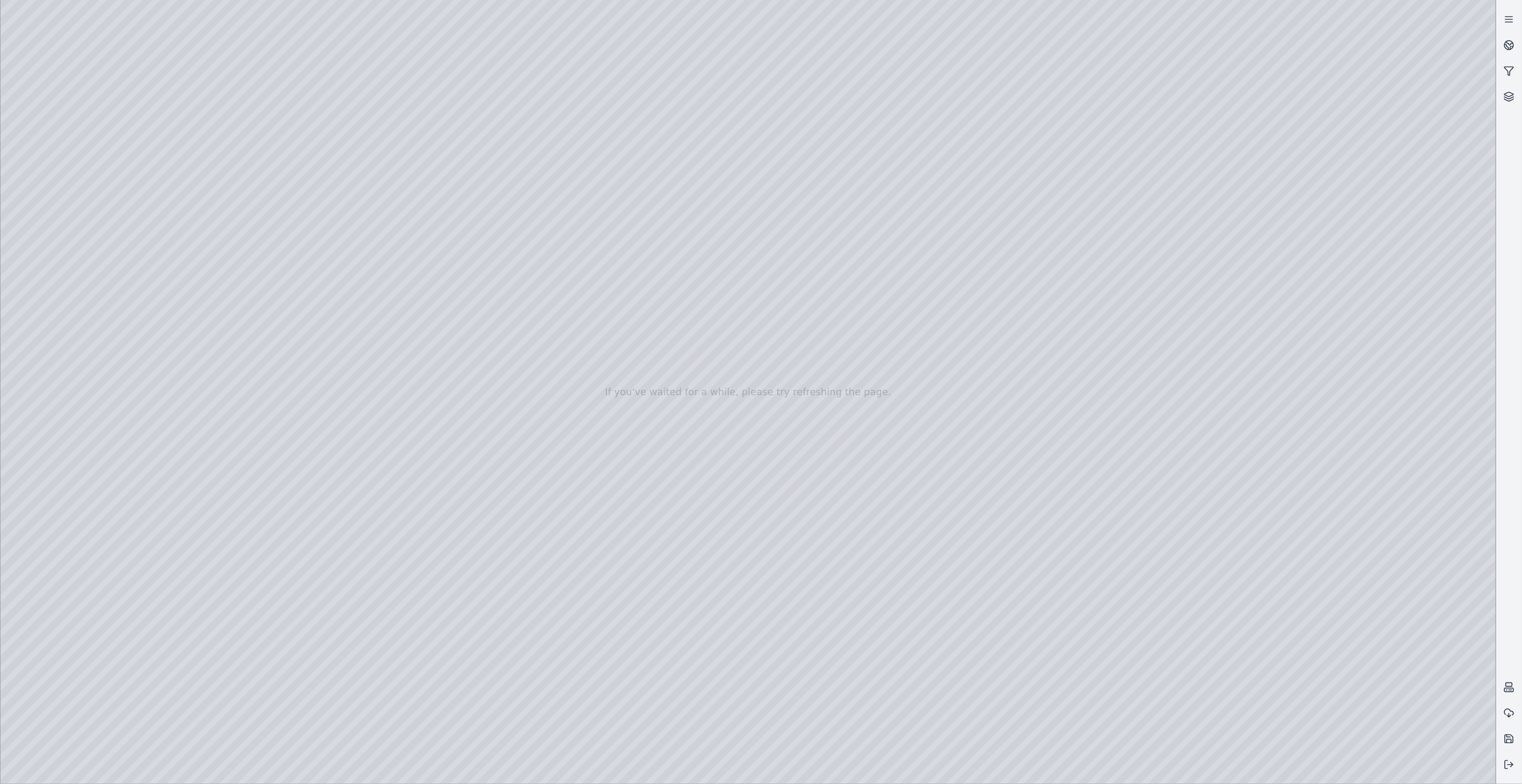
click at [337, 89] on div at bounding box center [748, 392] width 1495 height 784
click at [62, 378] on div at bounding box center [748, 392] width 1495 height 784
click at [213, 326] on div at bounding box center [748, 392] width 1495 height 784
click at [235, 321] on div at bounding box center [748, 392] width 1495 height 784
click at [74, 314] on div at bounding box center [748, 392] width 1495 height 784
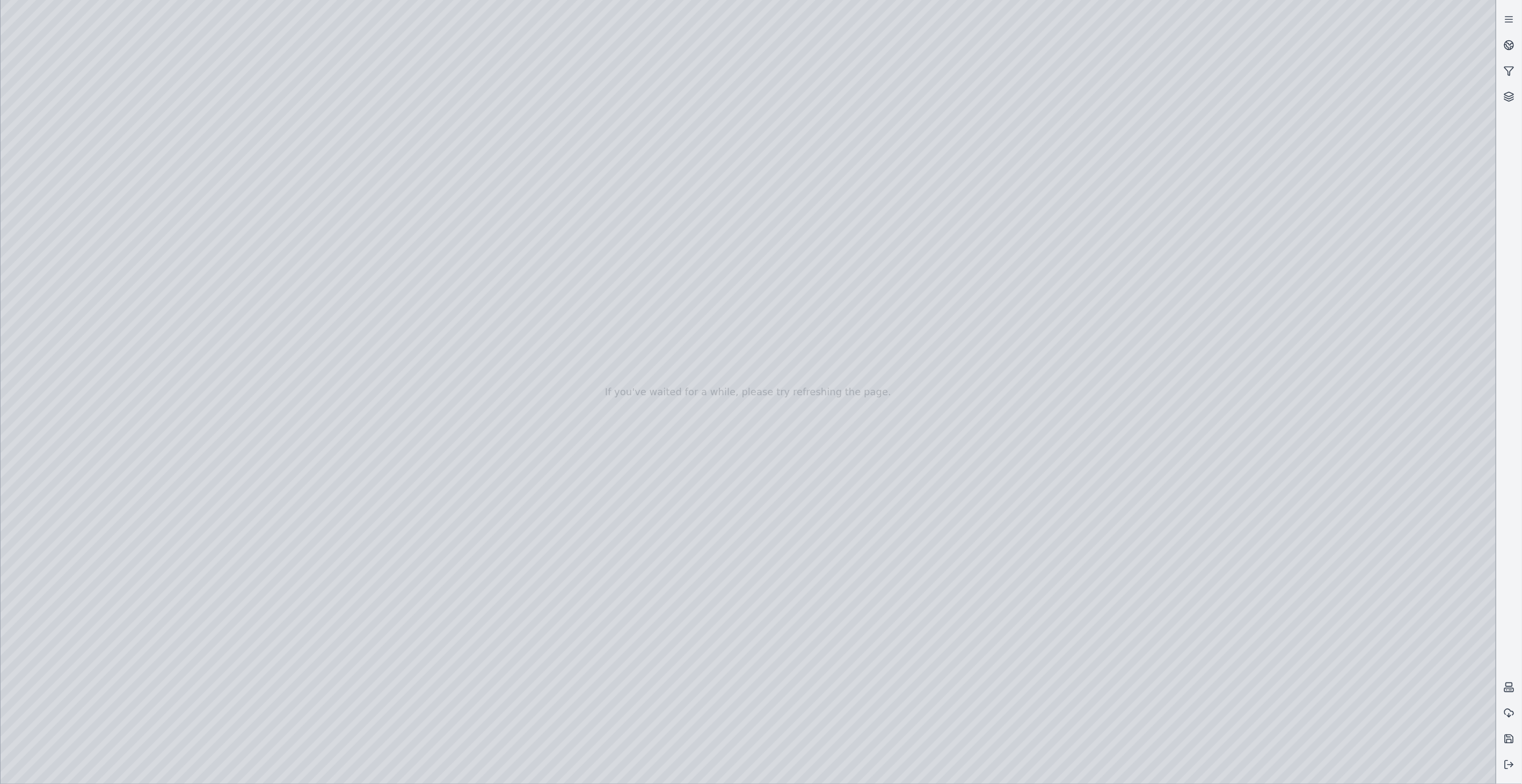
click at [643, 390] on div at bounding box center [748, 392] width 1495 height 784
click at [645, 149] on div at bounding box center [748, 392] width 1495 height 784
click at [271, 238] on div at bounding box center [748, 392] width 1495 height 784
click at [336, 236] on div at bounding box center [748, 392] width 1495 height 784
click at [640, 389] on div at bounding box center [748, 392] width 1495 height 784
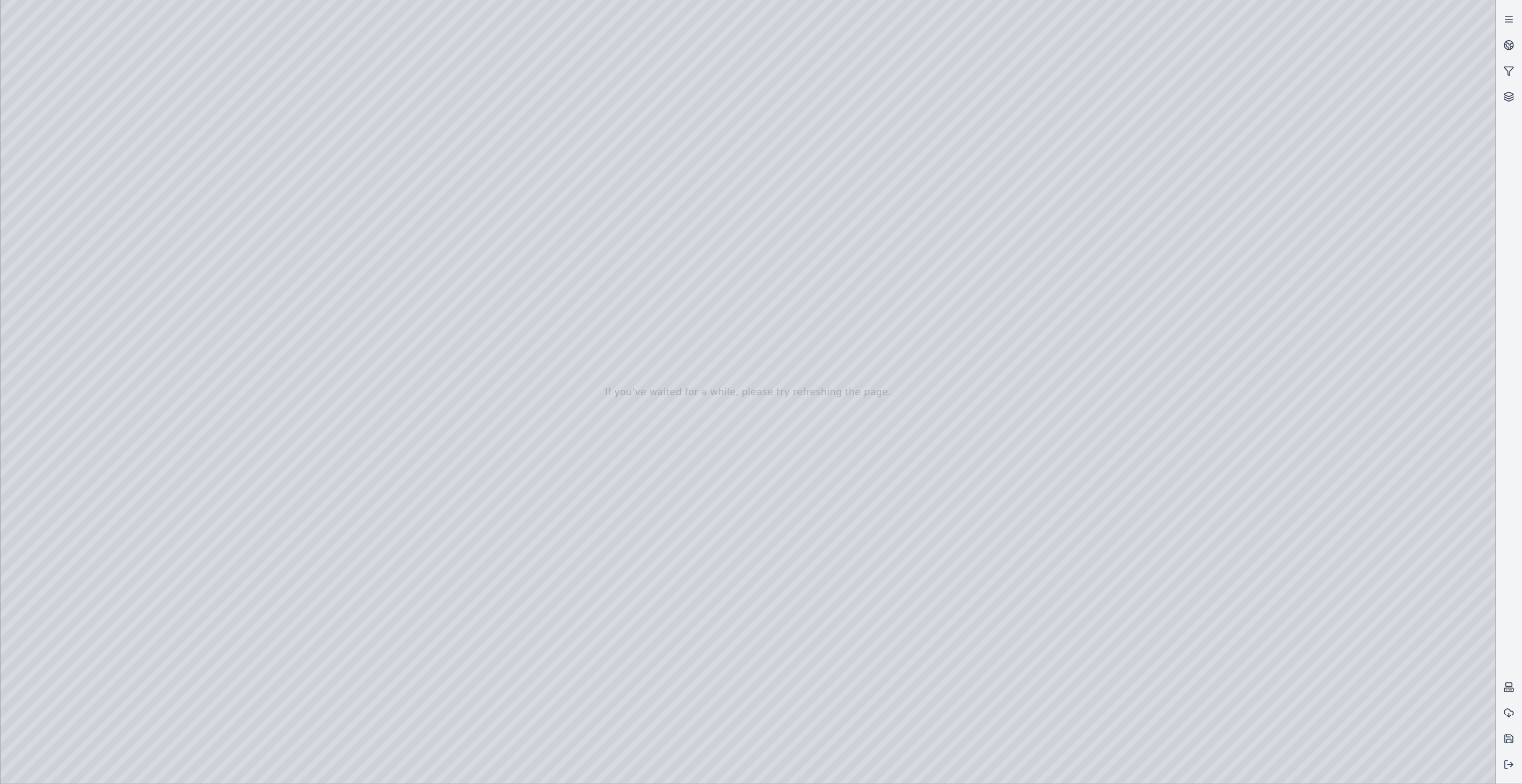
click at [339, 321] on div at bounding box center [748, 392] width 1495 height 784
click at [681, 134] on div at bounding box center [748, 392] width 1495 height 784
click at [253, 570] on div at bounding box center [748, 392] width 1495 height 784
click at [328, 572] on div at bounding box center [748, 392] width 1495 height 784
click at [1194, 770] on div at bounding box center [748, 392] width 1495 height 784
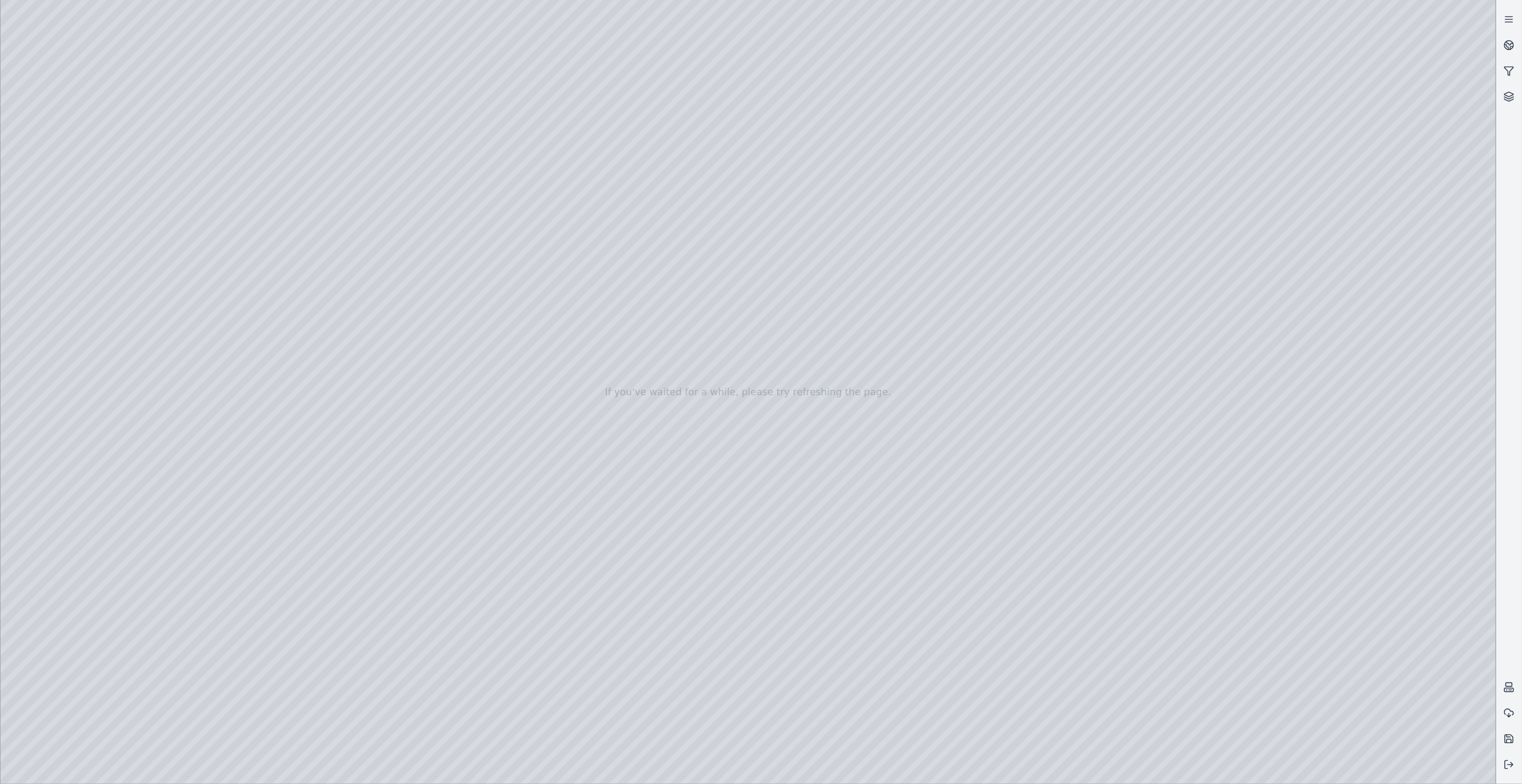
click at [28, 628] on div at bounding box center [748, 392] width 1495 height 784
click at [1345, 393] on div at bounding box center [748, 392] width 1495 height 784
drag, startPoint x: 592, startPoint y: 331, endPoint x: 604, endPoint y: 353, distance: 25.1
click at [149, 150] on div at bounding box center [748, 392] width 1495 height 784
click at [82, 318] on div at bounding box center [748, 392] width 1495 height 784
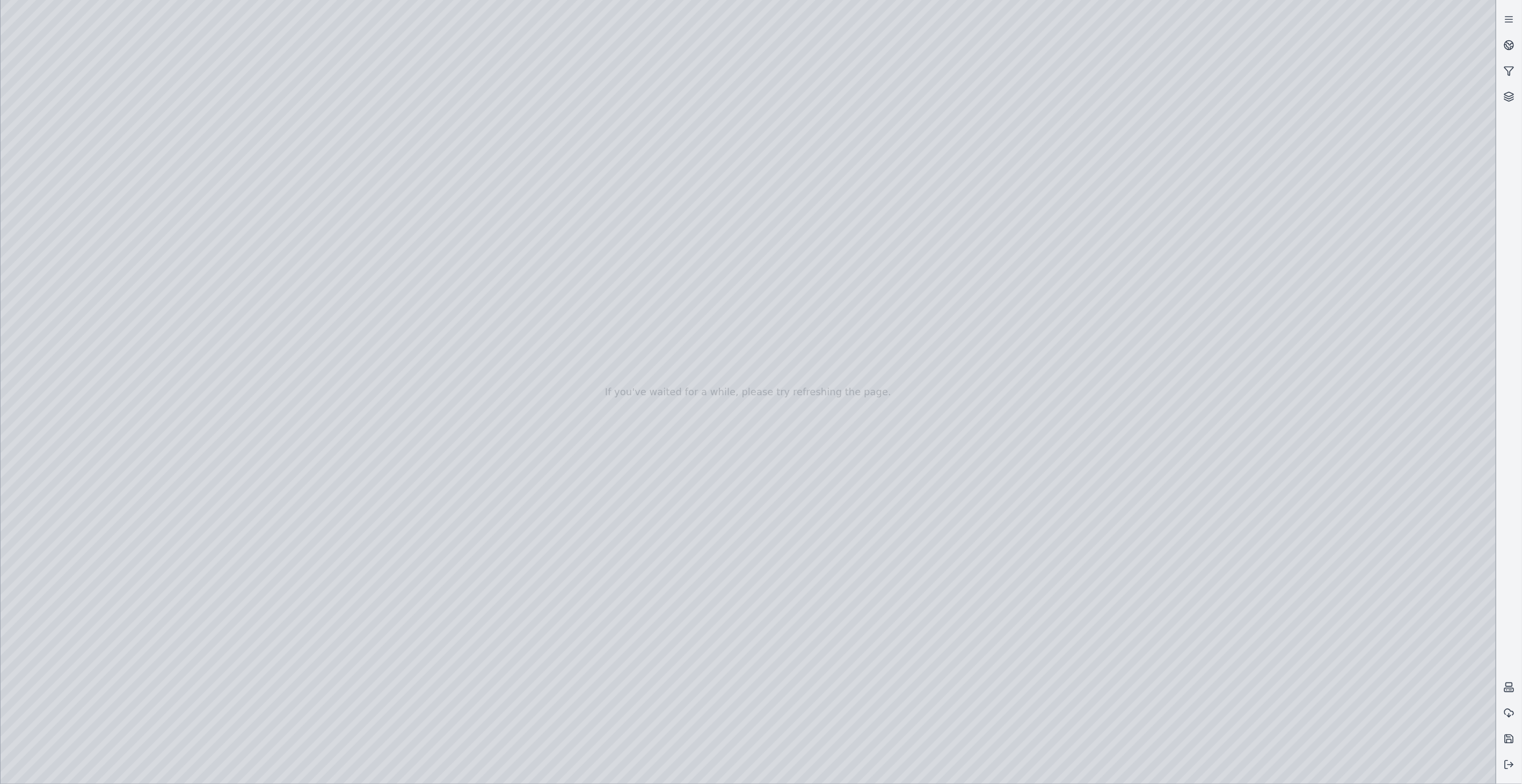
click at [61, 161] on div at bounding box center [748, 392] width 1495 height 784
click at [92, 220] on div at bounding box center [748, 392] width 1495 height 784
click at [162, 456] on div at bounding box center [748, 392] width 1495 height 784
click at [352, 510] on div at bounding box center [748, 392] width 1495 height 784
click at [156, 307] on div at bounding box center [748, 392] width 1495 height 784
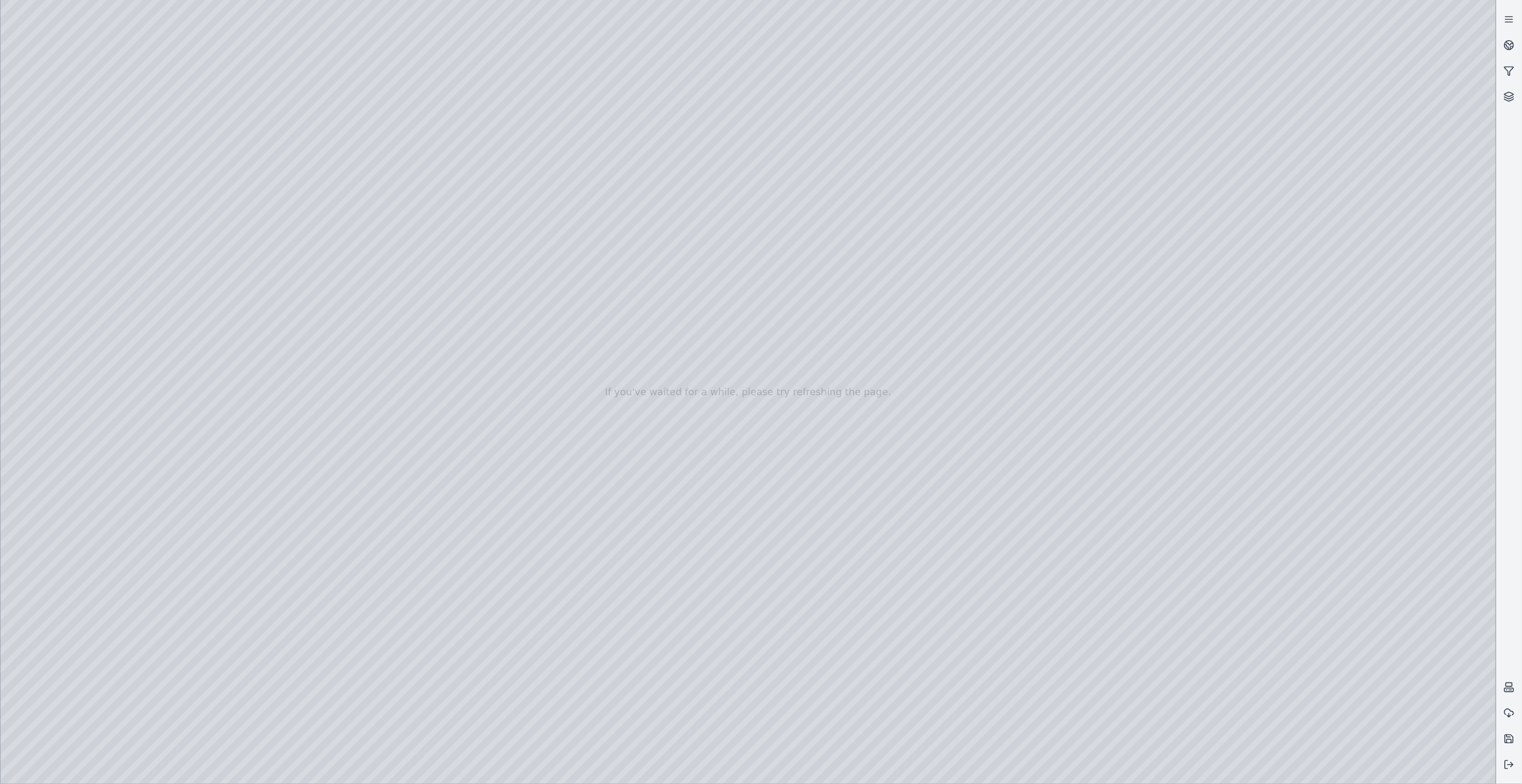
click at [158, 310] on div at bounding box center [748, 392] width 1495 height 784
click at [342, 337] on div at bounding box center [748, 392] width 1495 height 784
click at [344, 336] on div at bounding box center [748, 392] width 1495 height 784
click at [357, 367] on div at bounding box center [748, 392] width 1495 height 784
click at [346, 341] on div at bounding box center [748, 392] width 1495 height 784
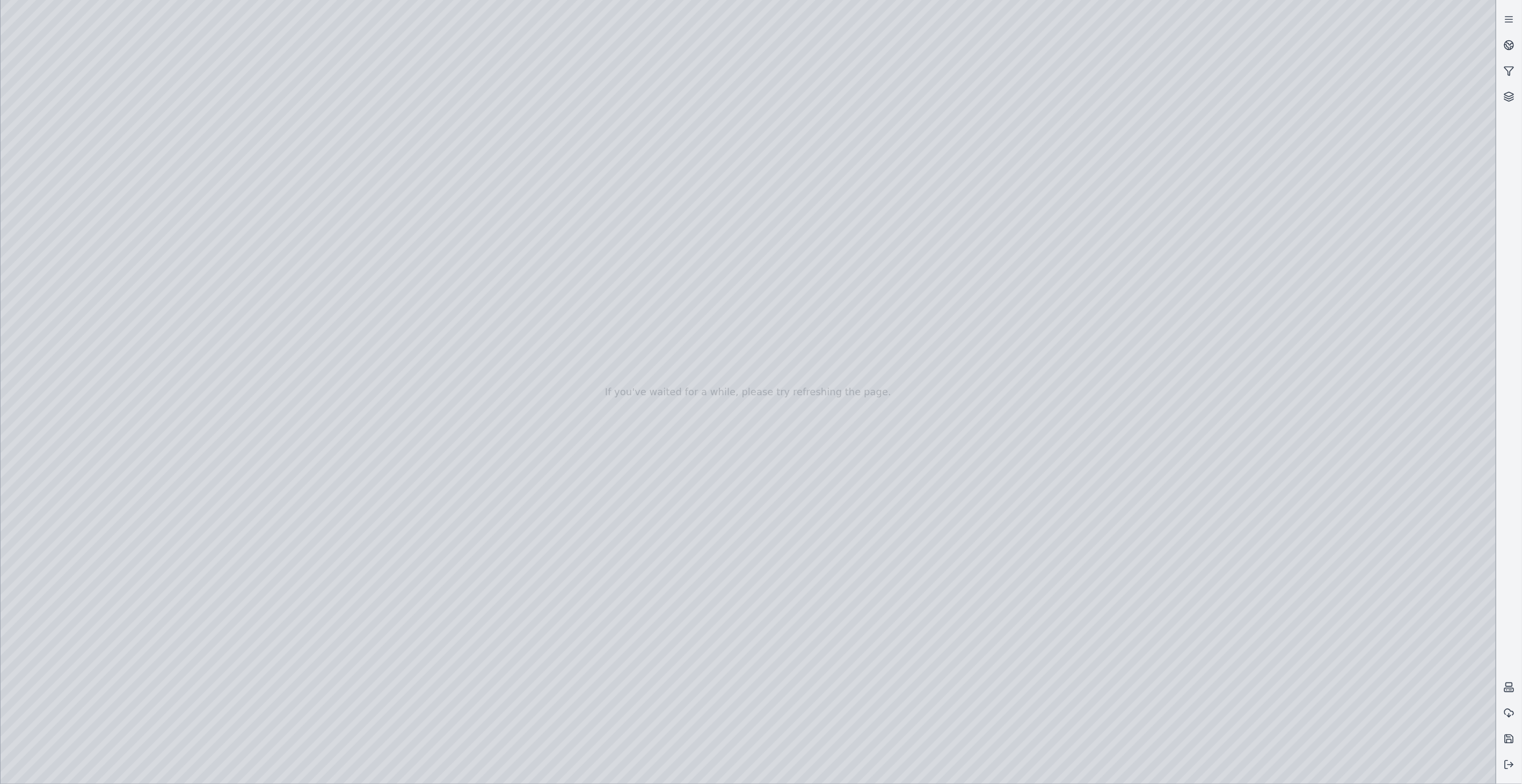
click at [347, 363] on div at bounding box center [748, 392] width 1495 height 784
click at [76, 192] on div at bounding box center [748, 392] width 1495 height 784
click at [352, 326] on div at bounding box center [748, 392] width 1495 height 784
click at [314, 394] on div at bounding box center [748, 392] width 1495 height 784
click at [350, 326] on div at bounding box center [748, 392] width 1495 height 784
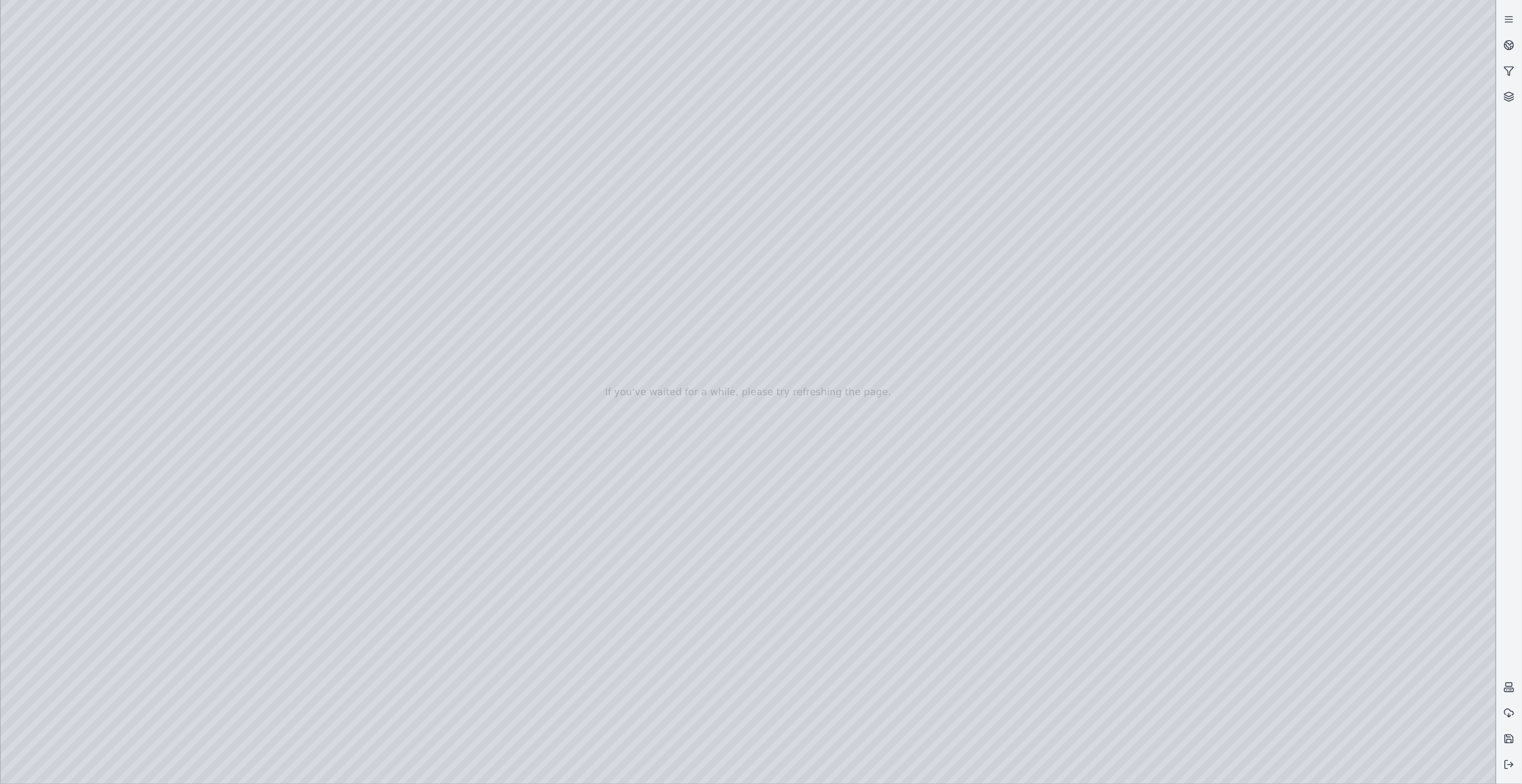
click at [308, 395] on div at bounding box center [748, 392] width 1495 height 784
drag, startPoint x: 935, startPoint y: 363, endPoint x: 879, endPoint y: 353, distance: 56.9
click at [1508, 48] on icon at bounding box center [1507, 47] width 4 height 5
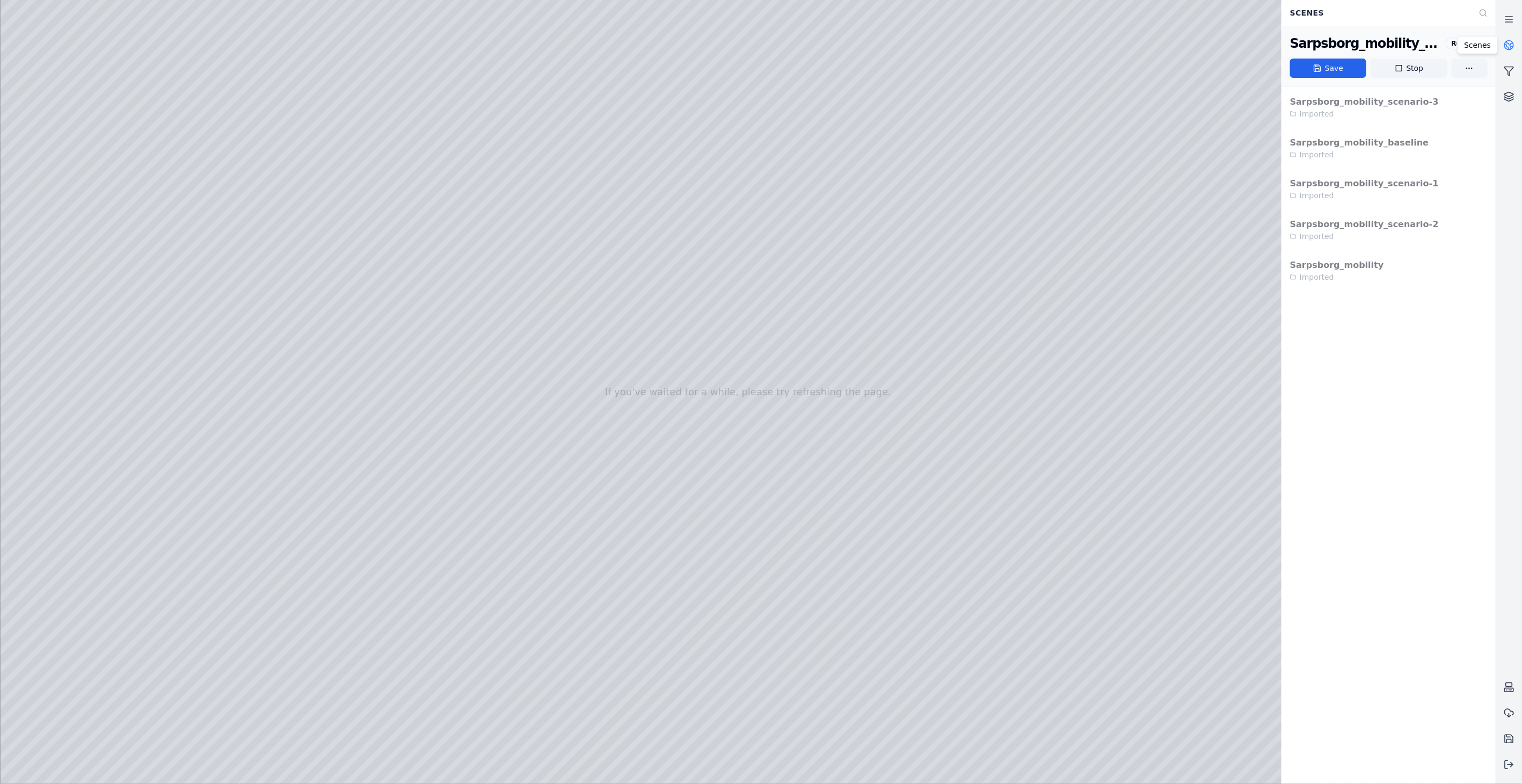
click at [1510, 44] on icon at bounding box center [1510, 43] width 6 height 4
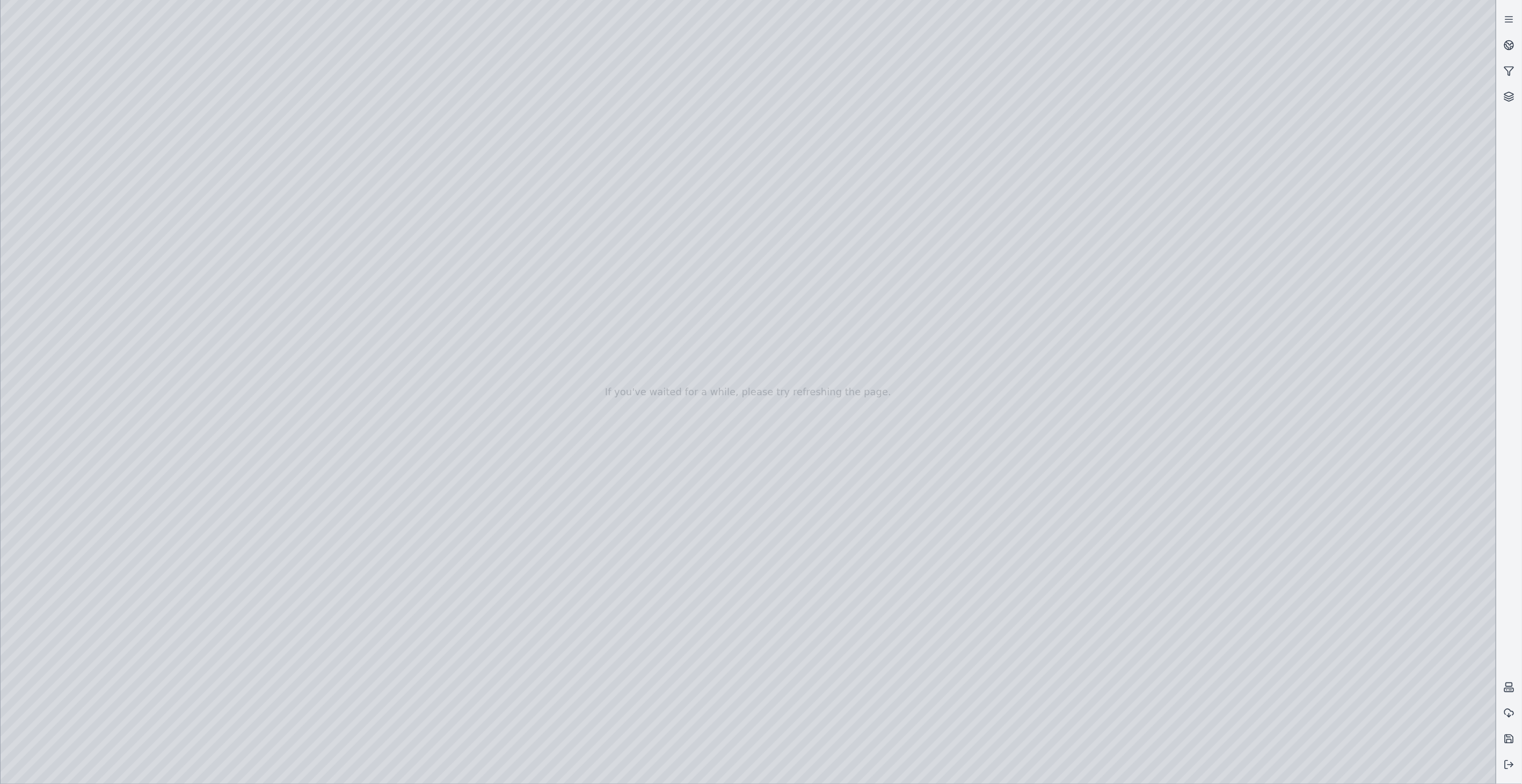
drag, startPoint x: 597, startPoint y: 203, endPoint x: 614, endPoint y: 208, distance: 17.7
click at [1283, 339] on div at bounding box center [748, 392] width 1495 height 784
click at [228, 132] on div at bounding box center [748, 392] width 1495 height 784
click at [245, 132] on div at bounding box center [748, 392] width 1495 height 784
click at [247, 131] on div at bounding box center [748, 392] width 1495 height 784
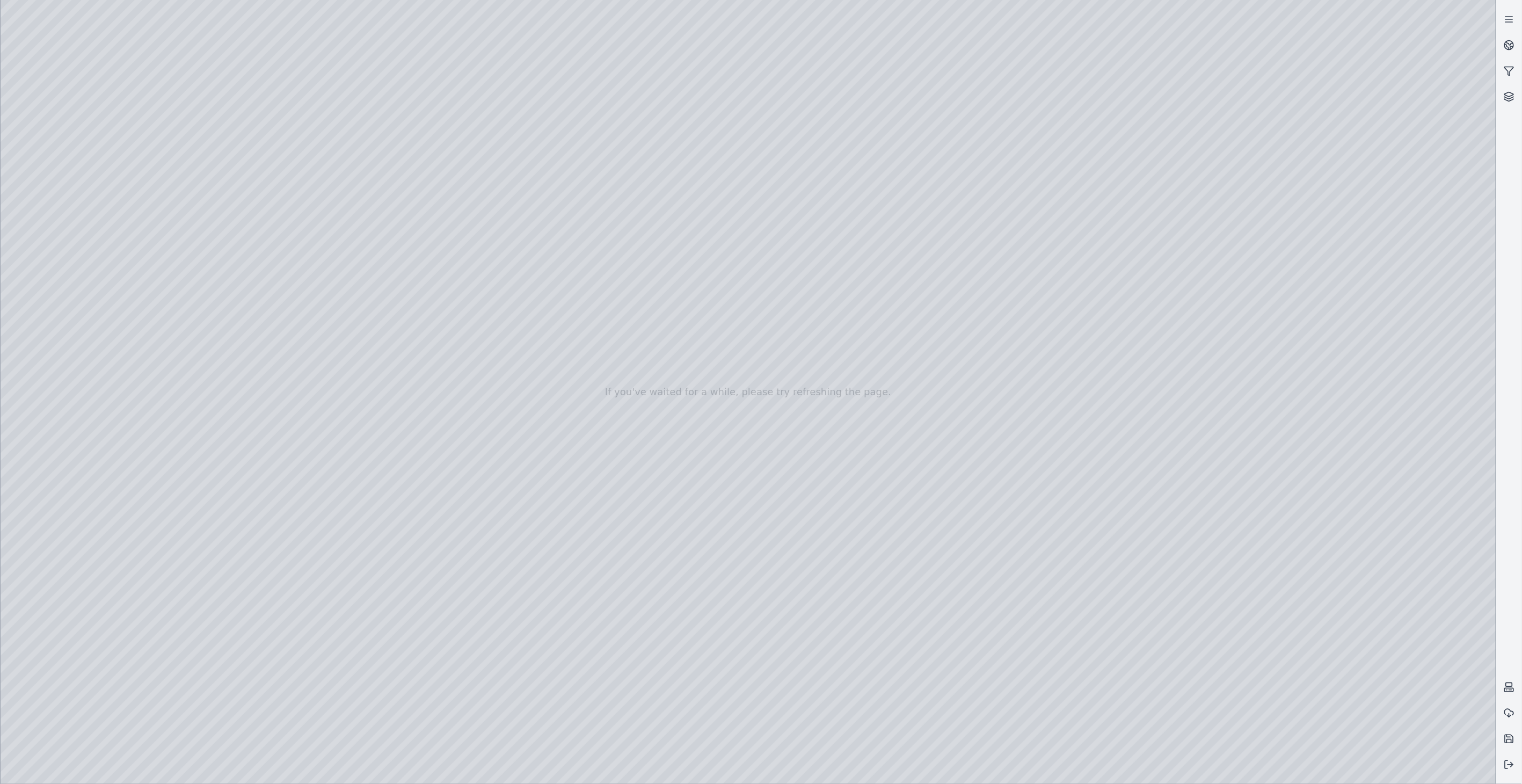
click at [1360, 489] on div at bounding box center [748, 392] width 1495 height 784
click at [216, 326] on div at bounding box center [748, 392] width 1495 height 784
click at [226, 327] on div at bounding box center [748, 392] width 1495 height 784
click at [357, 327] on div at bounding box center [748, 392] width 1495 height 784
click at [298, 398] on div at bounding box center [748, 392] width 1495 height 784
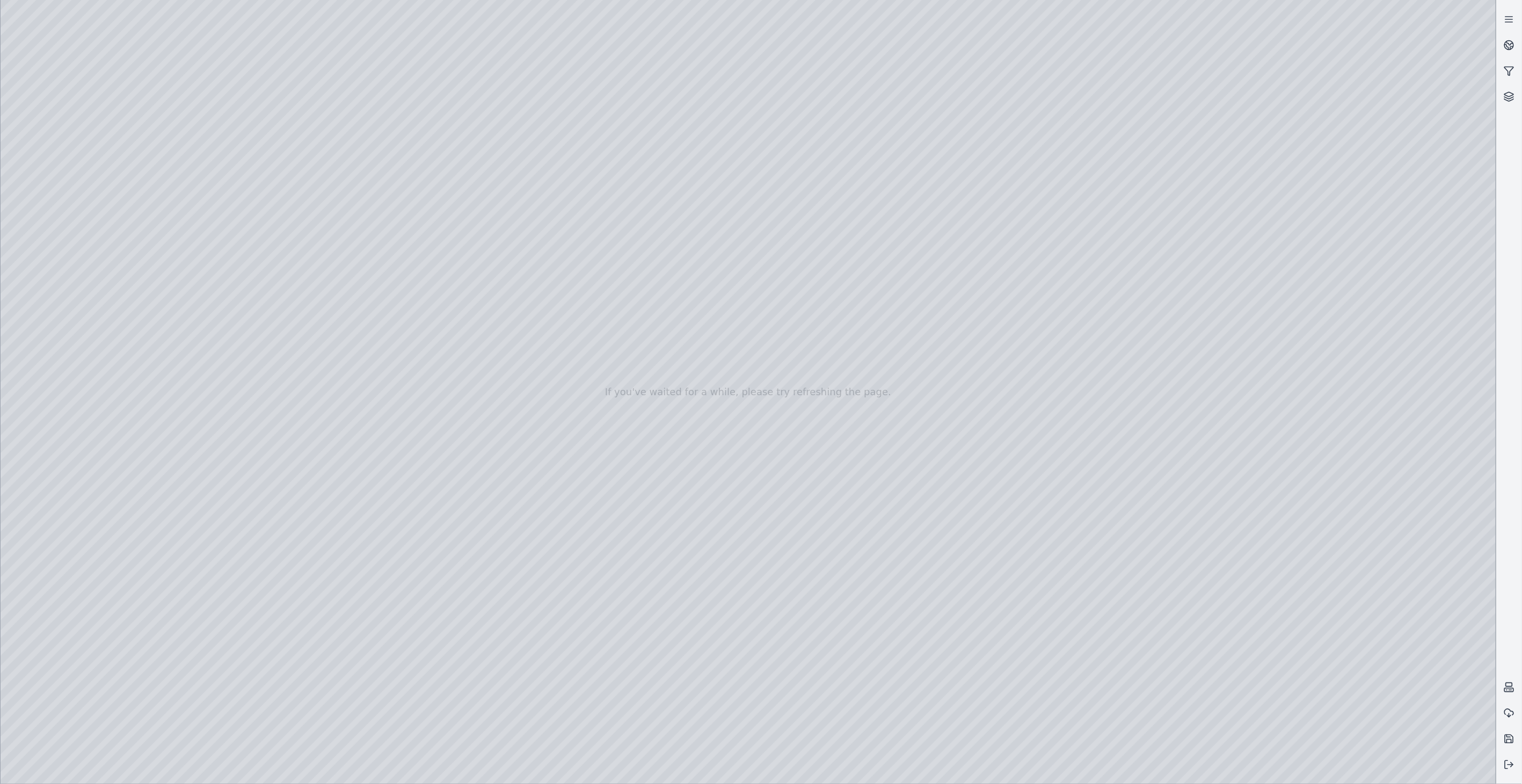
click at [312, 419] on div at bounding box center [748, 392] width 1495 height 784
drag, startPoint x: 330, startPoint y: 434, endPoint x: 249, endPoint y: 400, distance: 87.8
click at [322, 432] on div at bounding box center [748, 392] width 1495 height 784
drag, startPoint x: 490, startPoint y: 414, endPoint x: 540, endPoint y: 432, distance: 53.1
click at [262, 134] on div at bounding box center [748, 392] width 1495 height 784
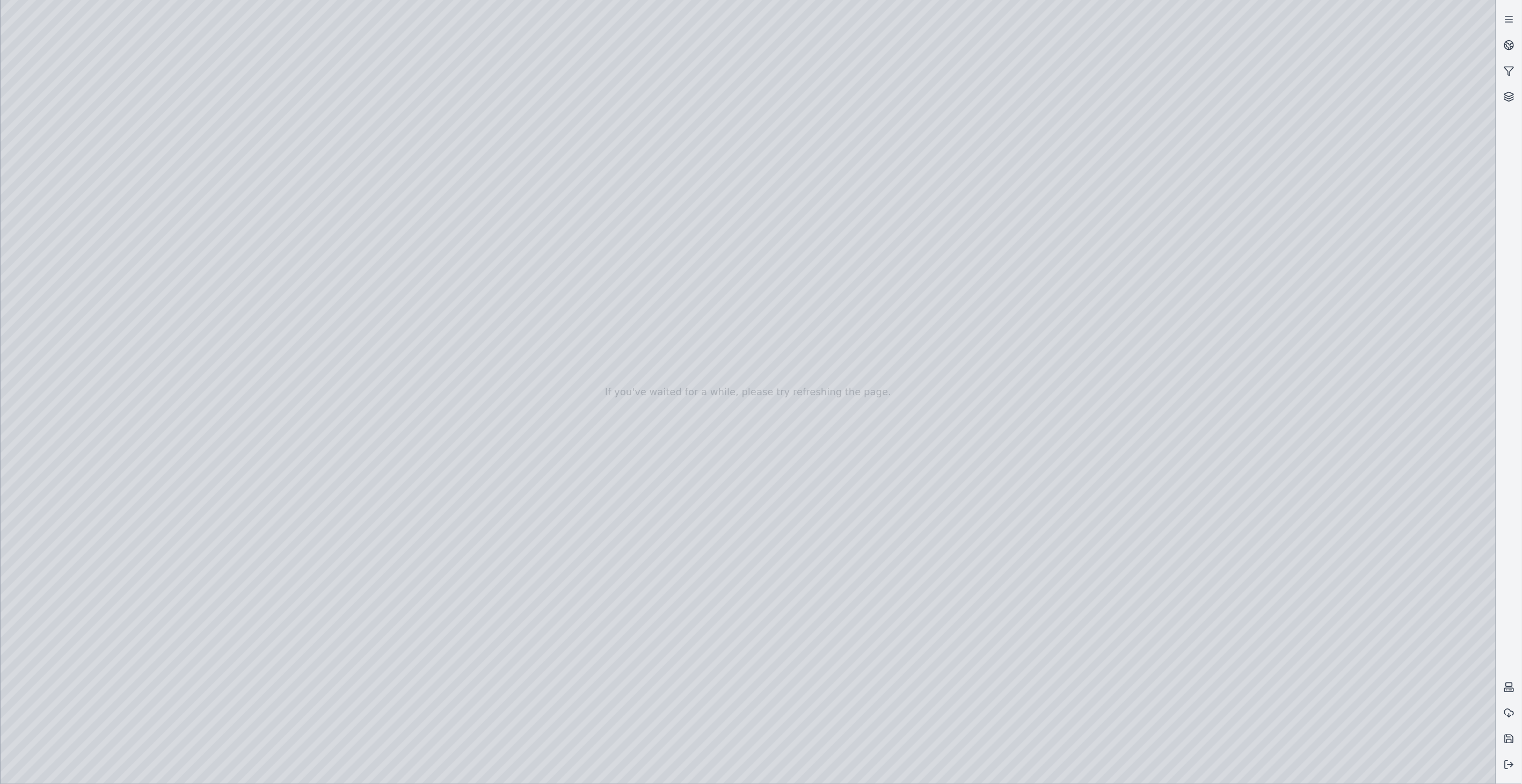
click at [1352, 473] on div at bounding box center [748, 392] width 1495 height 784
drag, startPoint x: 626, startPoint y: 323, endPoint x: 594, endPoint y: 309, distance: 34.9
click at [242, 325] on div at bounding box center [748, 392] width 1495 height 784
click at [733, 455] on div at bounding box center [748, 392] width 1495 height 784
click at [41, 628] on div at bounding box center [748, 392] width 1495 height 784
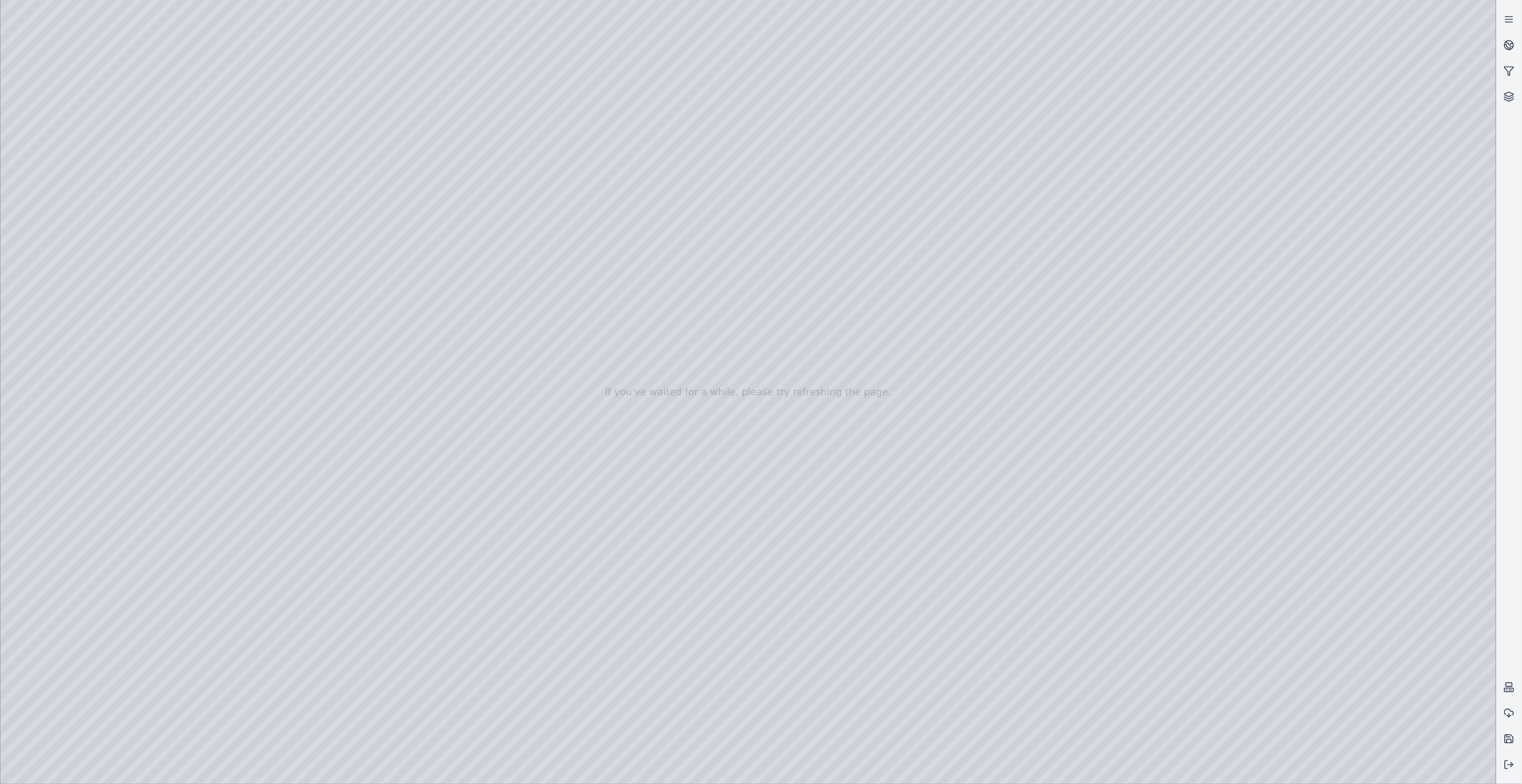
click at [1211, 585] on div at bounding box center [748, 392] width 1495 height 784
click at [1510, 765] on icon at bounding box center [1509, 765] width 11 height 11
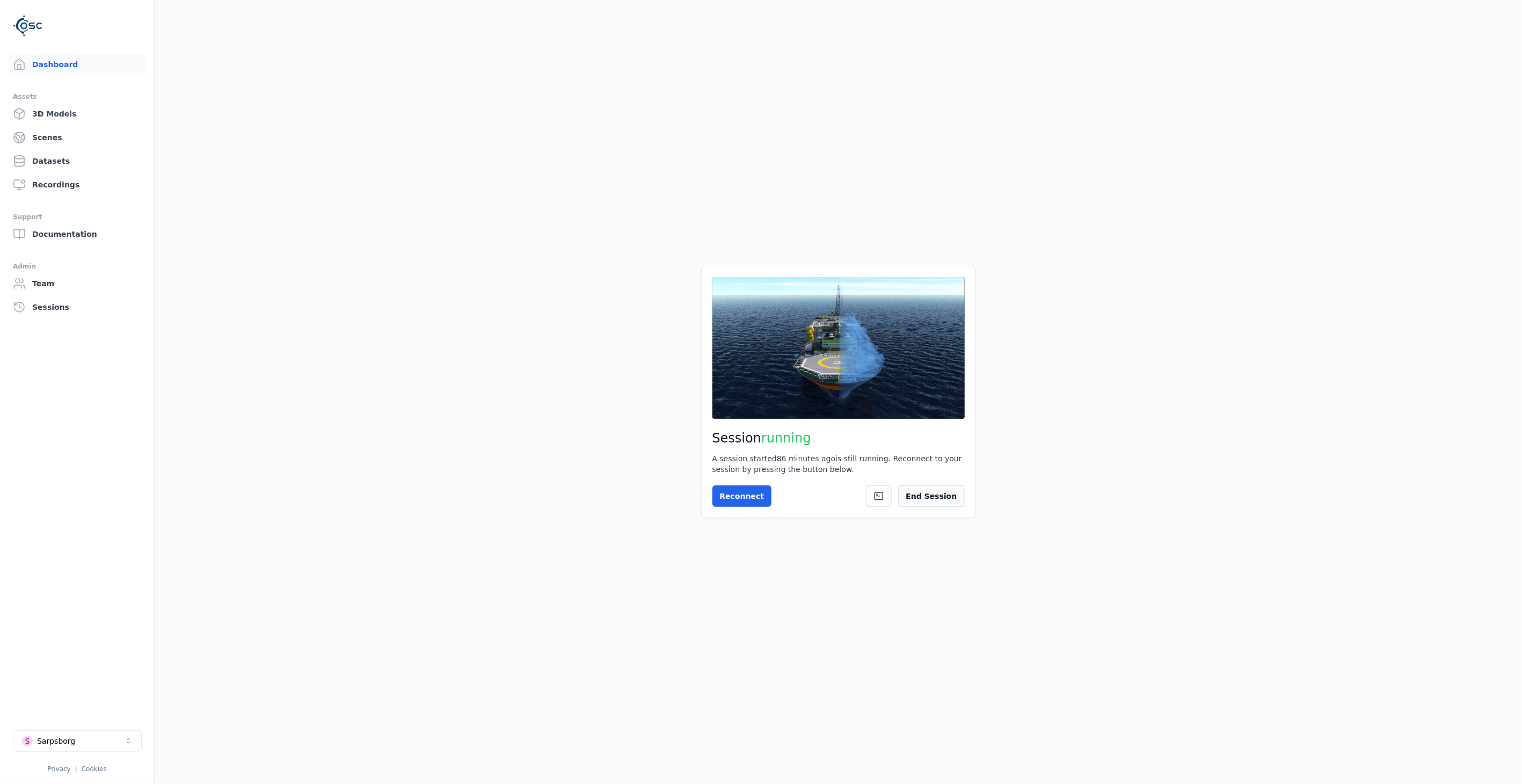
click at [944, 497] on button "End Session" at bounding box center [931, 496] width 66 height 21
click at [754, 491] on button "Start Session" at bounding box center [755, 496] width 85 height 21
click at [834, 665] on main "Session ready for connection Your cloud session is ready. Please click the butt…" at bounding box center [838, 392] width 1367 height 784
click at [734, 490] on button "Connect" at bounding box center [737, 496] width 50 height 21
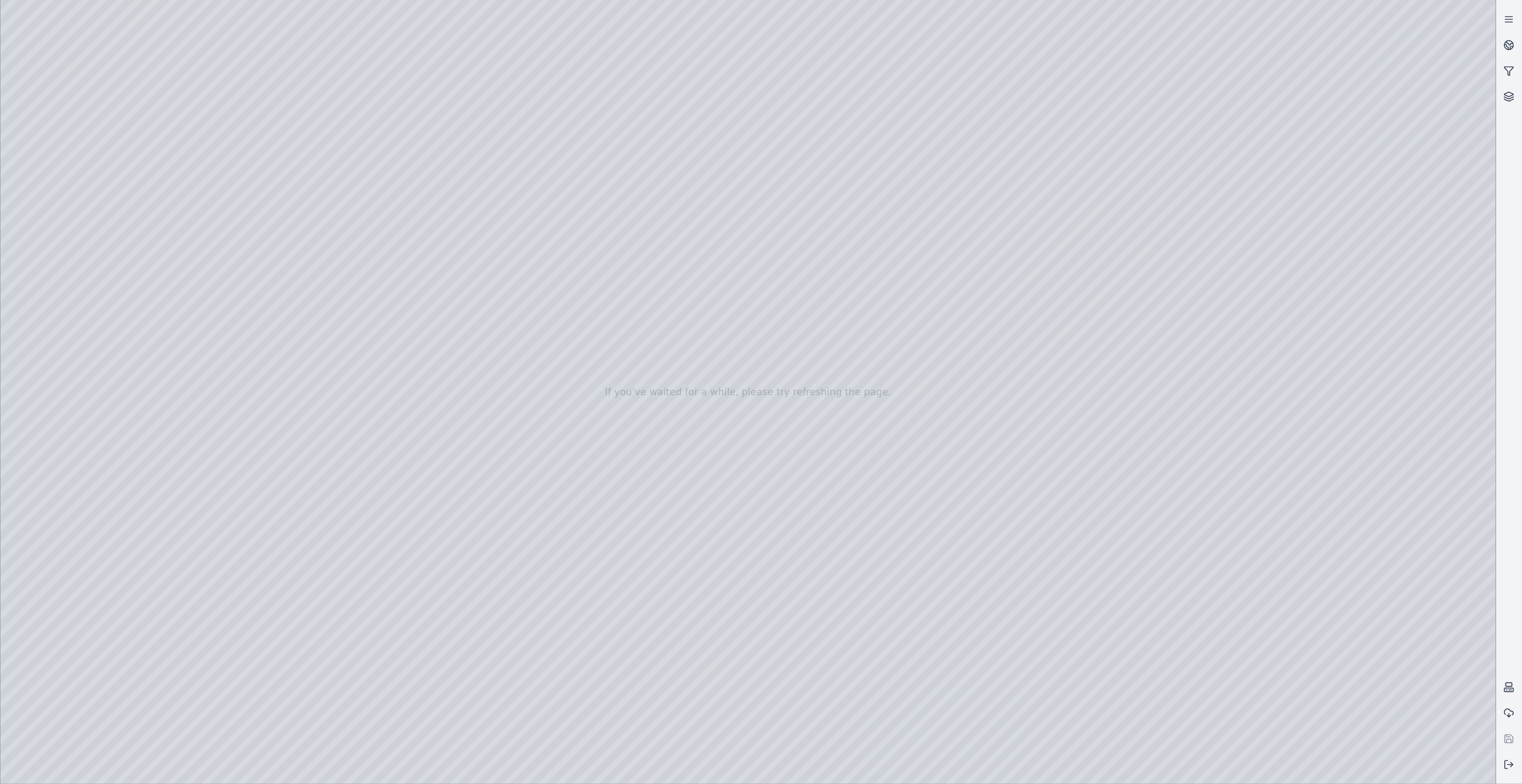
click at [1473, 767] on div at bounding box center [748, 392] width 1495 height 784
click at [1245, 528] on div at bounding box center [748, 392] width 1495 height 784
click at [1507, 47] on icon at bounding box center [1507, 47] width 4 height 5
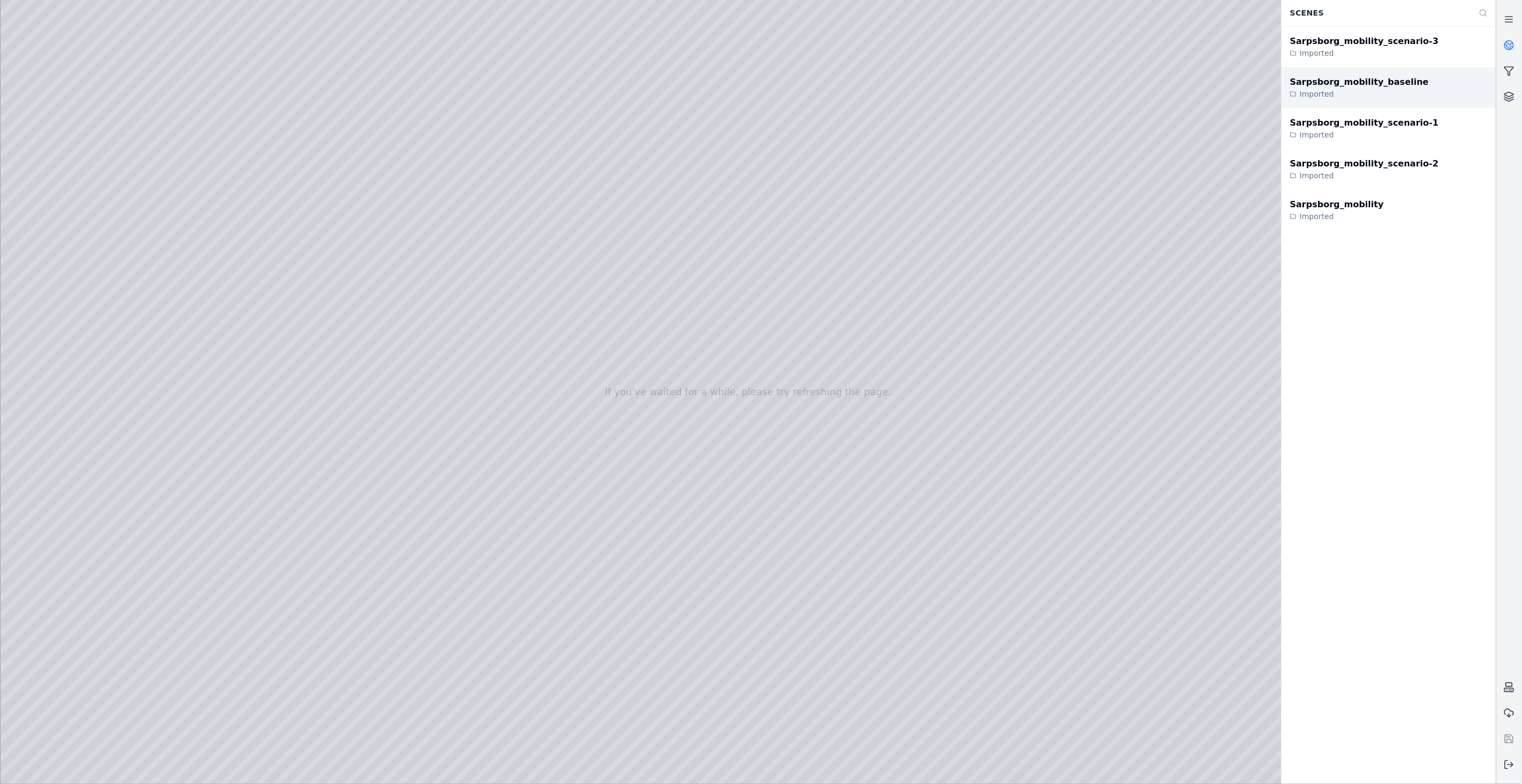
click at [1365, 76] on div "Sarpsborg_mobility_baseline" at bounding box center [1359, 82] width 138 height 13
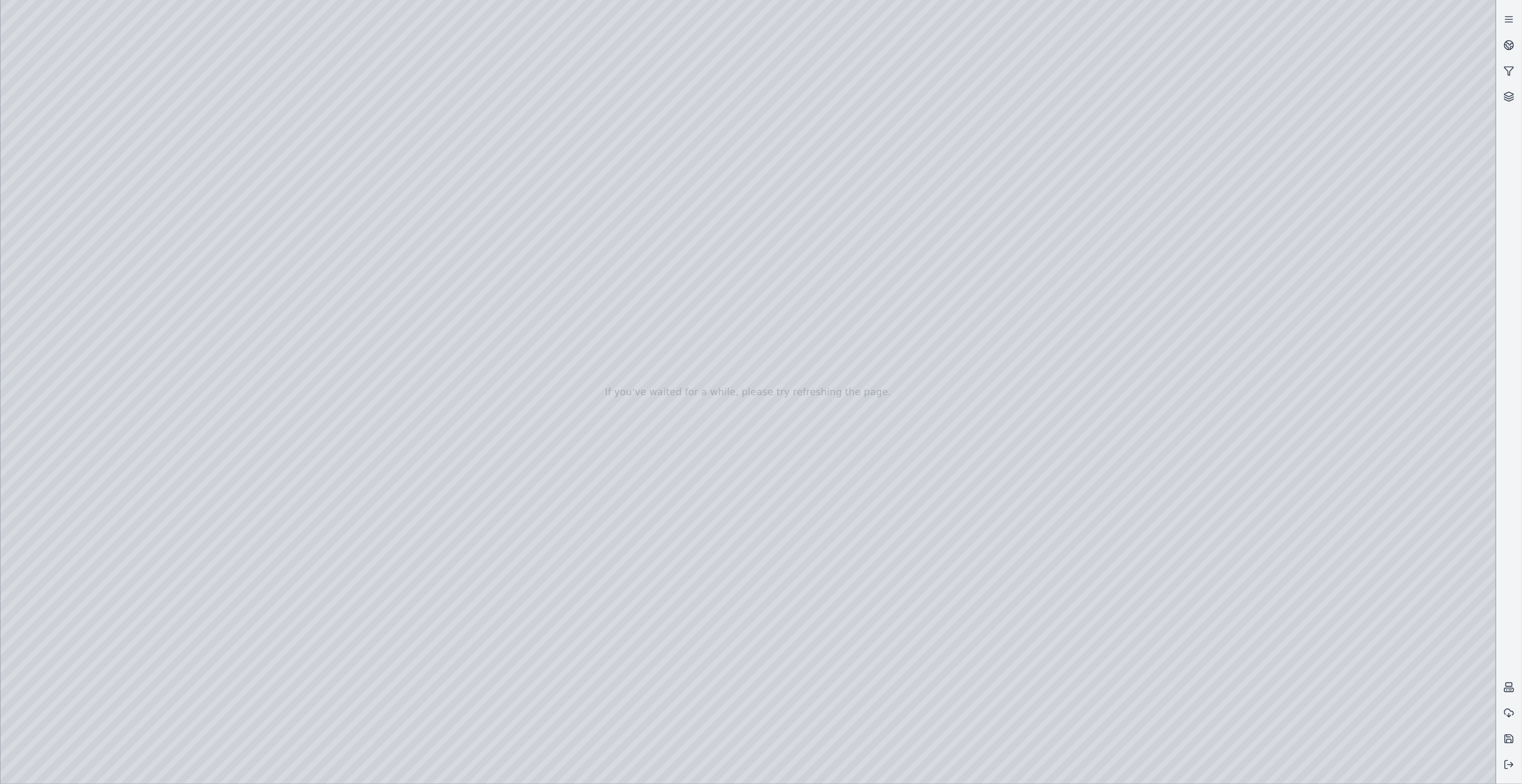
click at [1203, 769] on div at bounding box center [748, 392] width 1495 height 784
click at [1249, 341] on div at bounding box center [748, 392] width 1495 height 784
drag, startPoint x: 679, startPoint y: 378, endPoint x: 708, endPoint y: 430, distance: 59.5
click at [84, 165] on div at bounding box center [748, 392] width 1495 height 784
click at [61, 191] on div at bounding box center [748, 392] width 1495 height 784
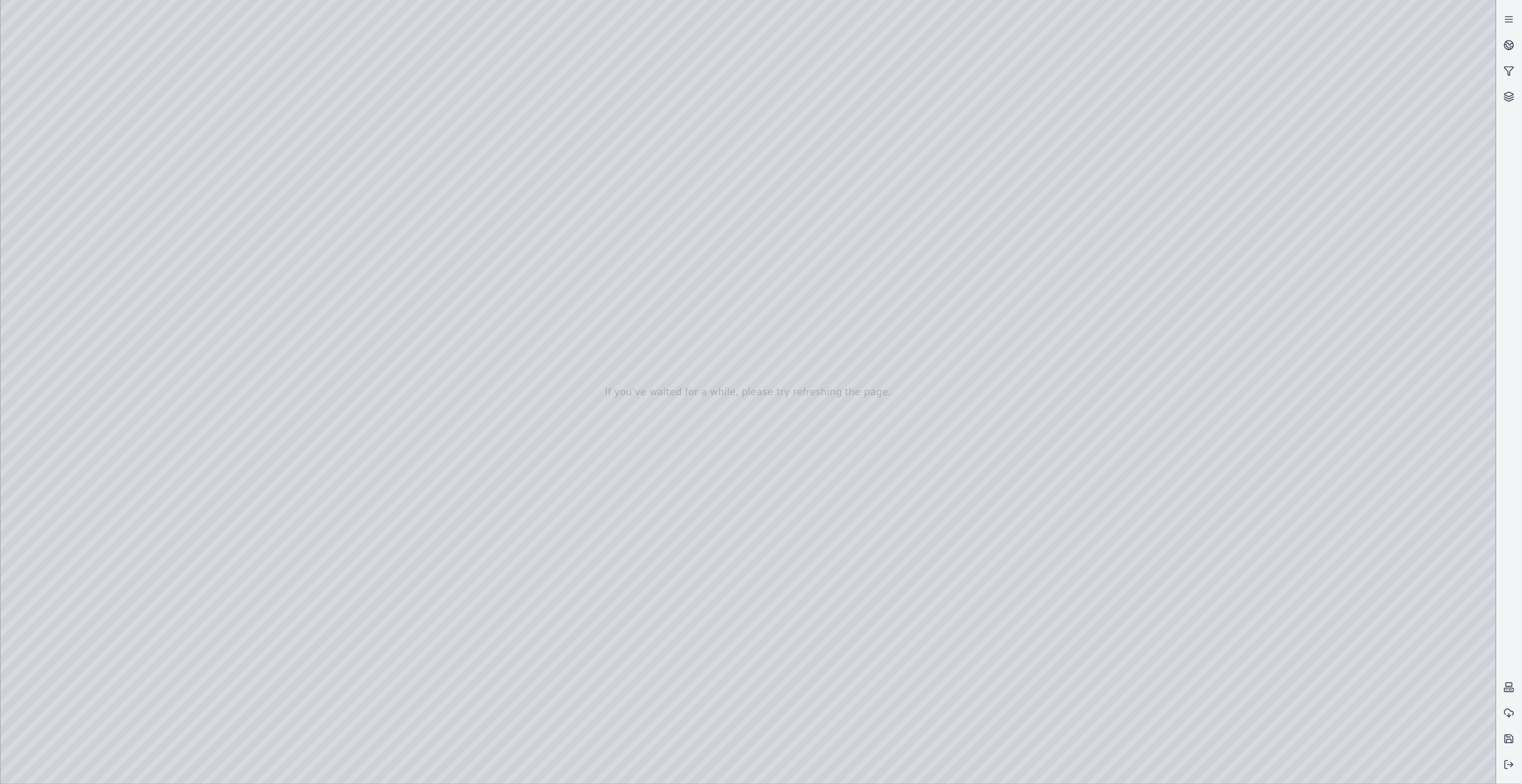
click at [222, 323] on div at bounding box center [748, 392] width 1495 height 784
click at [226, 325] on div at bounding box center [748, 392] width 1495 height 784
click at [77, 221] on div at bounding box center [748, 392] width 1495 height 784
click at [97, 203] on div at bounding box center [748, 392] width 1495 height 784
click at [344, 327] on div at bounding box center [748, 392] width 1495 height 784
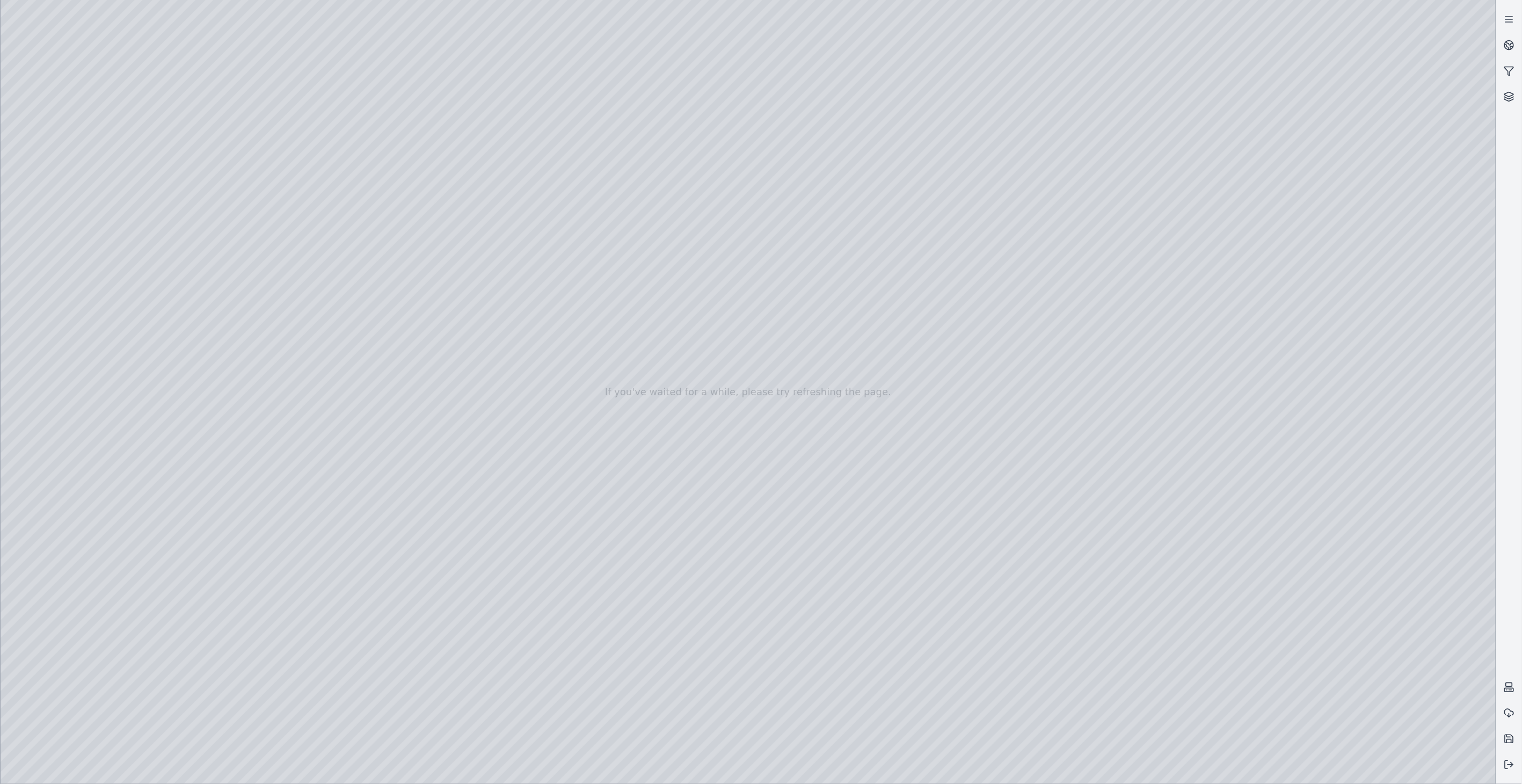
click at [315, 395] on div at bounding box center [748, 392] width 1495 height 784
click at [350, 359] on div at bounding box center [748, 392] width 1495 height 784
click at [301, 406] on div at bounding box center [748, 392] width 1495 height 784
click at [302, 465] on div at bounding box center [748, 392] width 1495 height 784
click at [350, 363] on div at bounding box center [748, 392] width 1495 height 784
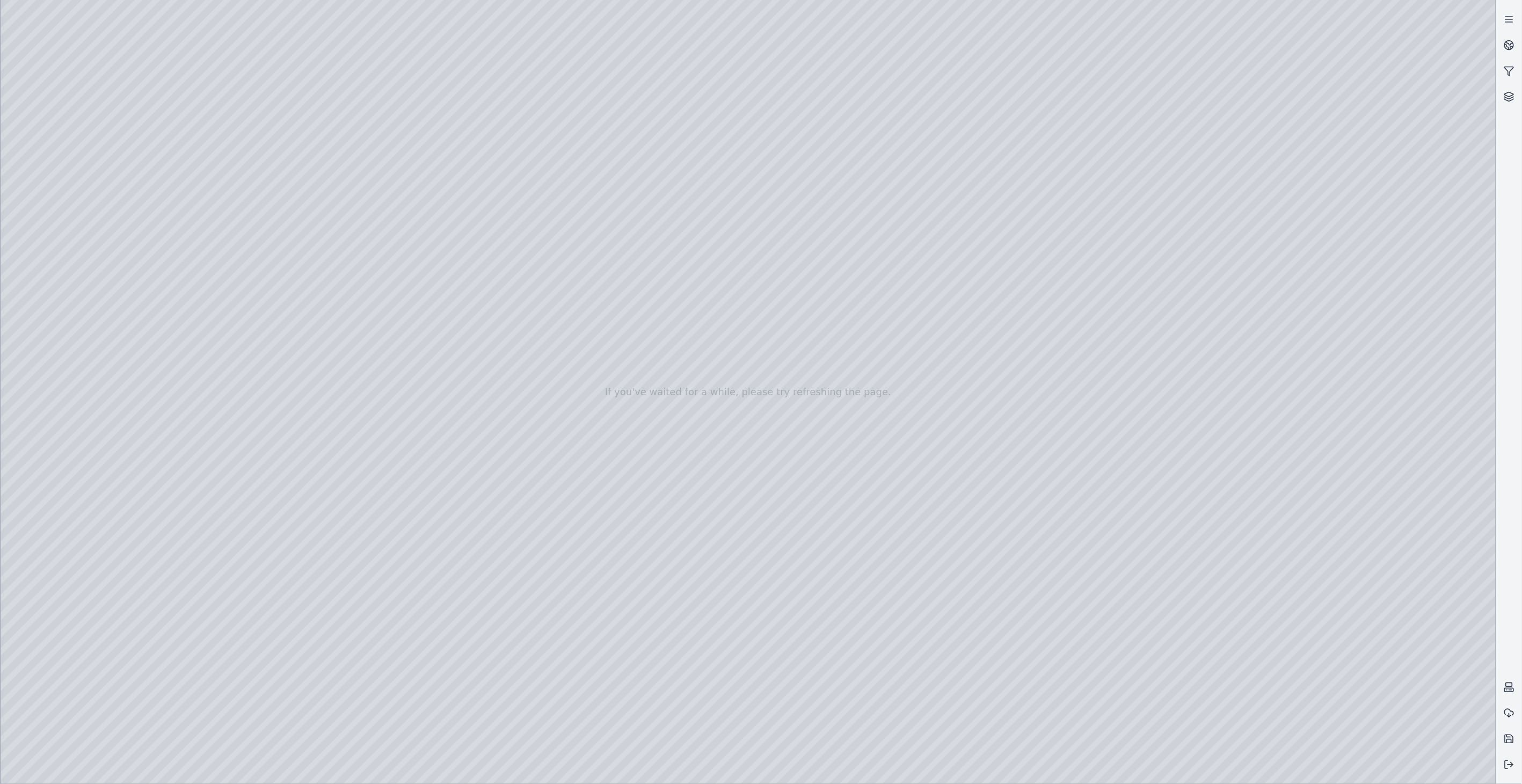
click at [307, 405] on div at bounding box center [748, 392] width 1495 height 784
click at [174, 362] on div at bounding box center [748, 392] width 1495 height 784
click at [173, 358] on div at bounding box center [748, 392] width 1495 height 784
click at [240, 405] on div at bounding box center [748, 392] width 1495 height 784
click at [243, 333] on div at bounding box center [748, 392] width 1495 height 784
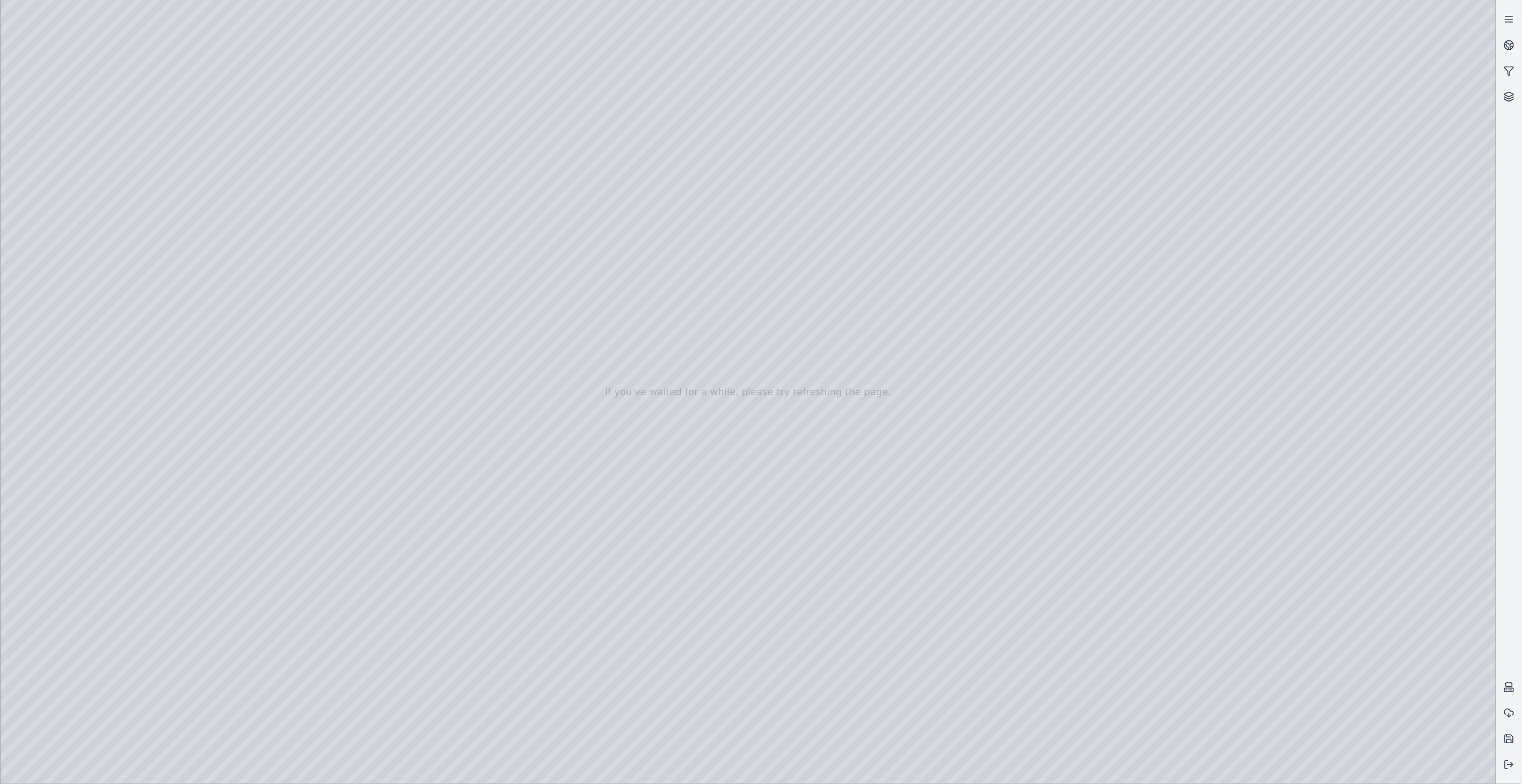
click at [63, 379] on div at bounding box center [748, 392] width 1495 height 784
click at [70, 324] on div at bounding box center [748, 392] width 1495 height 784
click at [1212, 584] on div at bounding box center [748, 392] width 1495 height 784
click at [1358, 668] on div at bounding box center [748, 392] width 1495 height 784
click at [339, 244] on div at bounding box center [748, 392] width 1495 height 784
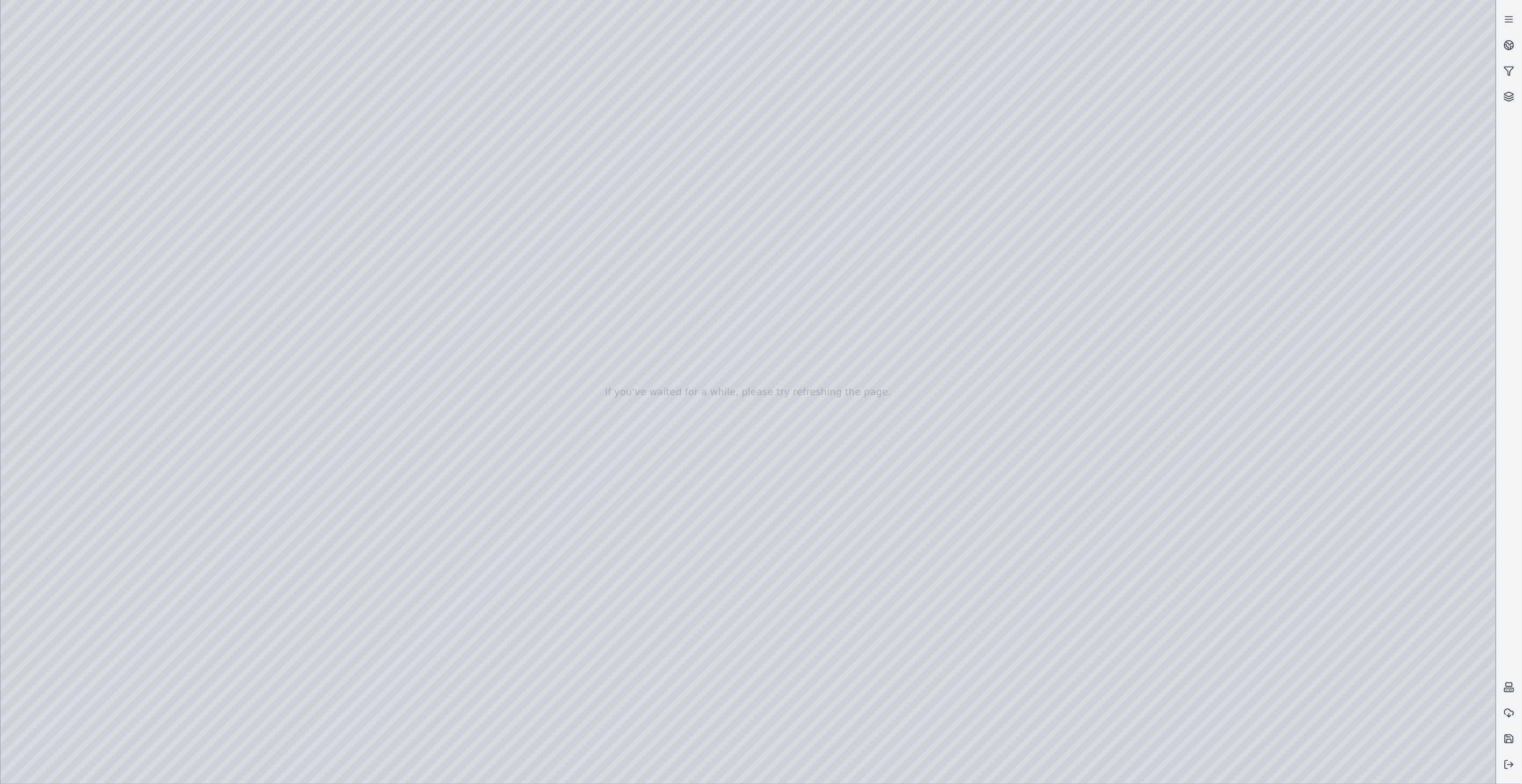
click at [731, 661] on div at bounding box center [748, 392] width 1495 height 784
click at [330, 320] on div at bounding box center [748, 392] width 1495 height 784
click at [1066, 431] on div at bounding box center [748, 392] width 1495 height 784
click at [1072, 436] on div at bounding box center [748, 392] width 1495 height 784
click at [640, 345] on div at bounding box center [748, 392] width 1495 height 784
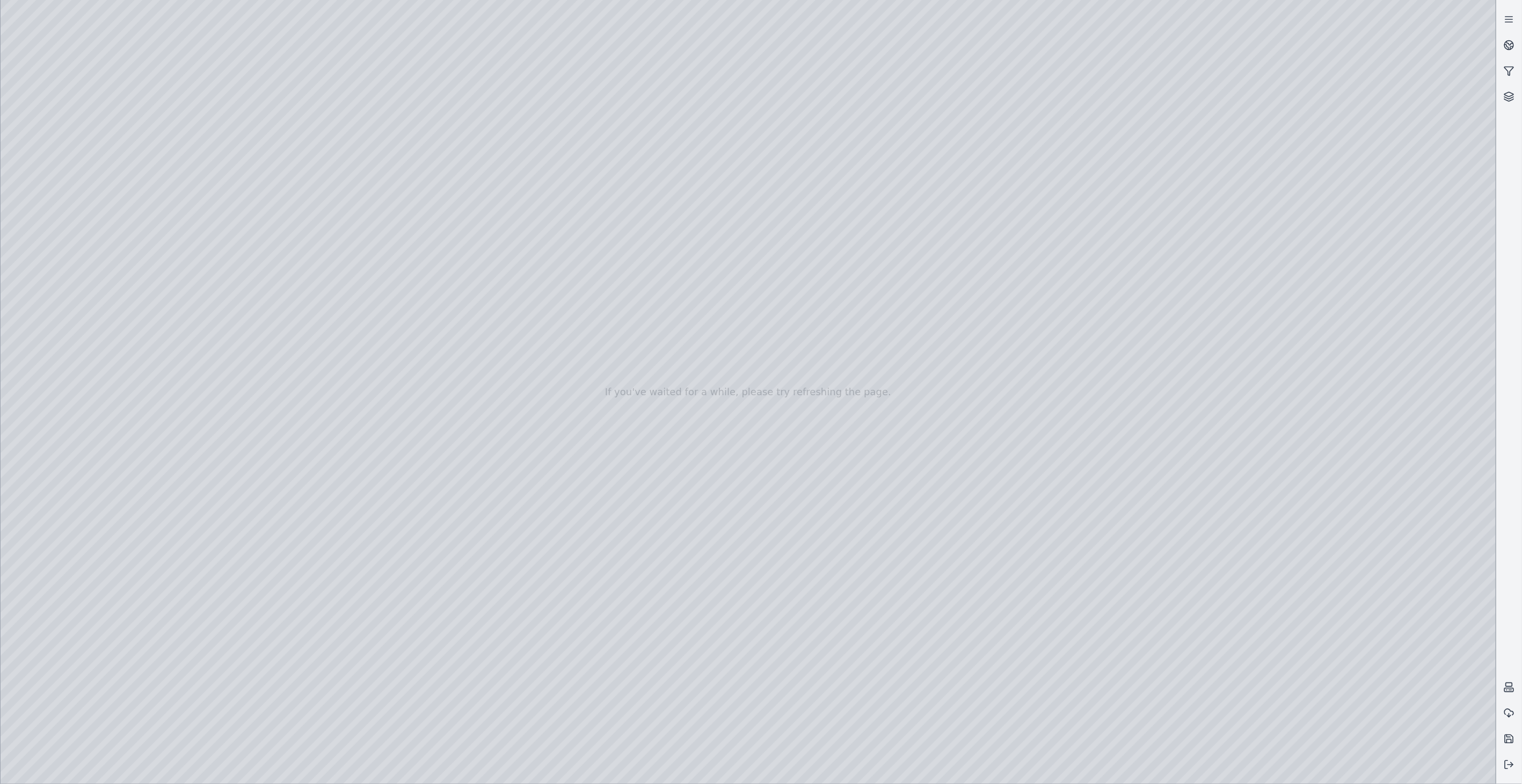
click at [201, 577] on div at bounding box center [748, 392] width 1495 height 784
click at [334, 571] on div at bounding box center [748, 392] width 1495 height 784
click at [157, 151] on div at bounding box center [748, 392] width 1495 height 784
click at [74, 173] on div at bounding box center [748, 392] width 1495 height 784
click at [92, 203] on div at bounding box center [748, 392] width 1495 height 784
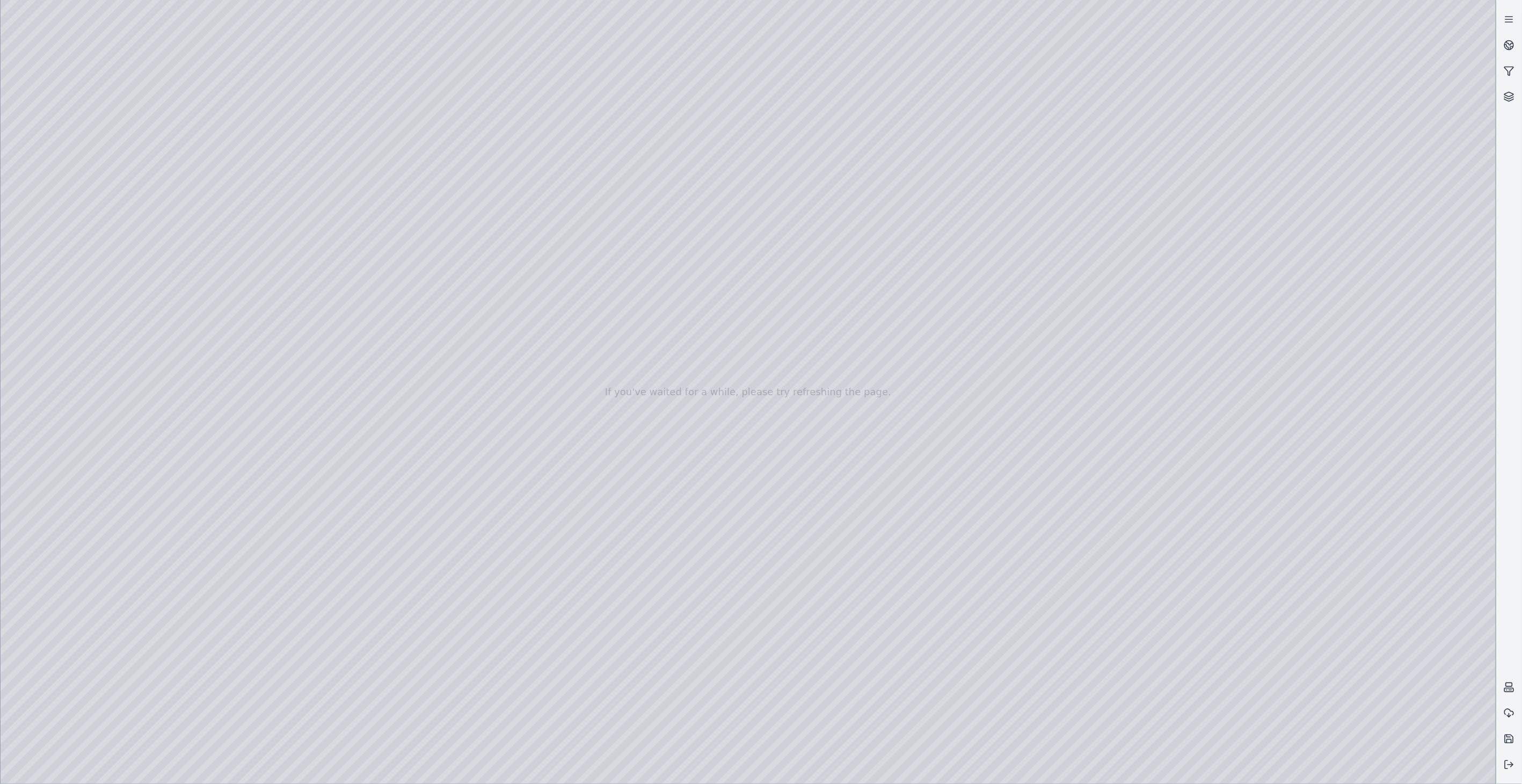
click at [65, 220] on div at bounding box center [748, 392] width 1495 height 784
click at [158, 539] on div at bounding box center [748, 392] width 1495 height 784
click at [158, 570] on div at bounding box center [748, 392] width 1495 height 784
click at [1208, 767] on div at bounding box center [748, 392] width 1495 height 784
click at [44, 626] on div at bounding box center [748, 392] width 1495 height 784
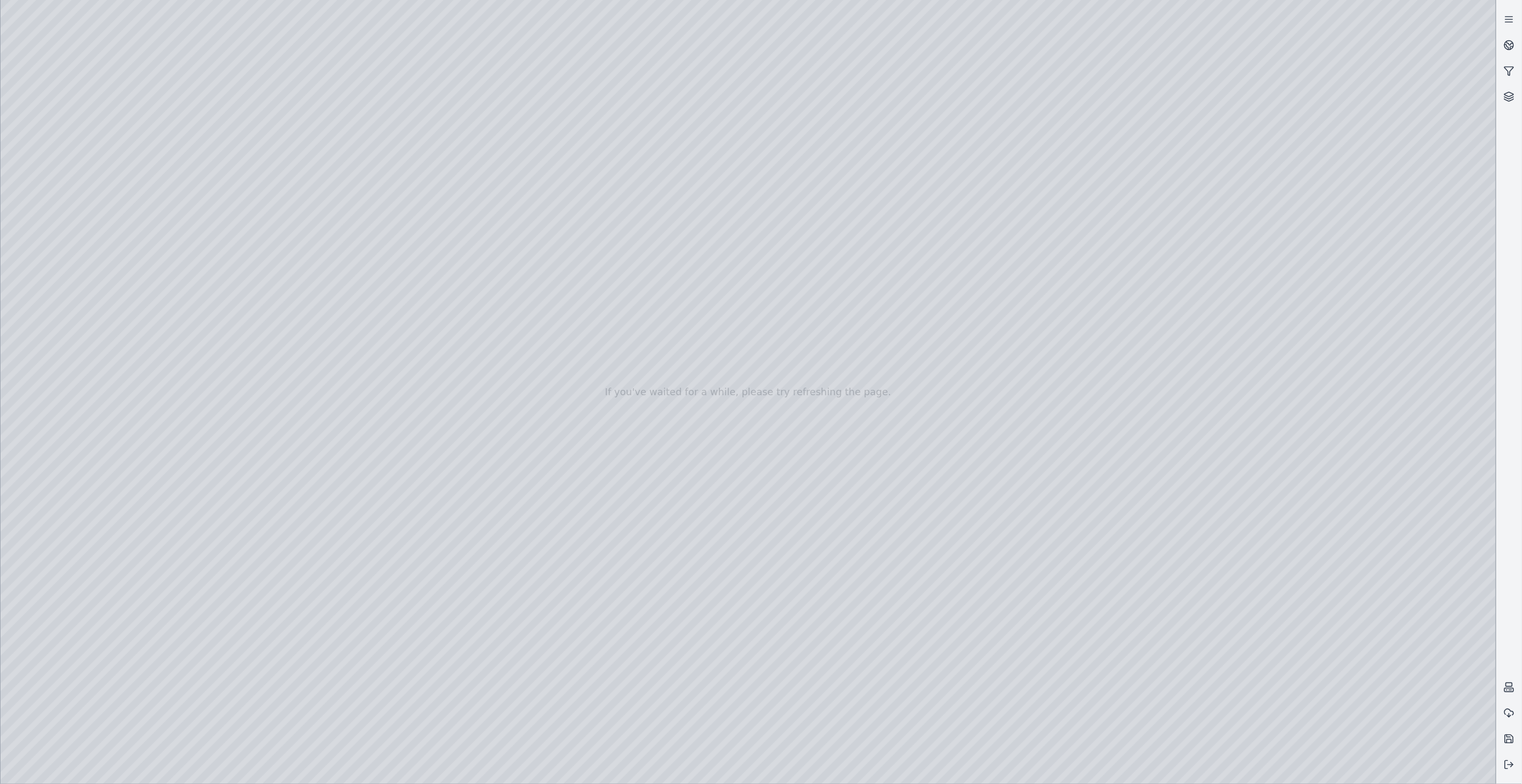
click at [85, 626] on div at bounding box center [748, 392] width 1495 height 784
click at [110, 509] on div at bounding box center [748, 392] width 1495 height 784
click at [1212, 578] on div at bounding box center [748, 392] width 1495 height 784
drag, startPoint x: 788, startPoint y: 533, endPoint x: 765, endPoint y: 529, distance: 23.3
click at [78, 379] on div at bounding box center [748, 392] width 1495 height 784
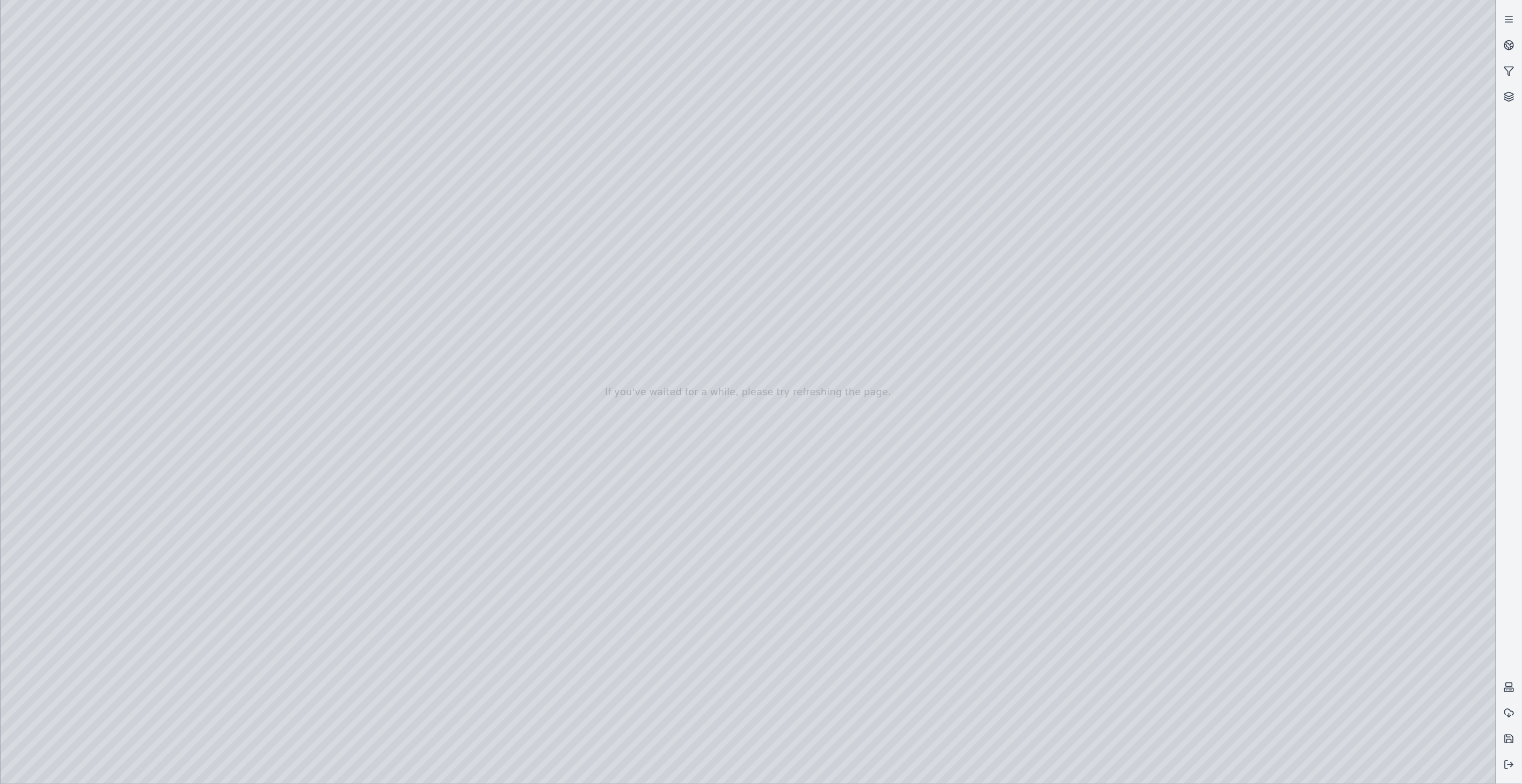
click at [82, 326] on div at bounding box center [748, 392] width 1495 height 784
click at [293, 492] on div at bounding box center [748, 392] width 1495 height 784
click at [249, 575] on div at bounding box center [748, 392] width 1495 height 784
click at [744, 419] on div at bounding box center [748, 392] width 1495 height 784
click at [290, 485] on div at bounding box center [748, 392] width 1495 height 784
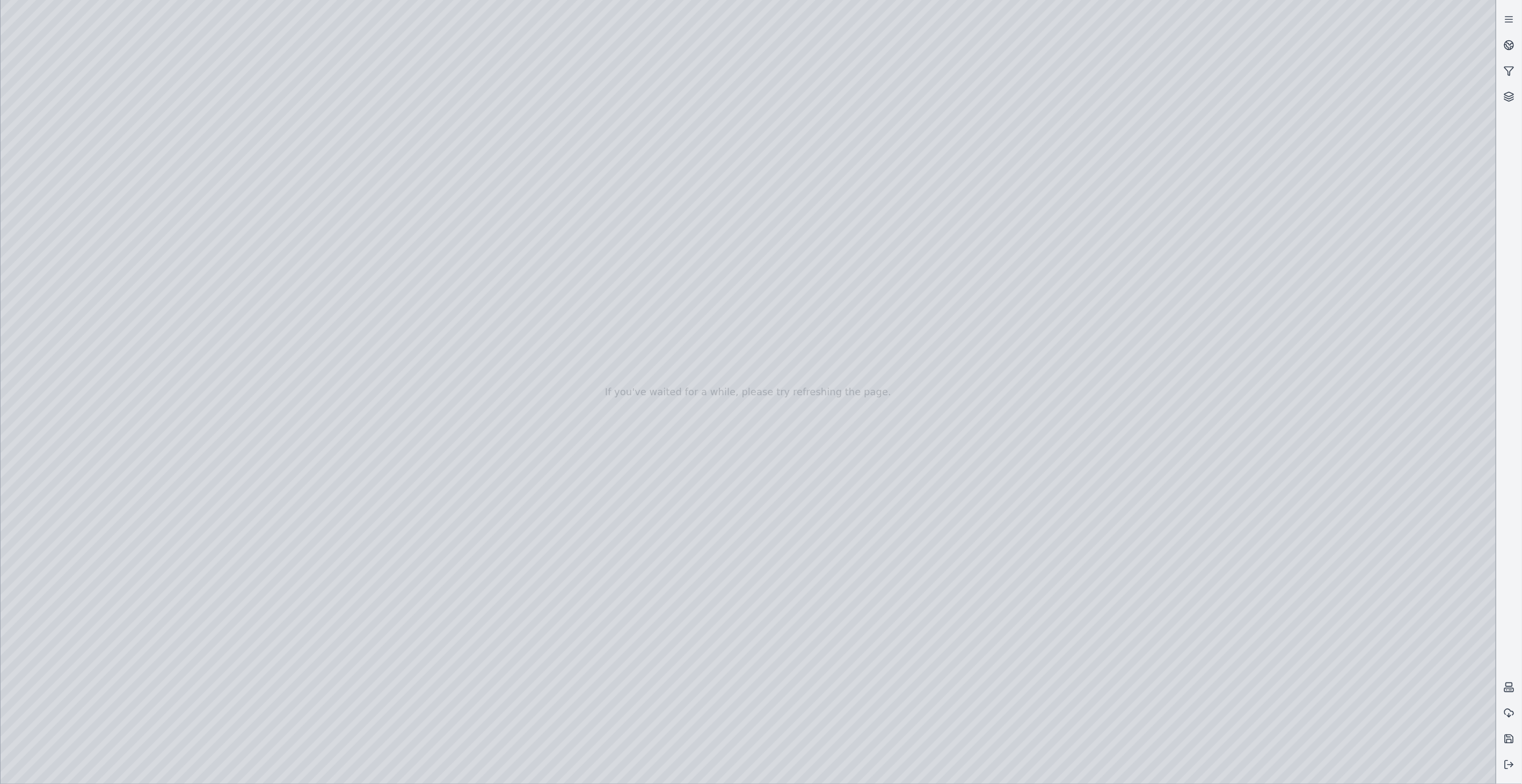
click at [209, 514] on div at bounding box center [748, 392] width 1495 height 784
click at [244, 493] on div at bounding box center [748, 392] width 1495 height 784
click at [228, 536] on div at bounding box center [748, 392] width 1495 height 784
click at [251, 481] on div at bounding box center [748, 392] width 1495 height 784
click at [227, 560] on div at bounding box center [748, 392] width 1495 height 784
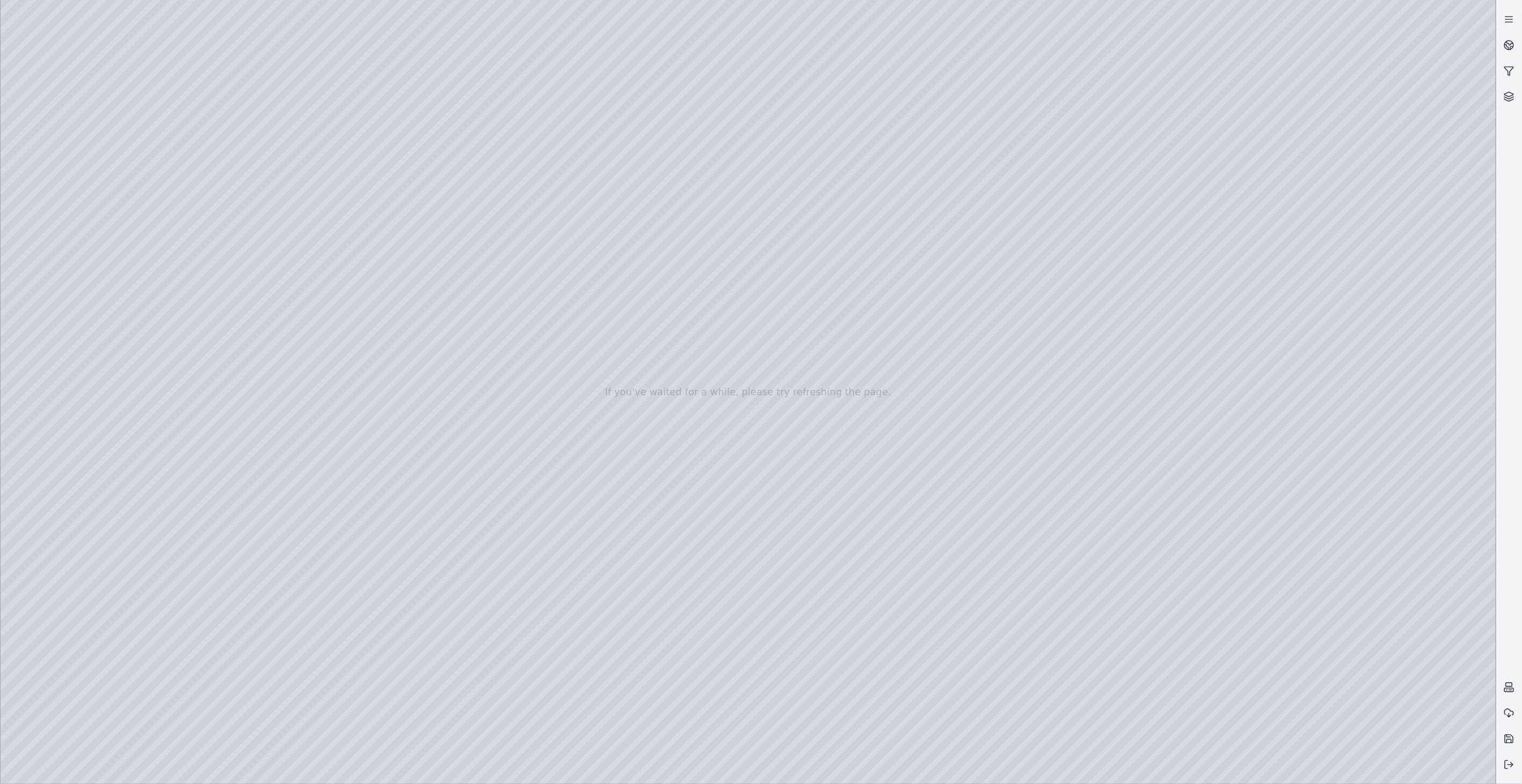
click at [251, 489] on div at bounding box center [748, 392] width 1495 height 784
click at [331, 522] on div at bounding box center [748, 392] width 1495 height 784
click at [68, 170] on div at bounding box center [748, 392] width 1495 height 784
click at [102, 195] on div at bounding box center [748, 392] width 1495 height 784
click at [1204, 766] on div at bounding box center [748, 392] width 1495 height 784
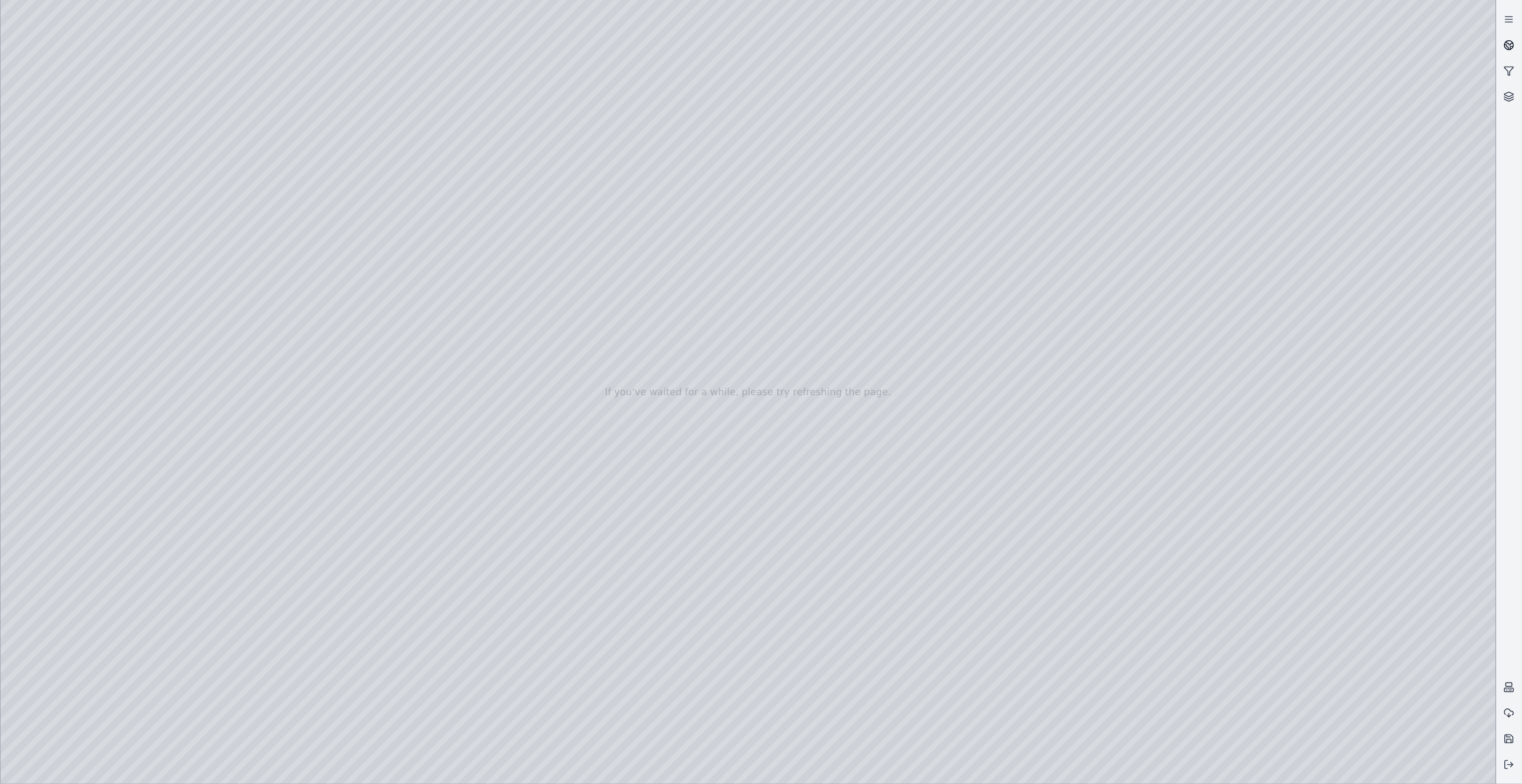
click at [1511, 43] on icon at bounding box center [1509, 45] width 11 height 11
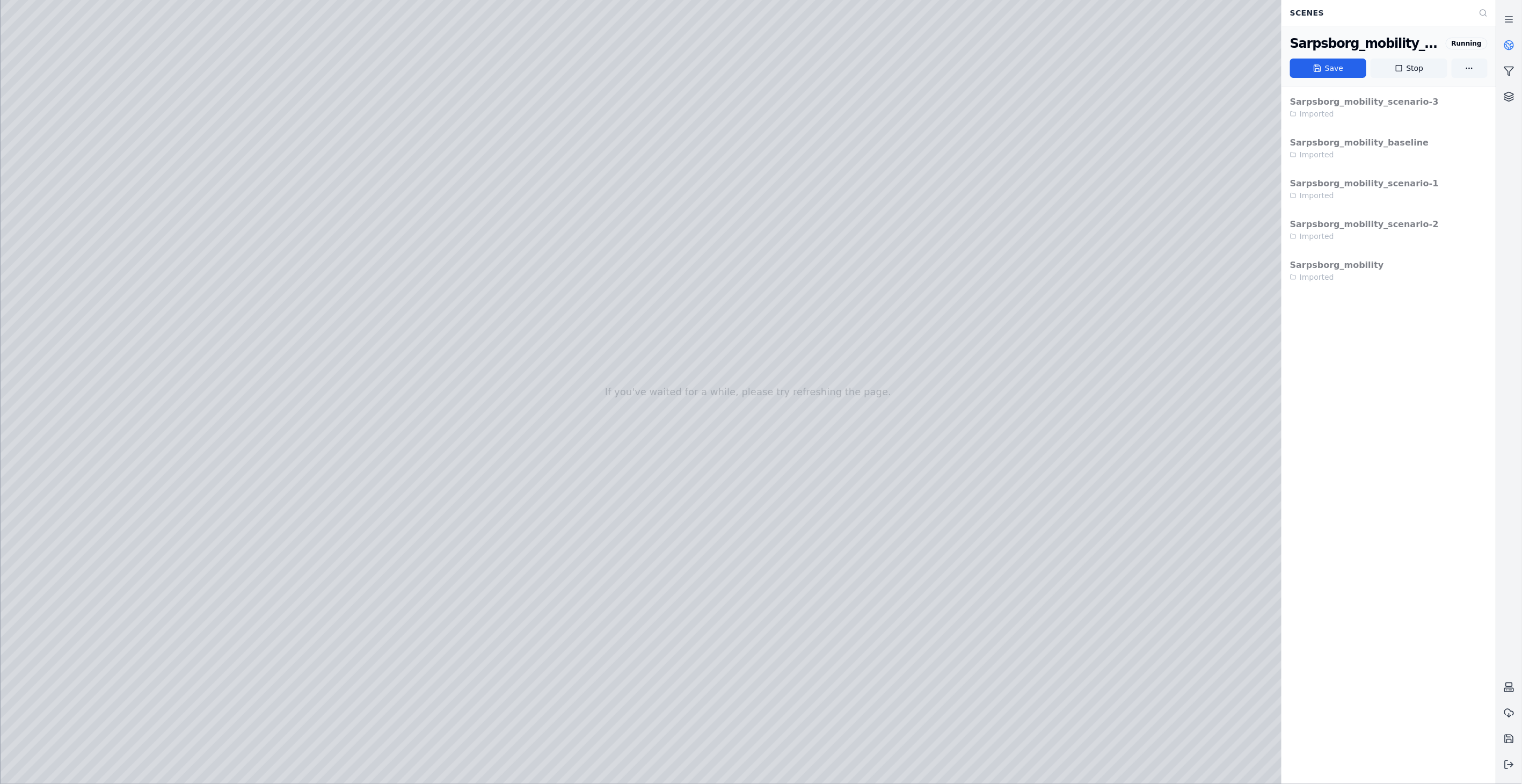
click at [41, 625] on div at bounding box center [748, 392] width 1495 height 784
click at [249, 260] on div at bounding box center [748, 392] width 1495 height 784
click at [1509, 40] on icon at bounding box center [1509, 45] width 11 height 11
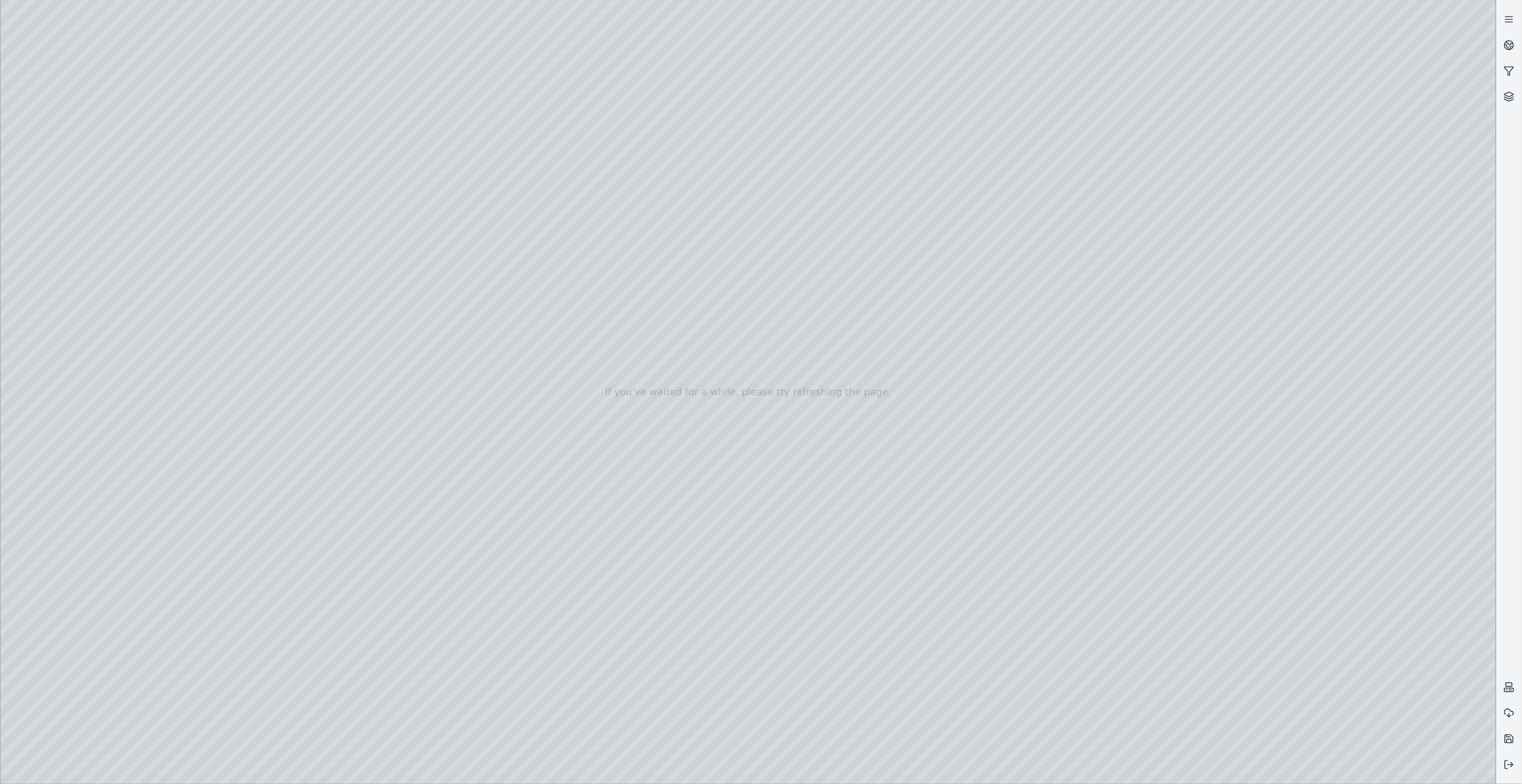
click at [79, 226] on div at bounding box center [748, 392] width 1495 height 784
click at [1118, 329] on div at bounding box center [748, 392] width 1495 height 784
click at [269, 232] on div at bounding box center [748, 392] width 1495 height 784
click at [1358, 486] on div at bounding box center [748, 392] width 1495 height 784
click at [1249, 347] on div at bounding box center [748, 392] width 1495 height 784
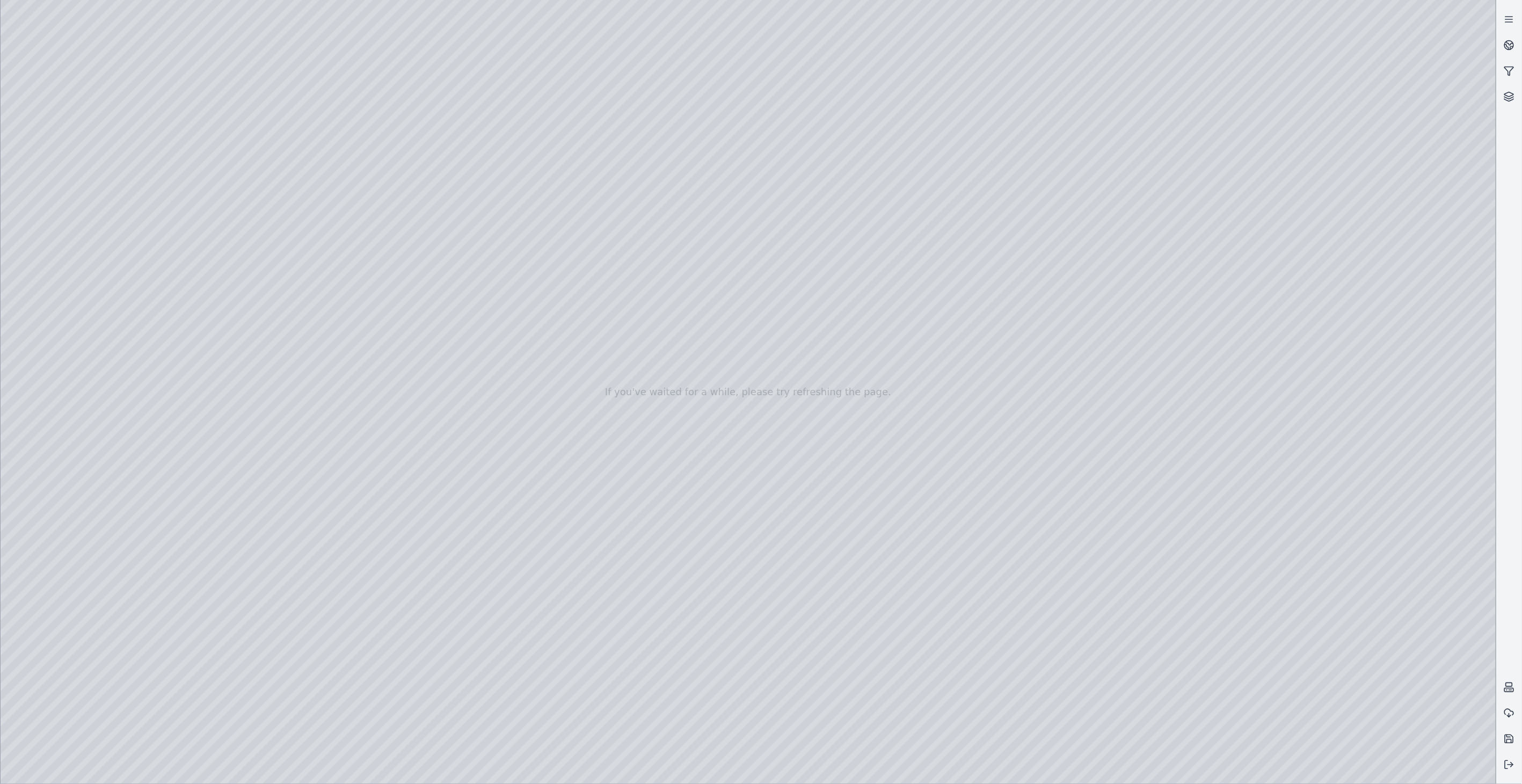
click at [1357, 474] on div at bounding box center [748, 392] width 1495 height 784
click at [1244, 350] on div at bounding box center [748, 392] width 1495 height 784
drag, startPoint x: 1079, startPoint y: 409, endPoint x: 1080, endPoint y: 432, distance: 23.0
click at [154, 56] on div at bounding box center [748, 392] width 1495 height 784
click at [35, 626] on div at bounding box center [748, 392] width 1495 height 784
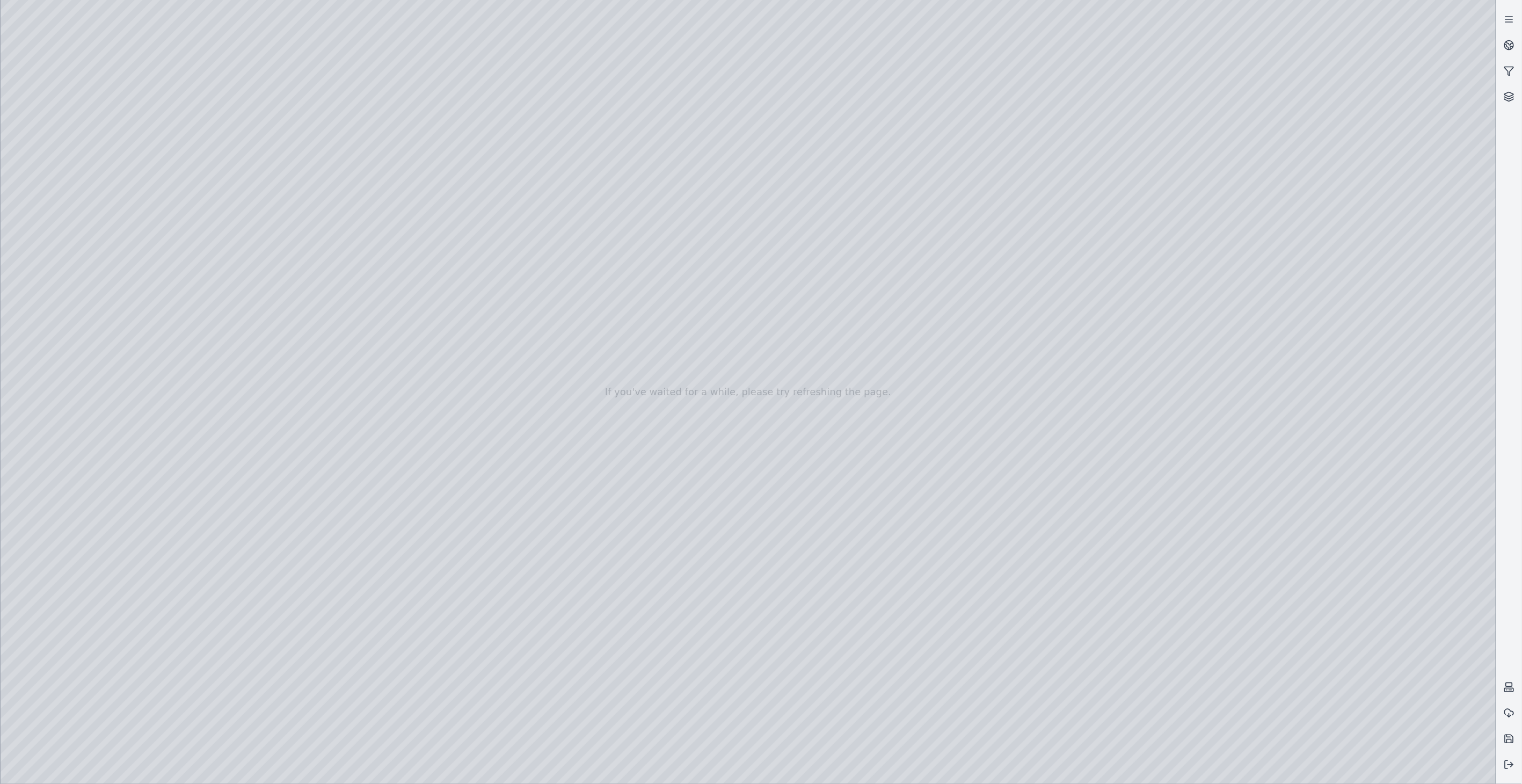
click at [1274, 336] on div at bounding box center [748, 392] width 1495 height 784
click at [1465, 585] on div at bounding box center [748, 392] width 1495 height 784
click at [34, 627] on div at bounding box center [748, 392] width 1495 height 784
click at [1507, 43] on icon at bounding box center [1510, 43] width 6 height 4
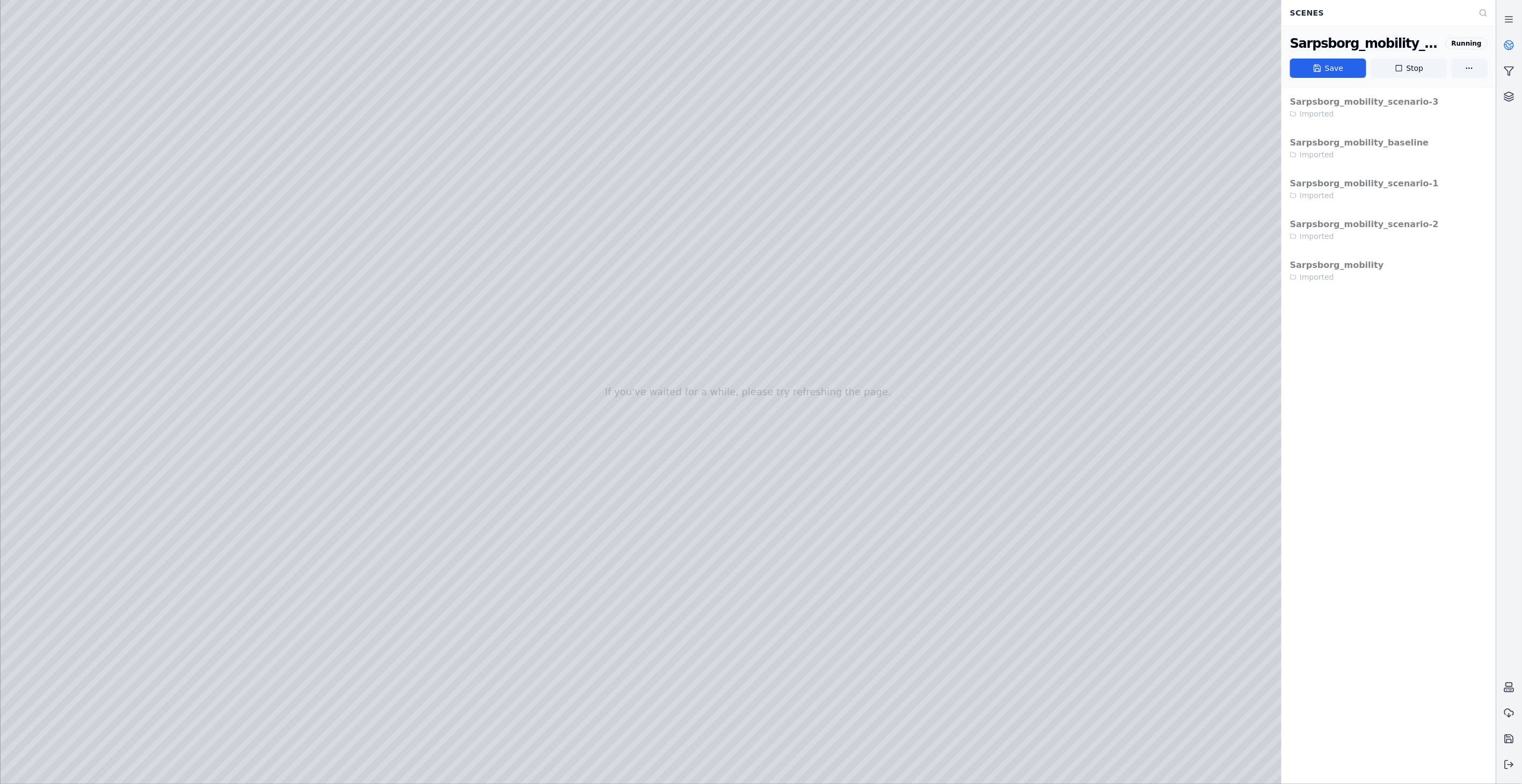
click at [459, 263] on div at bounding box center [748, 392] width 1495 height 784
click at [74, 197] on div at bounding box center [748, 392] width 1495 height 784
click at [264, 135] on div at bounding box center [748, 392] width 1495 height 784
click at [276, 190] on div at bounding box center [748, 392] width 1495 height 784
click at [30, 625] on div at bounding box center [748, 392] width 1495 height 784
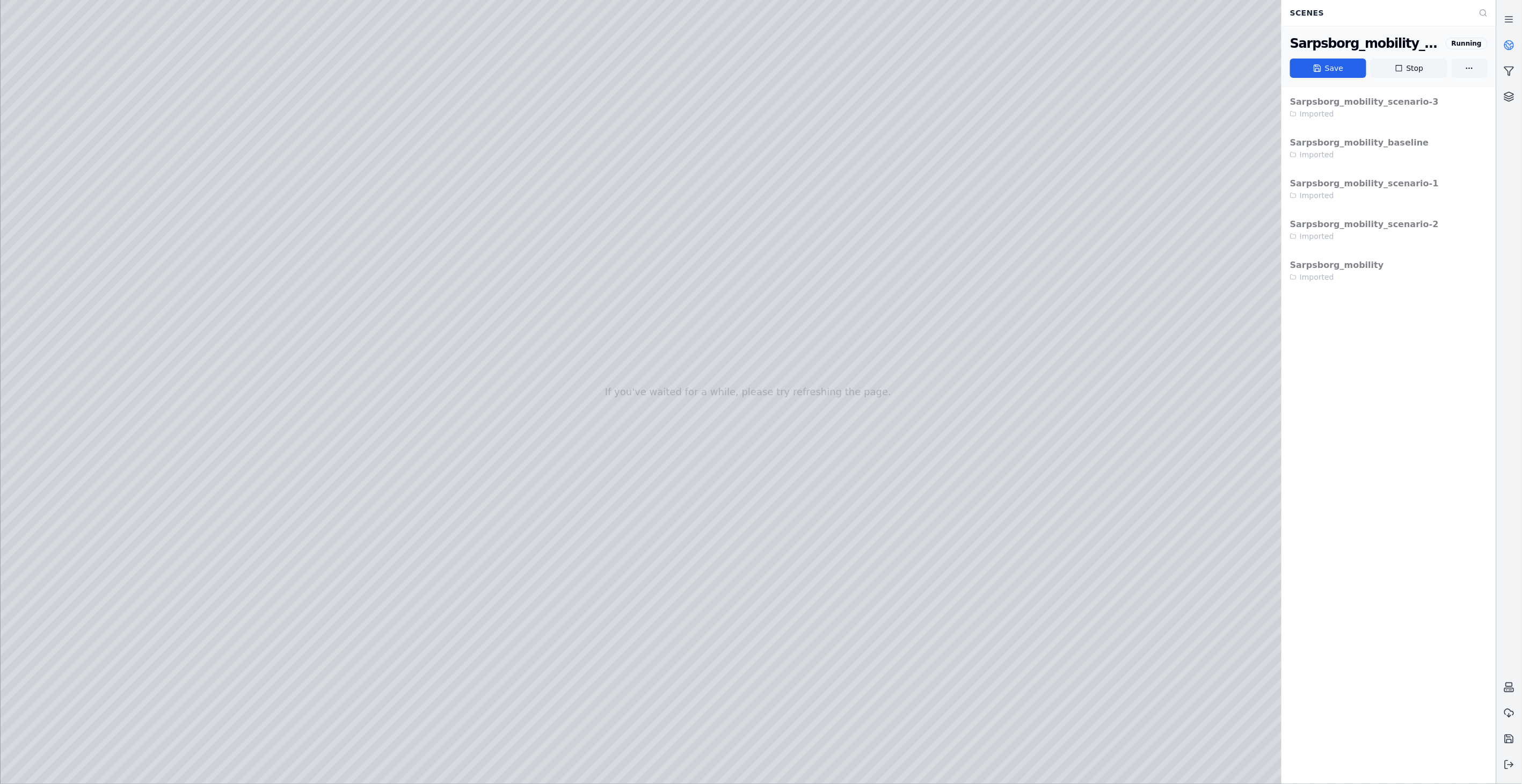
click at [43, 626] on div at bounding box center [748, 392] width 1495 height 784
click at [1511, 43] on icon at bounding box center [1509, 45] width 11 height 11
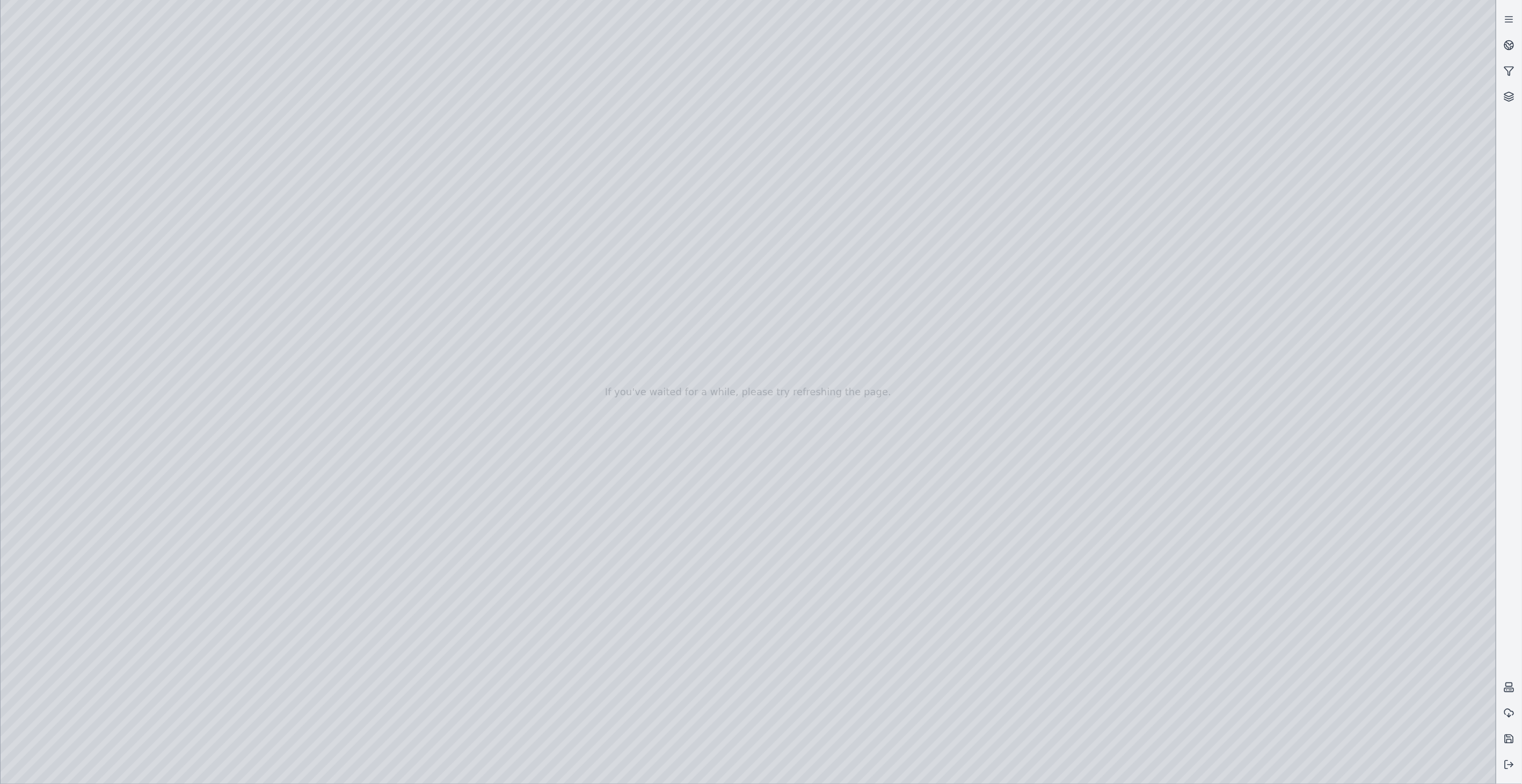
click at [209, 129] on div at bounding box center [748, 392] width 1495 height 784
click at [228, 127] on div at bounding box center [748, 392] width 1495 height 784
click at [1511, 45] on icon at bounding box center [1509, 45] width 11 height 11
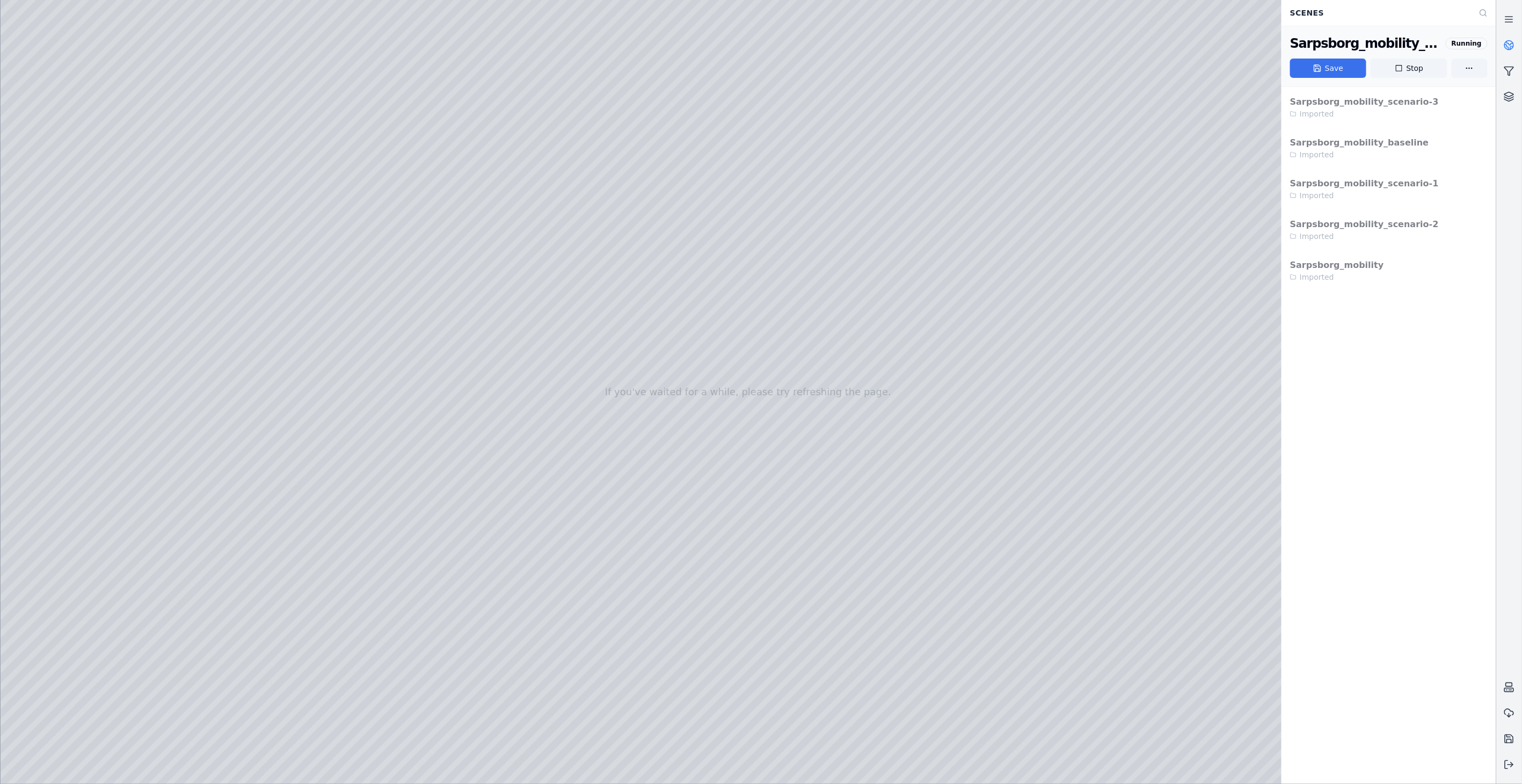
click at [1331, 72] on button "Save" at bounding box center [1328, 68] width 76 height 19
click at [1514, 42] on icon at bounding box center [1509, 45] width 11 height 11
